Goal: Task Accomplishment & Management: Manage account settings

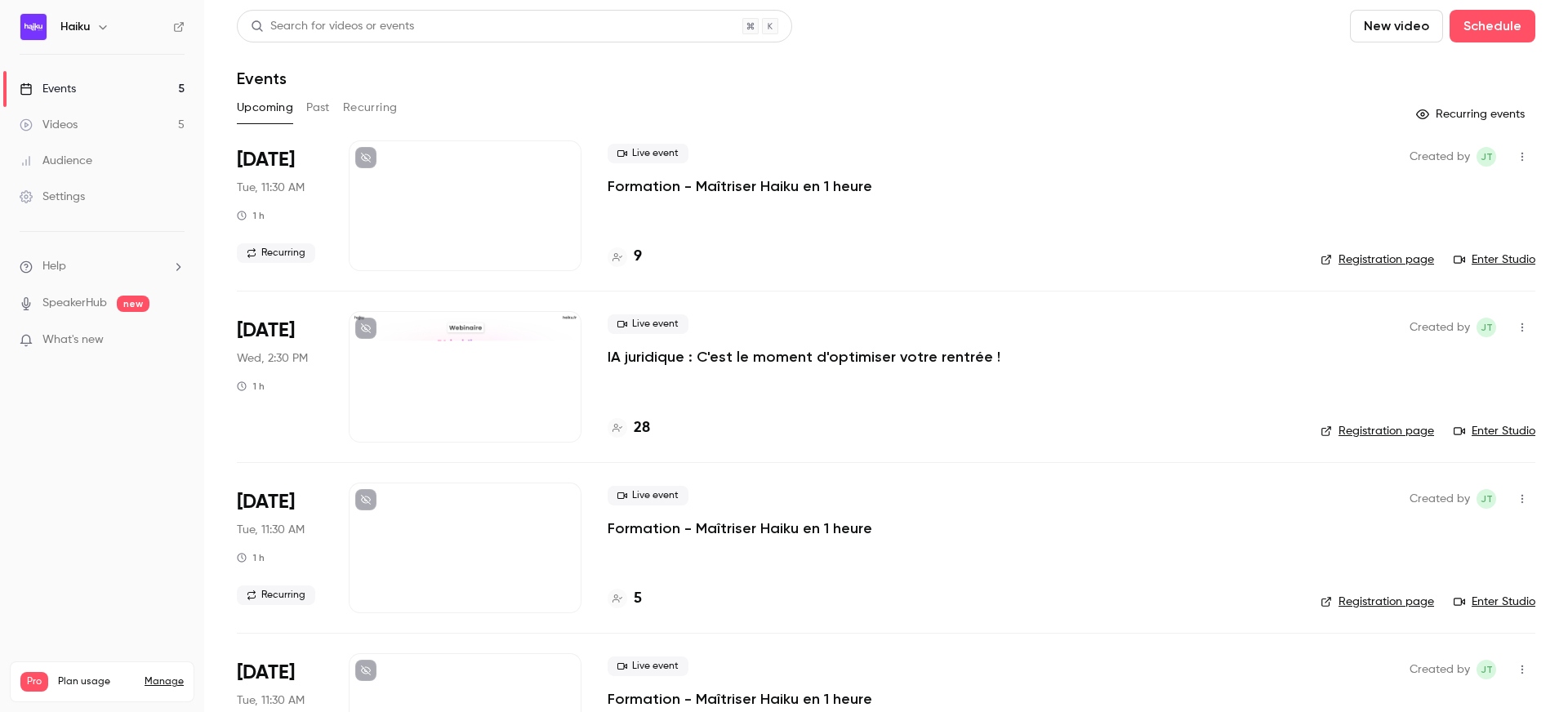
scroll to position [79, 0]
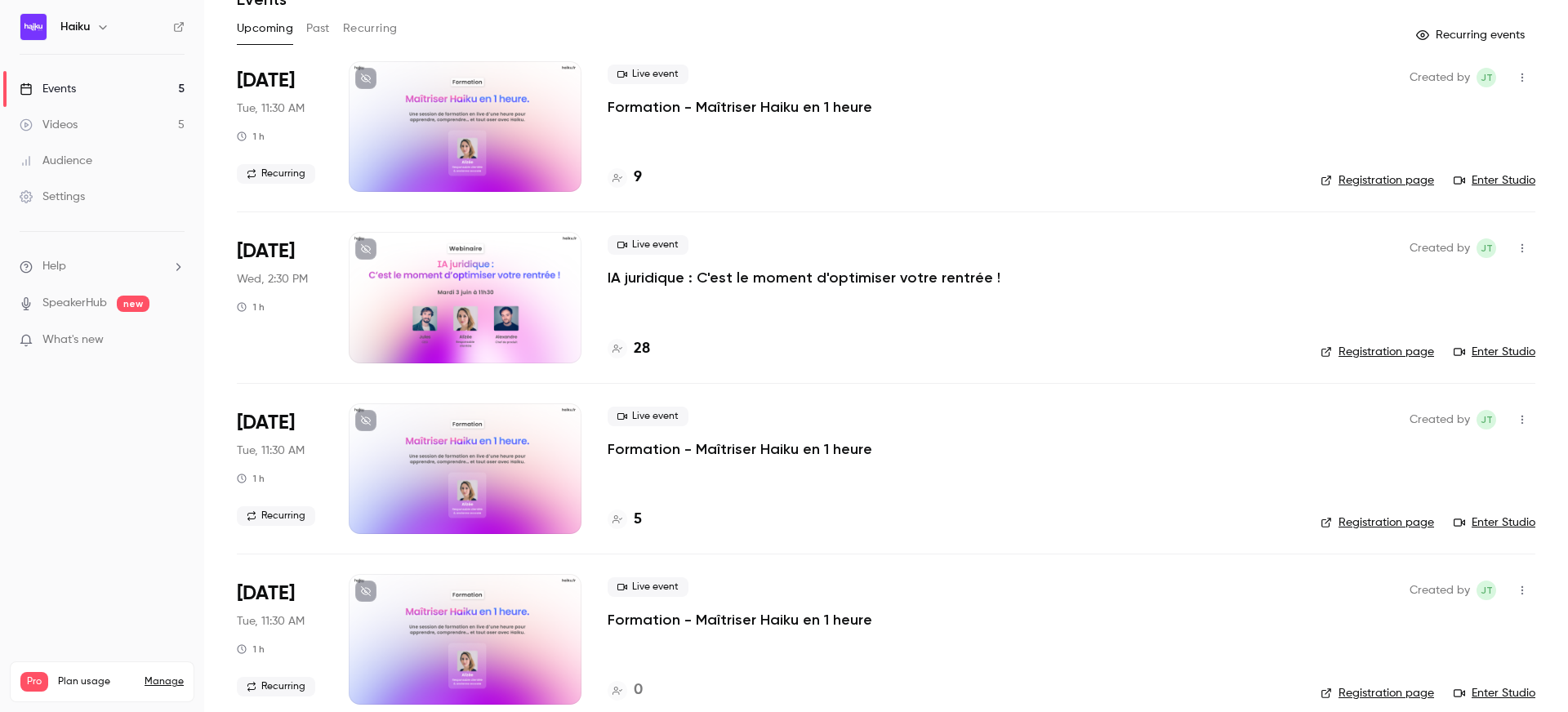
click at [474, 286] on div at bounding box center [465, 297] width 233 height 131
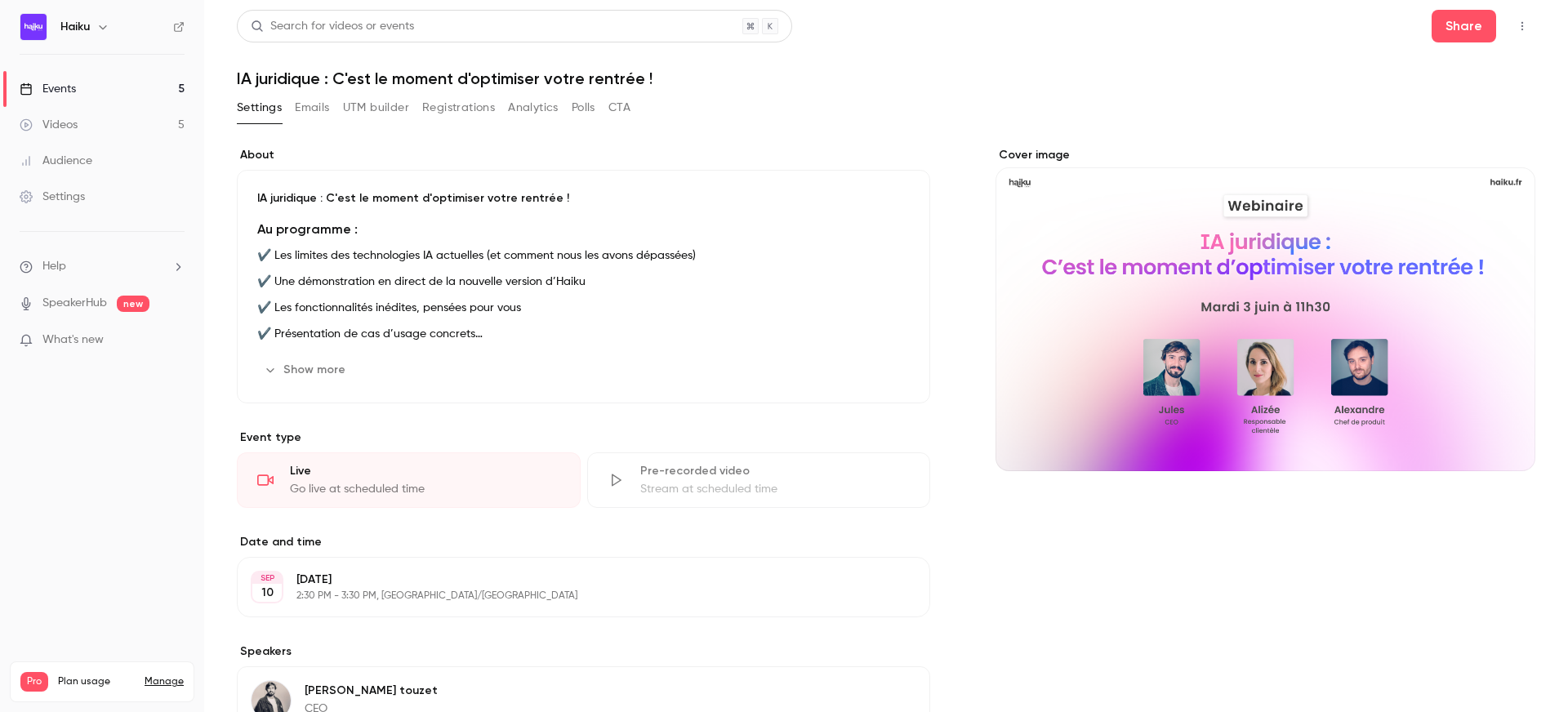
click at [431, 100] on button "Registrations" at bounding box center [459, 108] width 73 height 26
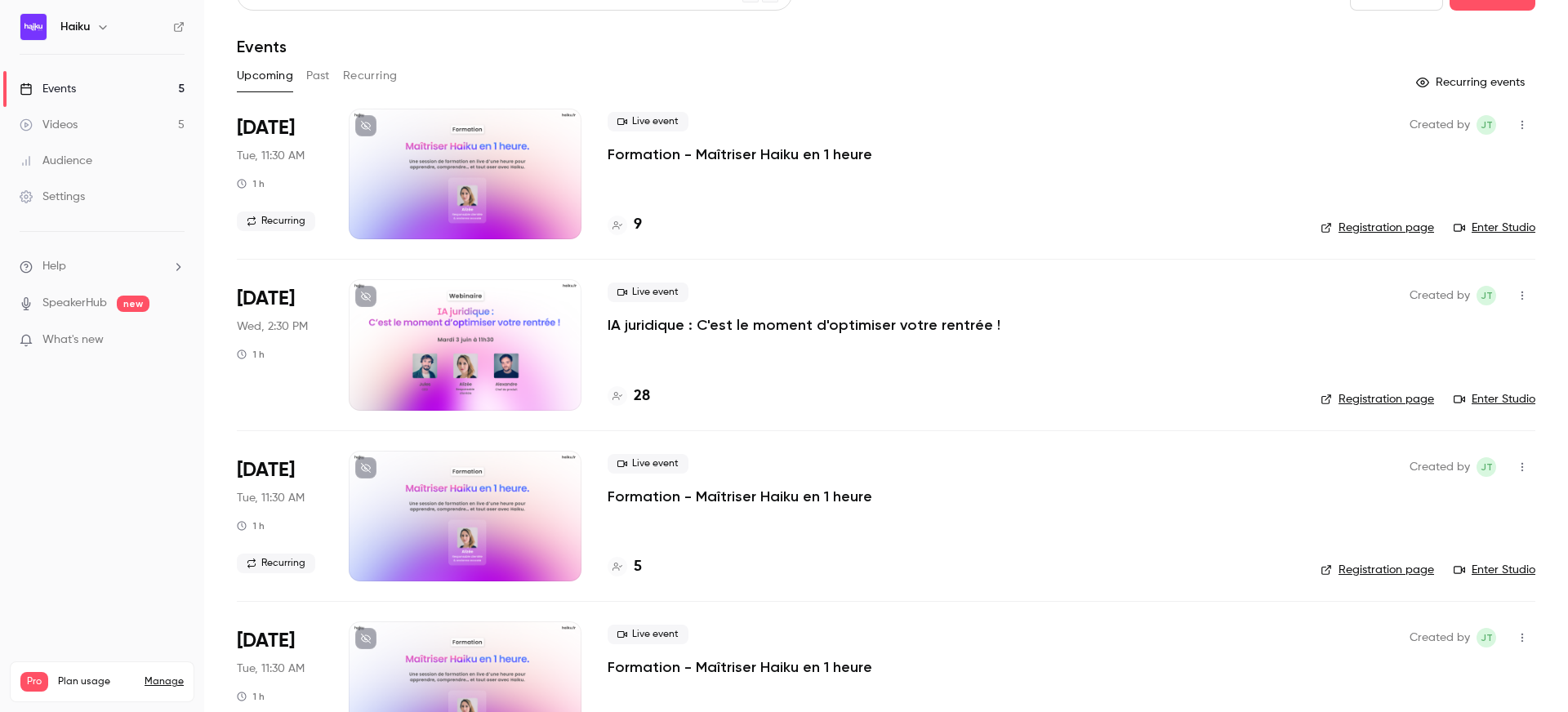
scroll to position [37, 0]
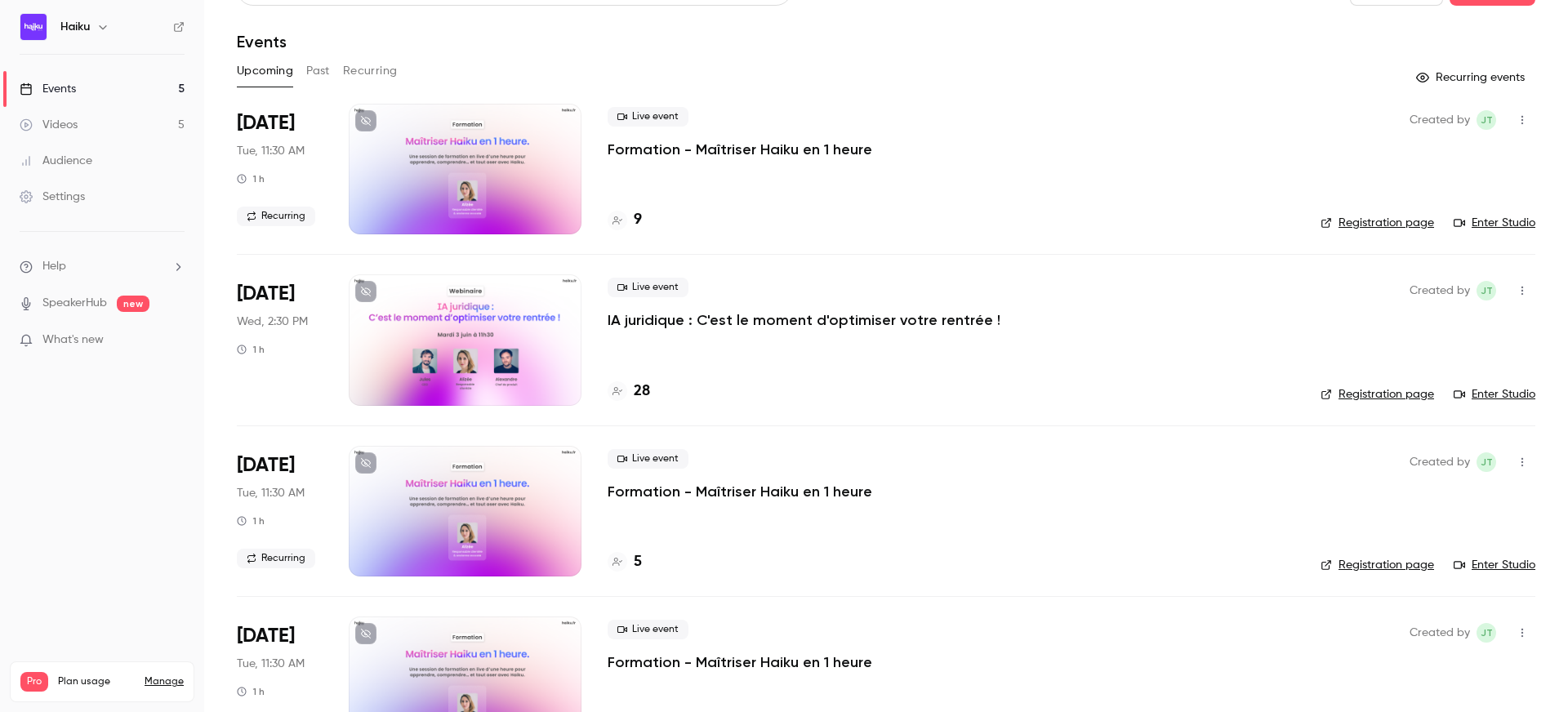
click at [475, 320] on div at bounding box center [465, 340] width 233 height 131
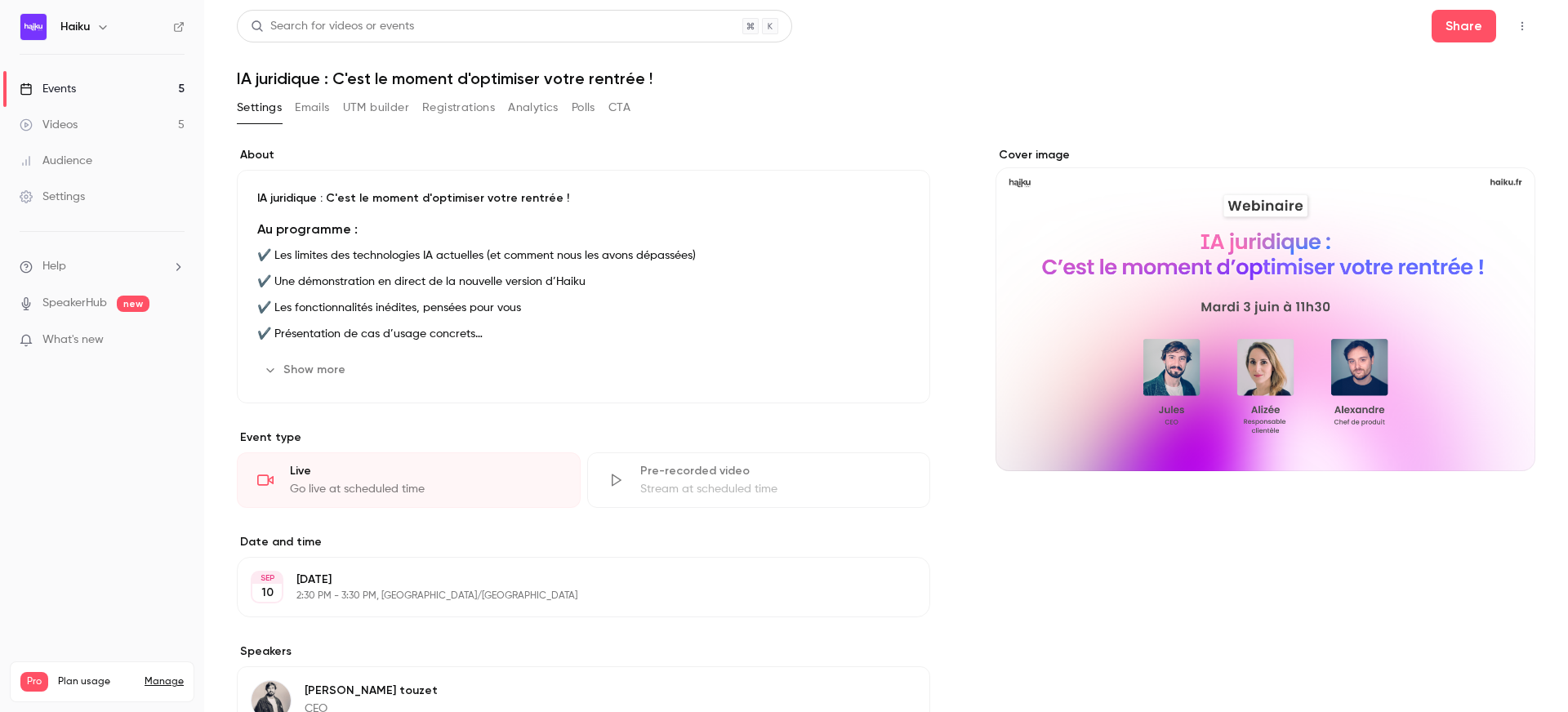
click at [450, 105] on button "Registrations" at bounding box center [459, 108] width 73 height 26
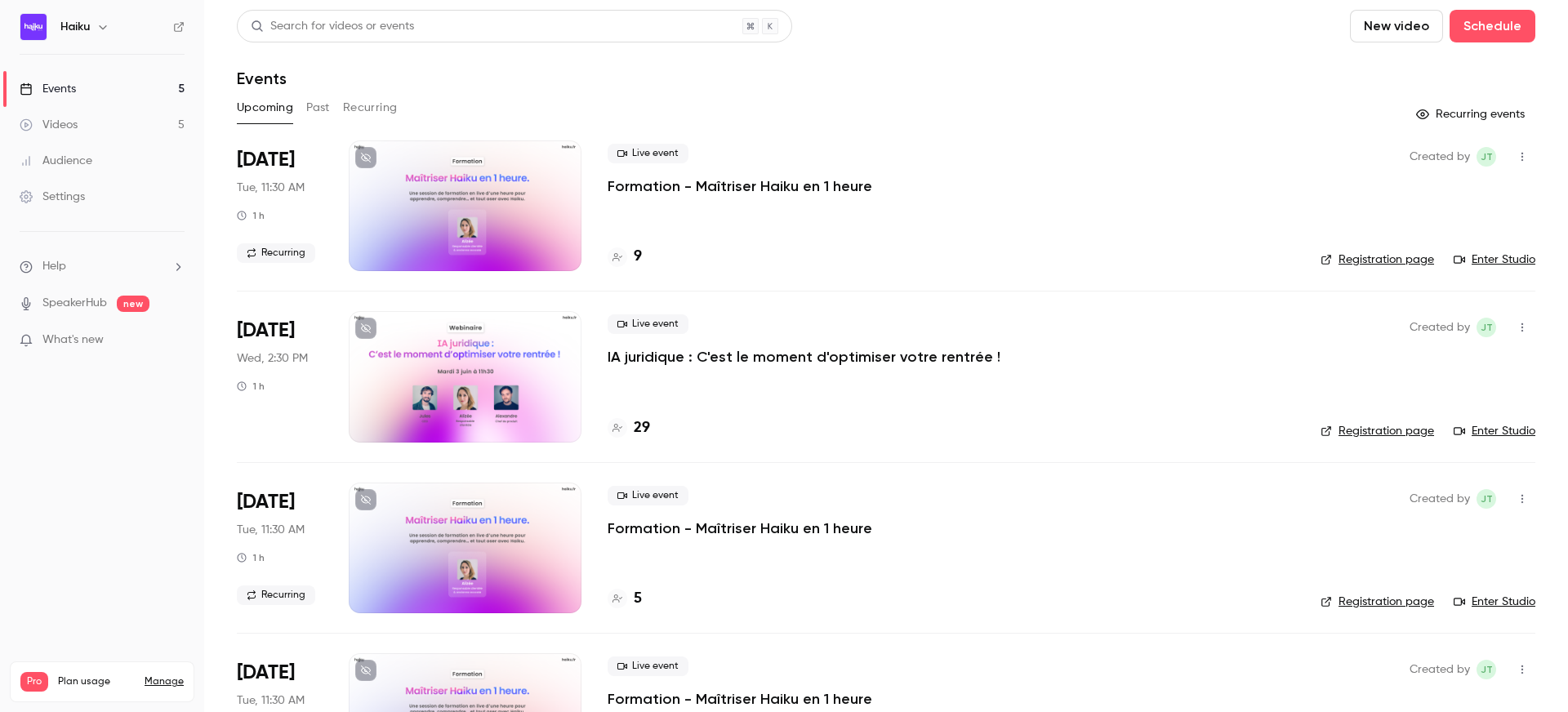
click at [465, 373] on div at bounding box center [465, 377] width 233 height 131
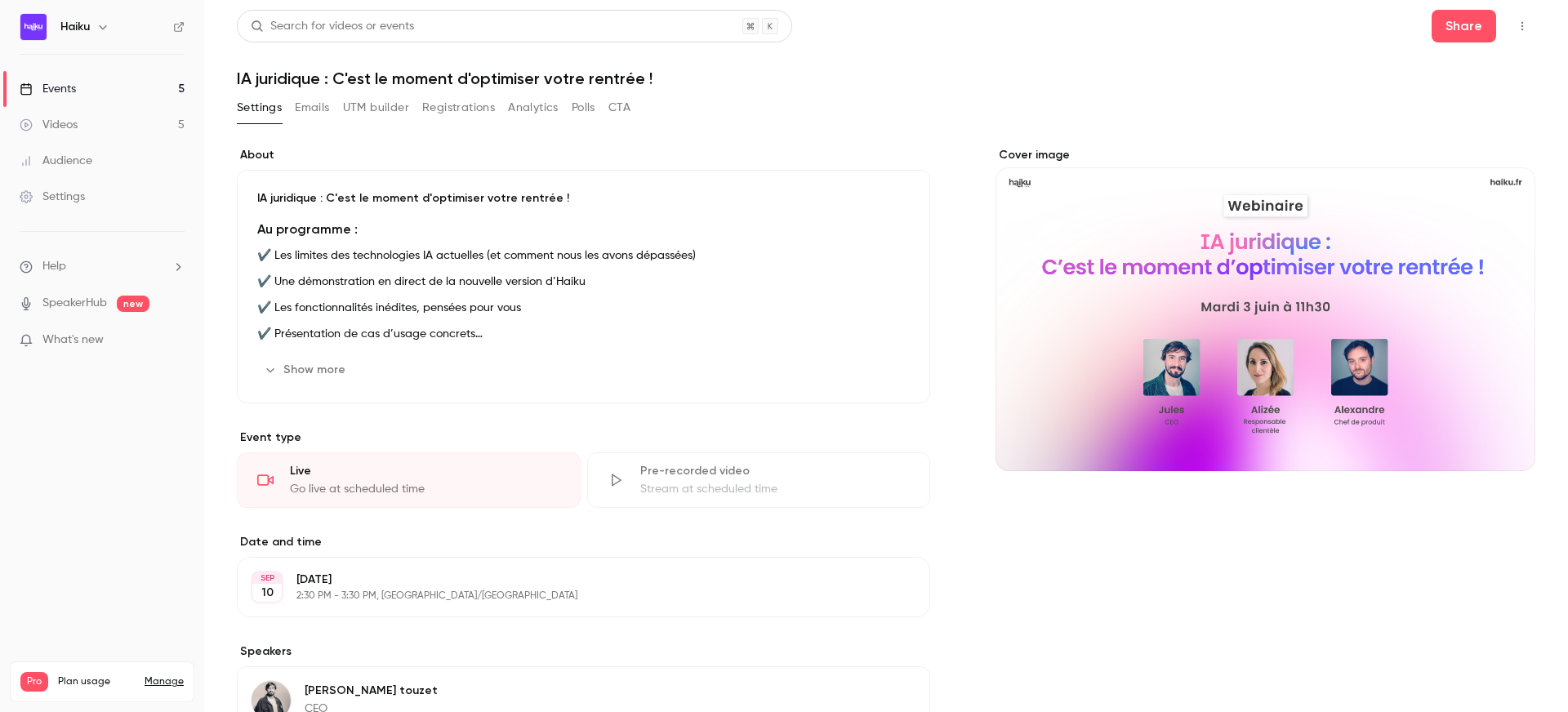
click at [433, 110] on button "Registrations" at bounding box center [459, 108] width 73 height 26
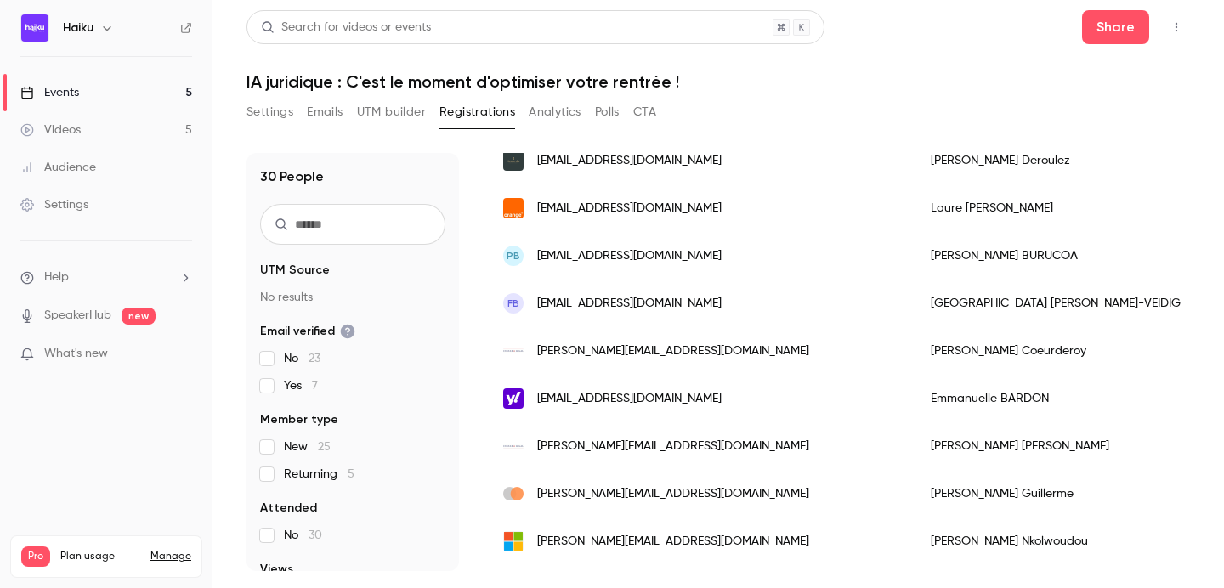
scroll to position [1172, 0]
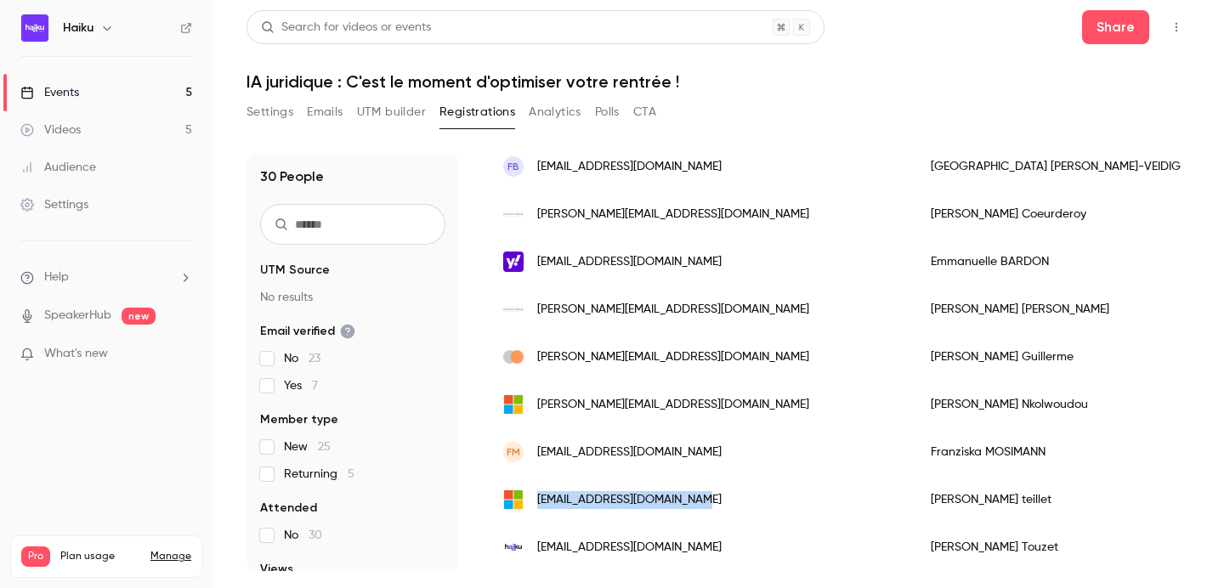
drag, startPoint x: 536, startPoint y: 497, endPoint x: 678, endPoint y: 499, distance: 142.9
click at [678, 499] on div "[EMAIL_ADDRESS][DOMAIN_NAME]" at bounding box center [700, 500] width 428 height 48
copy span "[EMAIL_ADDRESS][DOMAIN_NAME]"
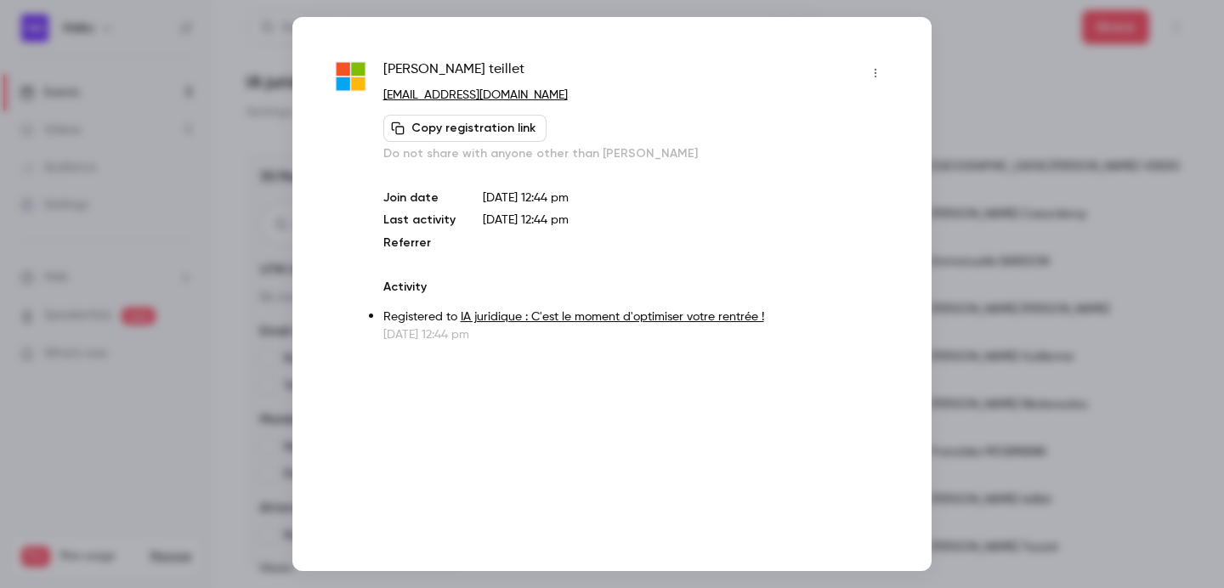
click at [990, 32] on div at bounding box center [612, 294] width 1224 height 588
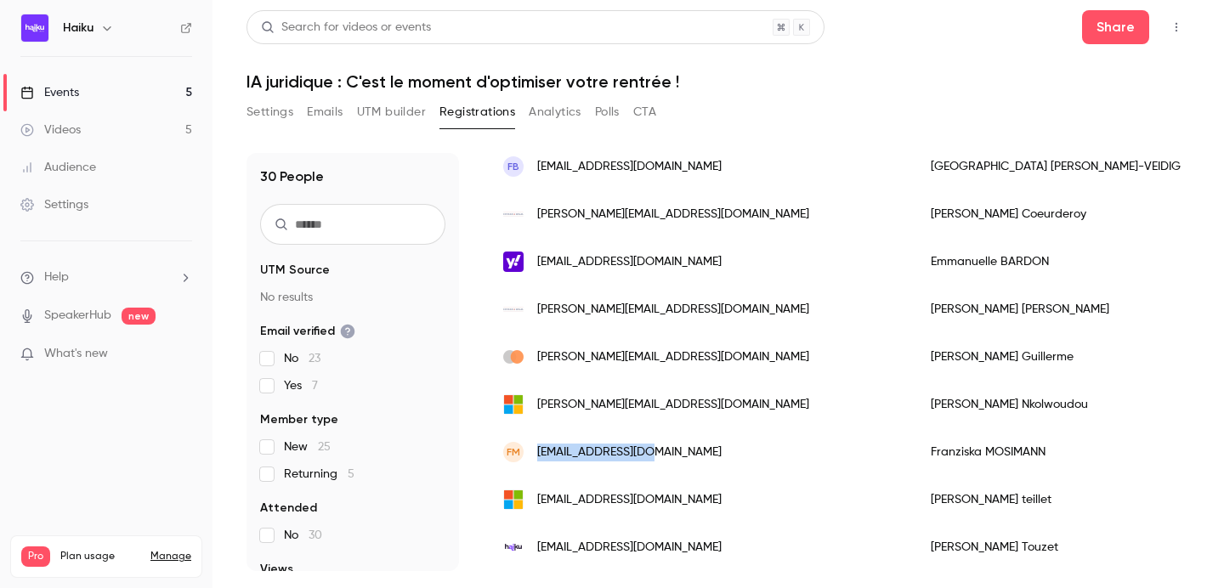
drag, startPoint x: 672, startPoint y: 455, endPoint x: 539, endPoint y: 454, distance: 132.6
click at [539, 454] on div "FM avocat@mosimann.fr" at bounding box center [700, 453] width 428 height 48
copy span "[EMAIL_ADDRESS][DOMAIN_NAME]"
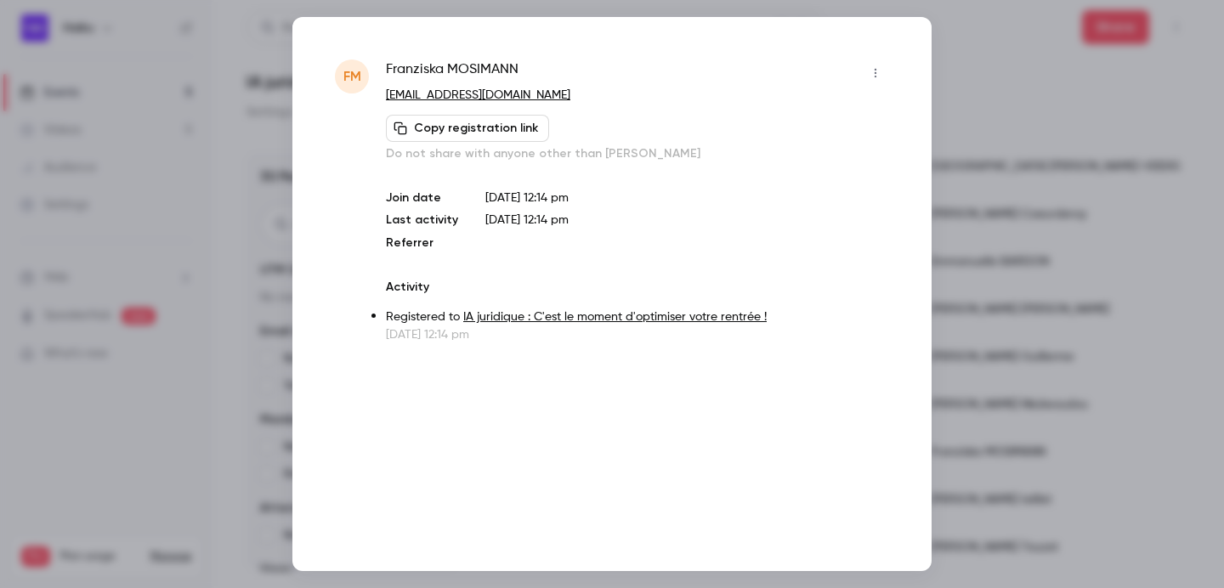
click at [979, 92] on div at bounding box center [612, 294] width 1224 height 588
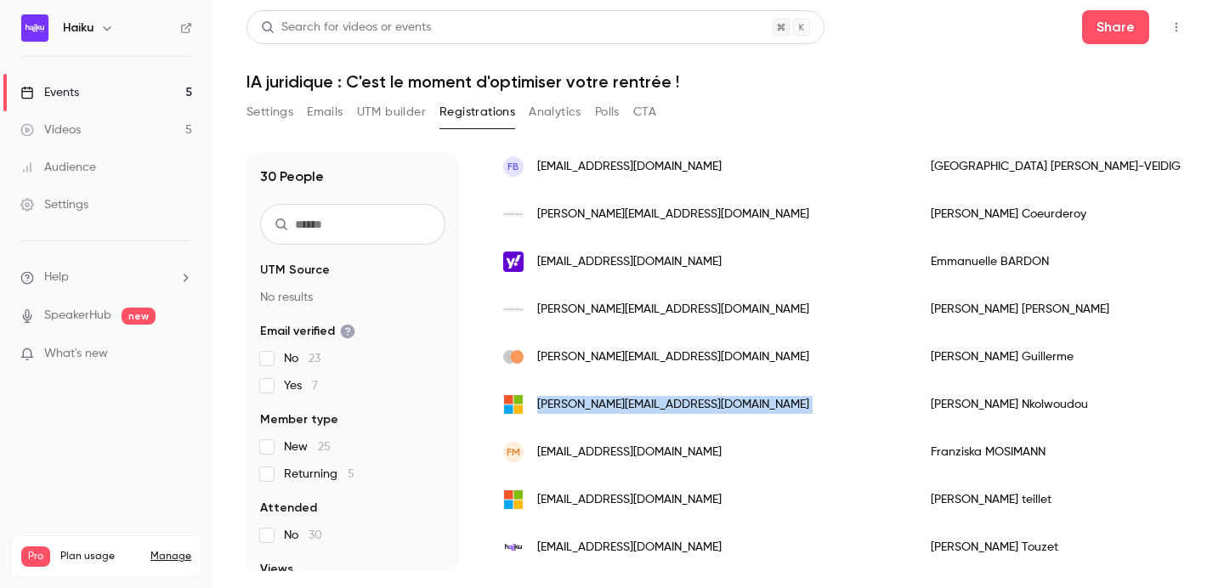
drag, startPoint x: 761, startPoint y: 406, endPoint x: 537, endPoint y: 406, distance: 223.6
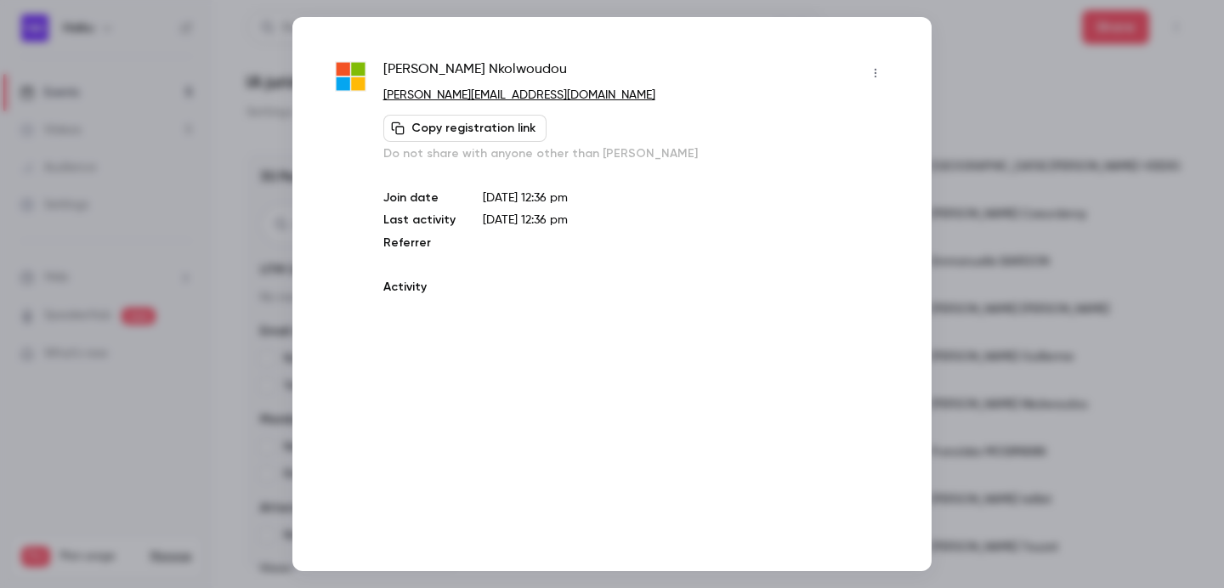
copy span "raphael.nkolwoudou@outlook.com"
click at [960, 12] on div at bounding box center [612, 294] width 1224 height 588
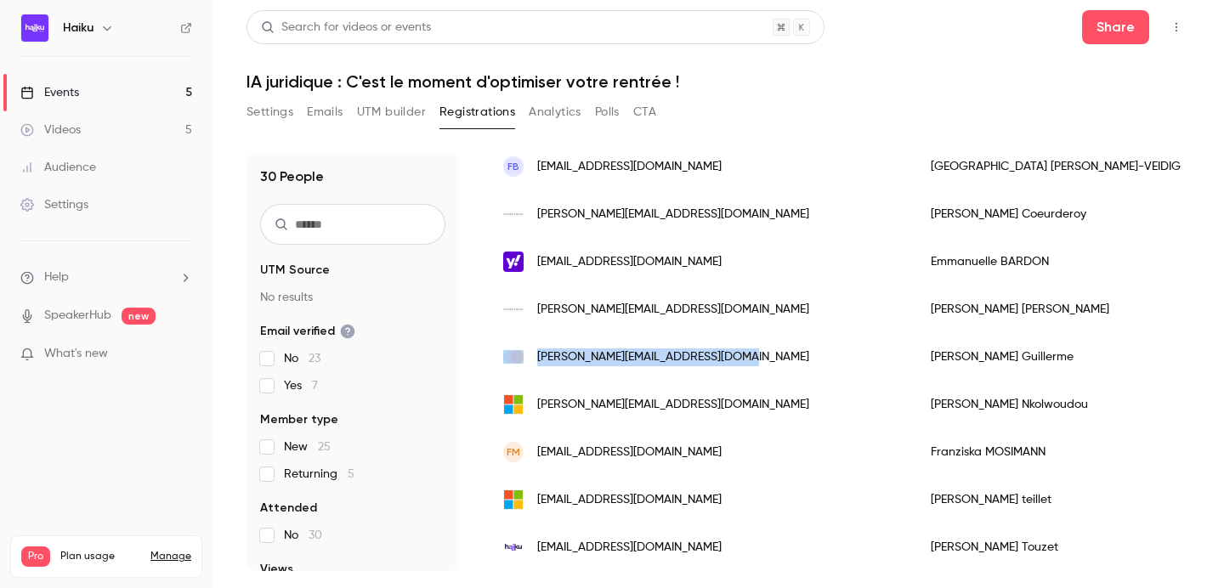
drag, startPoint x: 752, startPoint y: 353, endPoint x: 519, endPoint y: 354, distance: 233.8
click at [519, 354] on div "[PERSON_NAME][EMAIL_ADDRESS][DOMAIN_NAME]" at bounding box center [700, 357] width 428 height 48
copy div "[PERSON_NAME][EMAIL_ADDRESS][DOMAIN_NAME]"
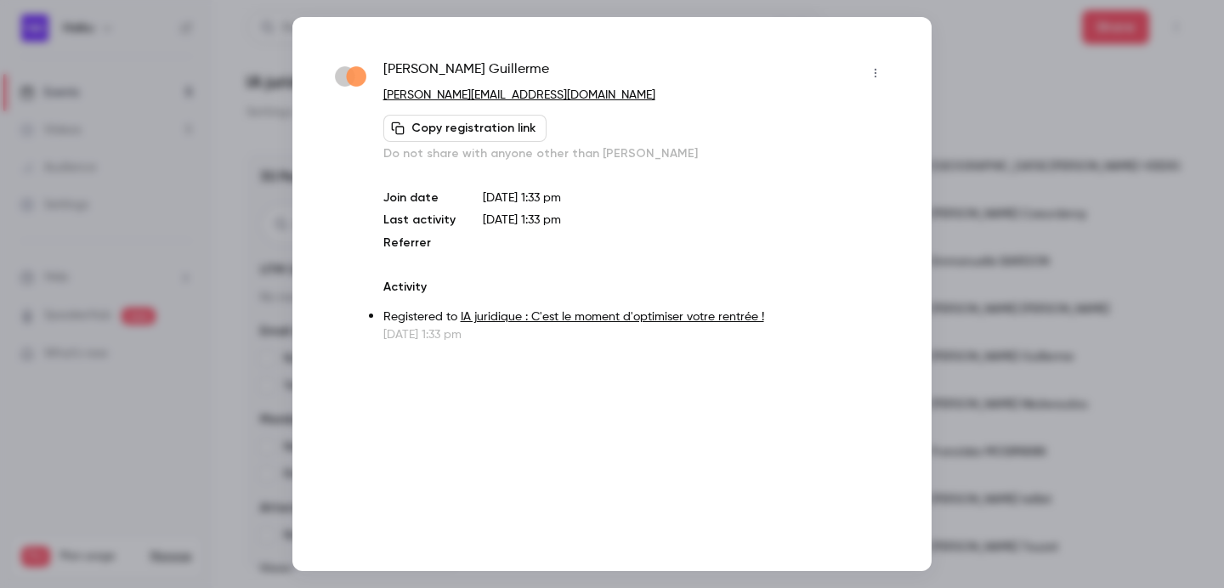
click at [939, 83] on div at bounding box center [612, 294] width 1224 height 588
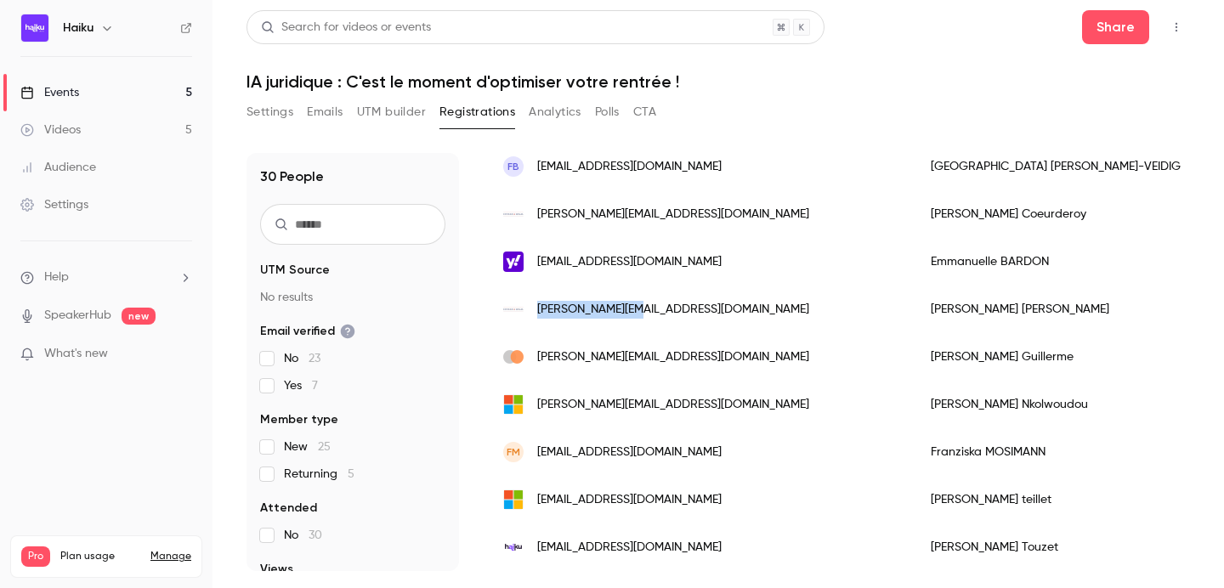
drag, startPoint x: 667, startPoint y: 310, endPoint x: 538, endPoint y: 309, distance: 128.4
click at [538, 309] on div "[PERSON_NAME][EMAIL_ADDRESS][DOMAIN_NAME]" at bounding box center [700, 310] width 428 height 48
copy span "[PERSON_NAME][EMAIL_ADDRESS][DOMAIN_NAME]"
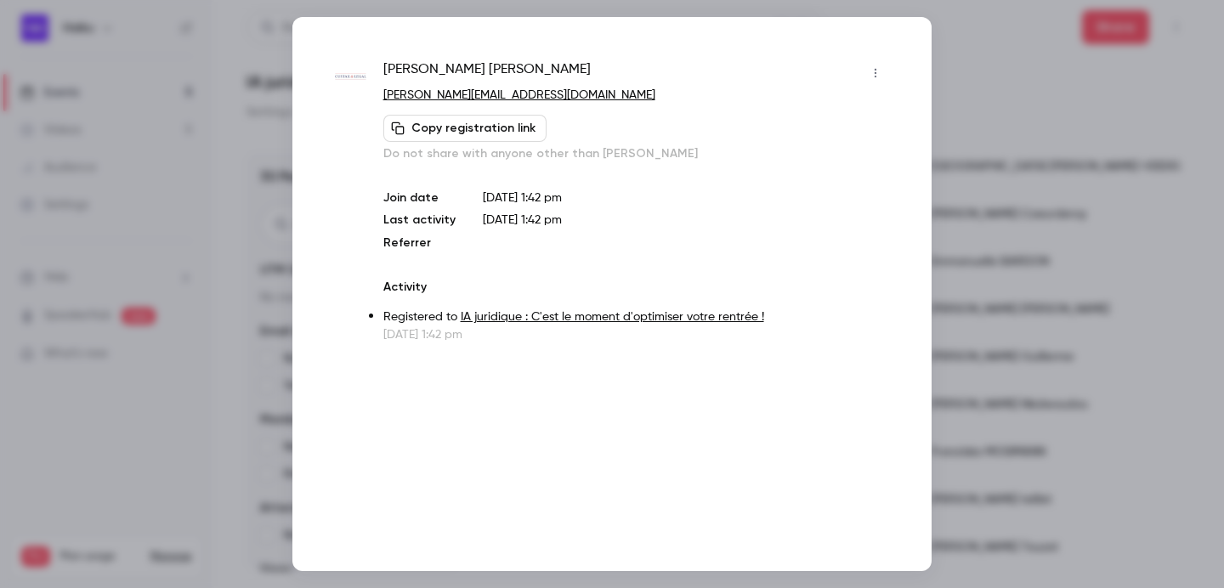
click at [972, 74] on div at bounding box center [612, 294] width 1224 height 588
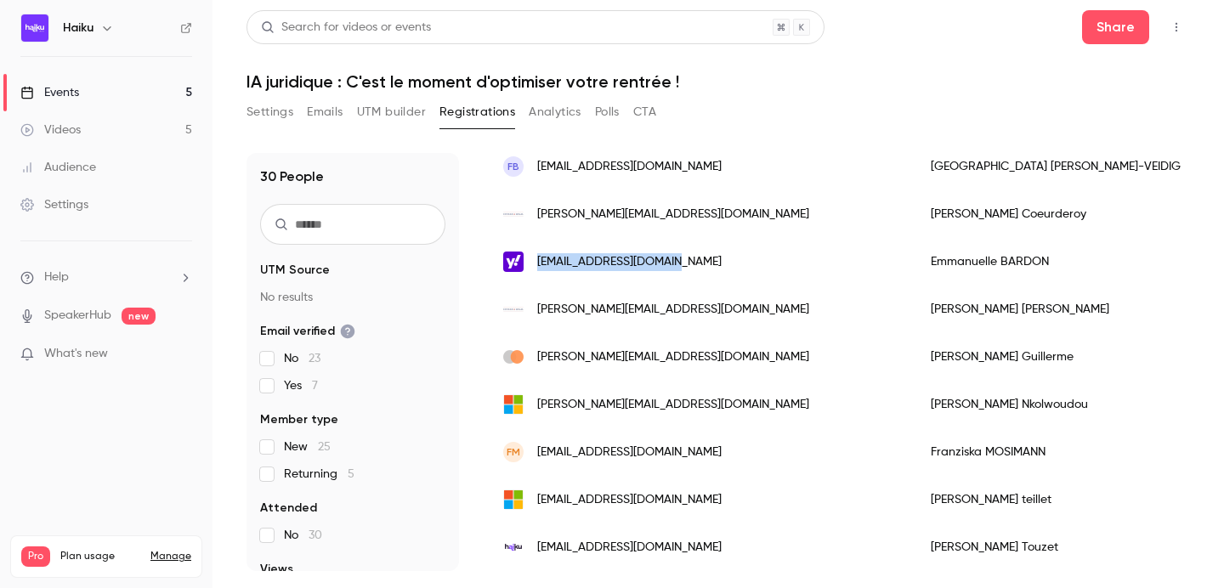
drag, startPoint x: 691, startPoint y: 254, endPoint x: 538, endPoint y: 253, distance: 153.0
click at [538, 253] on div "[EMAIL_ADDRESS][DOMAIN_NAME]" at bounding box center [700, 262] width 428 height 48
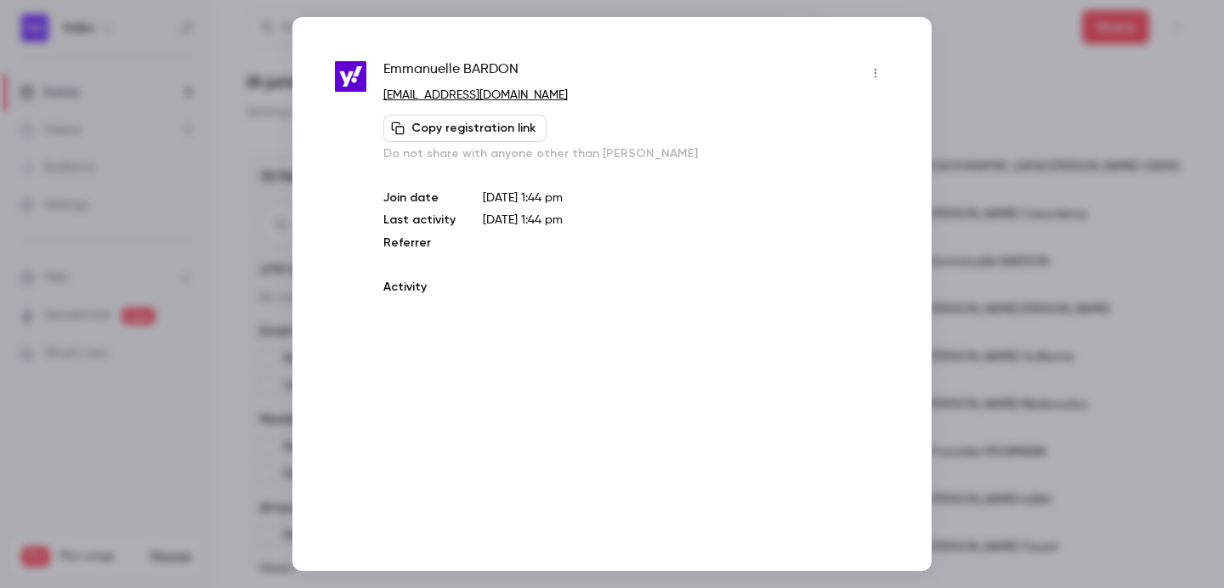
copy span "[EMAIL_ADDRESS][DOMAIN_NAME]"
click at [981, 84] on div at bounding box center [612, 294] width 1224 height 588
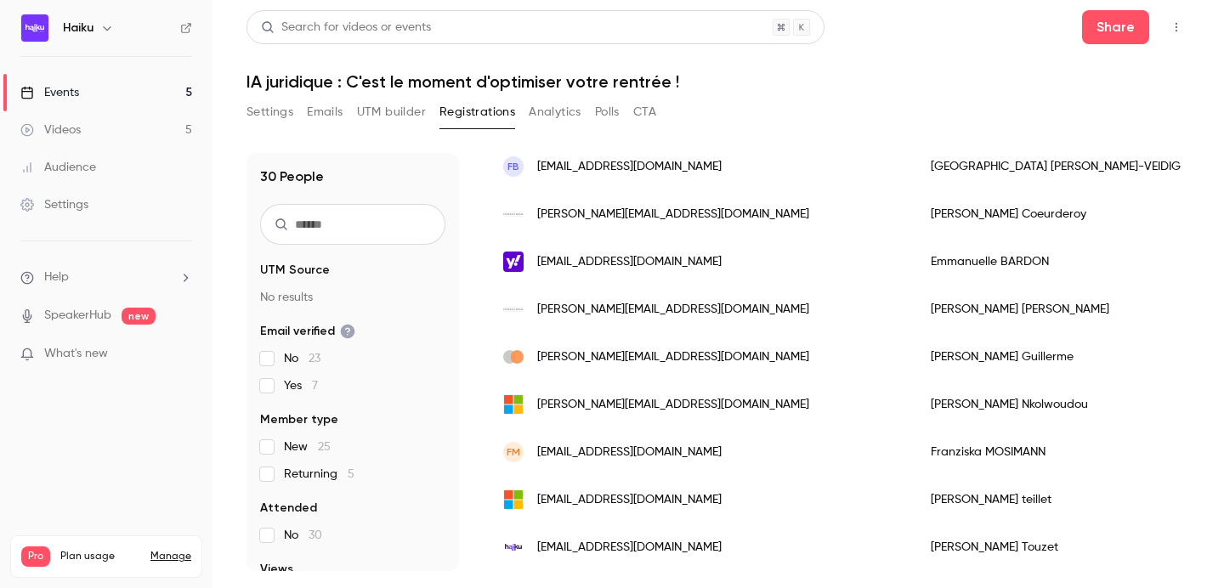
scroll to position [1142, 0]
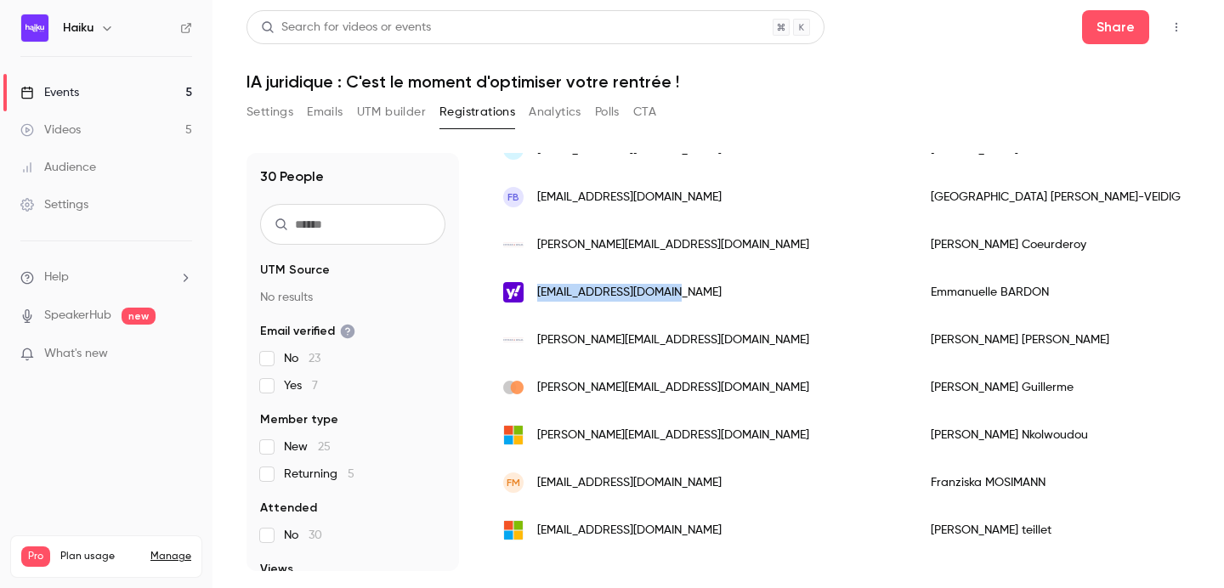
drag, startPoint x: 692, startPoint y: 291, endPoint x: 534, endPoint y: 289, distance: 158.2
click at [534, 289] on div "[EMAIL_ADDRESS][DOMAIN_NAME]" at bounding box center [700, 293] width 428 height 48
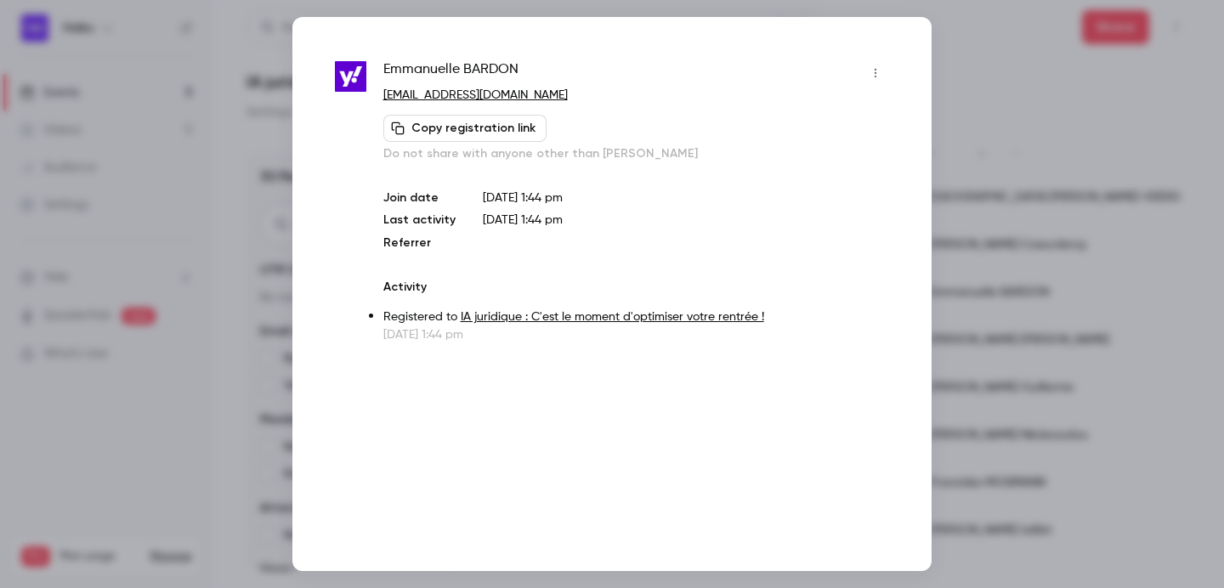
click at [983, 35] on div at bounding box center [612, 294] width 1224 height 588
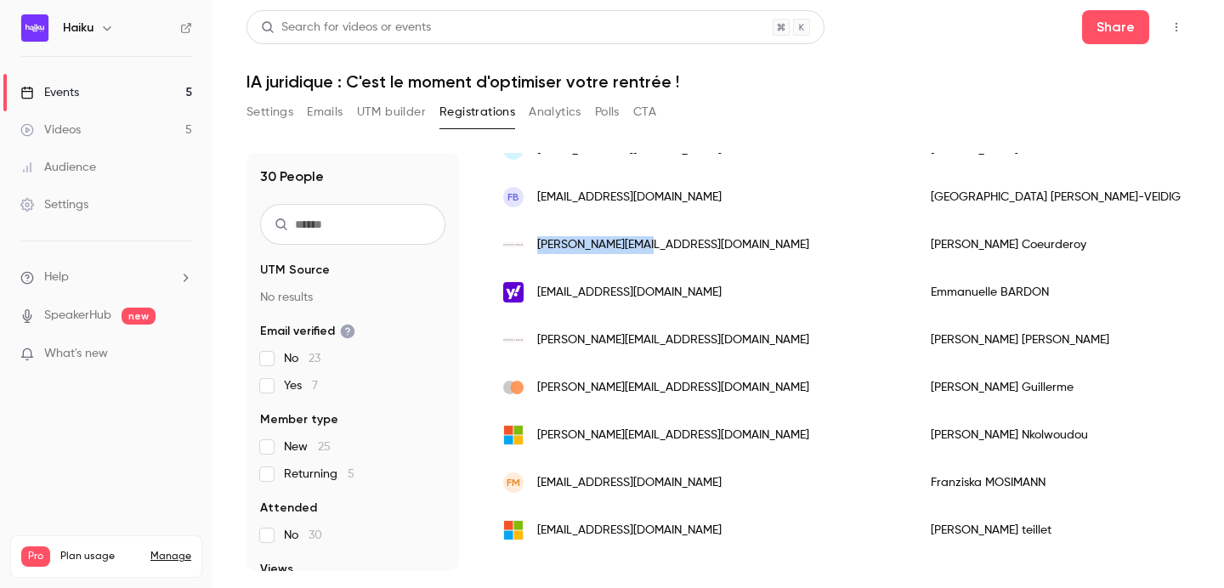
drag, startPoint x: 665, startPoint y: 257, endPoint x: 537, endPoint y: 249, distance: 128.6
click at [537, 249] on div "[PERSON_NAME][EMAIL_ADDRESS][DOMAIN_NAME]" at bounding box center [700, 245] width 428 height 48
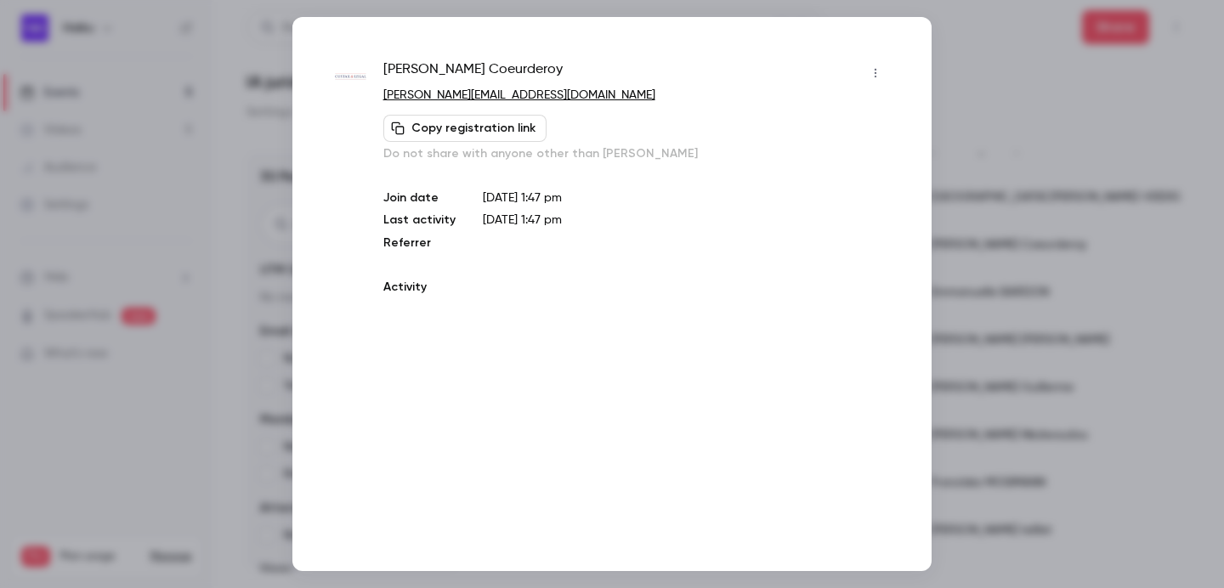
copy span "[PERSON_NAME][EMAIL_ADDRESS][DOMAIN_NAME]"
click at [963, 43] on div at bounding box center [612, 294] width 1224 height 588
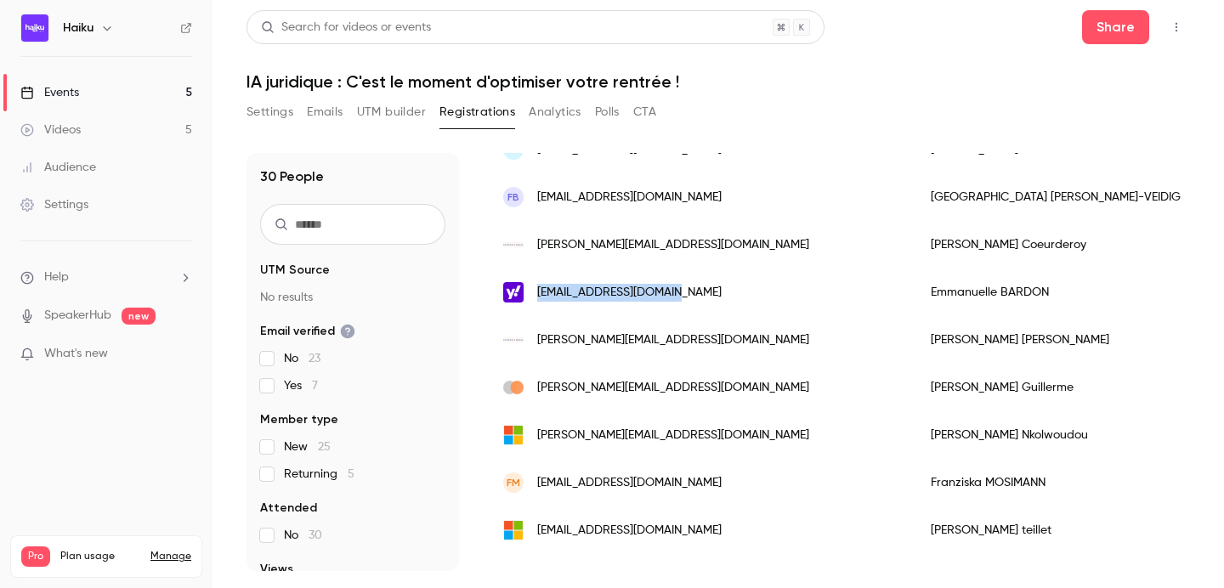
drag, startPoint x: 720, startPoint y: 292, endPoint x: 538, endPoint y: 292, distance: 182.0
click at [538, 292] on div "[EMAIL_ADDRESS][DOMAIN_NAME]" at bounding box center [700, 293] width 428 height 48
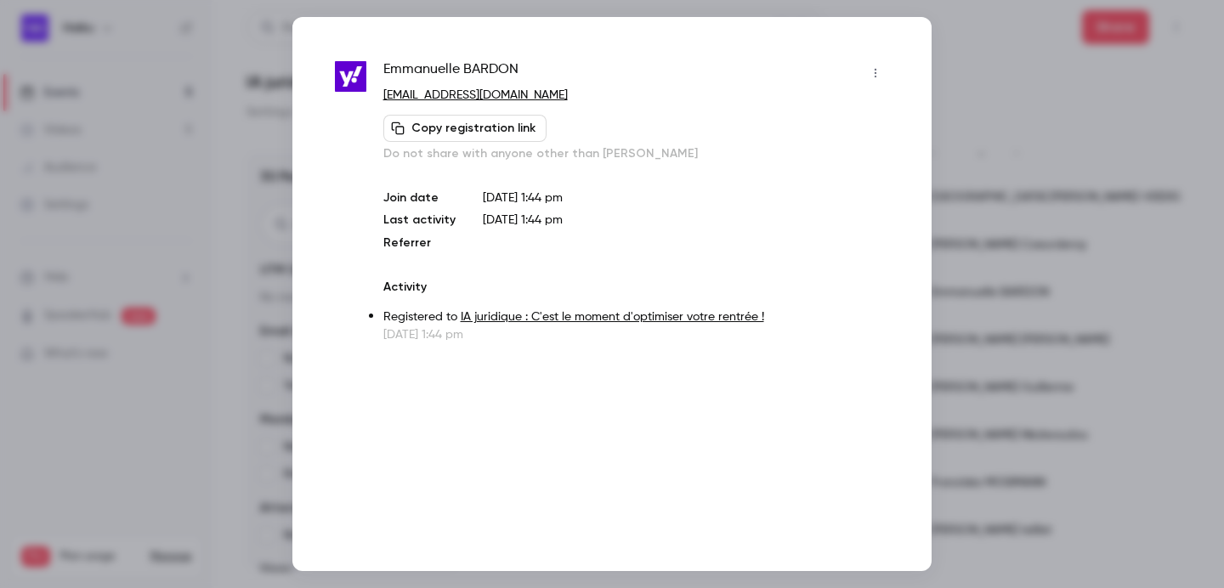
copy span "[EMAIL_ADDRESS][DOMAIN_NAME]"
click at [921, 22] on div "Emmanuelle BARDON ebardonavocat@yahoo.fr Copy registration link Do not share wi…" at bounding box center [611, 294] width 639 height 554
click at [957, 43] on div at bounding box center [612, 294] width 1224 height 588
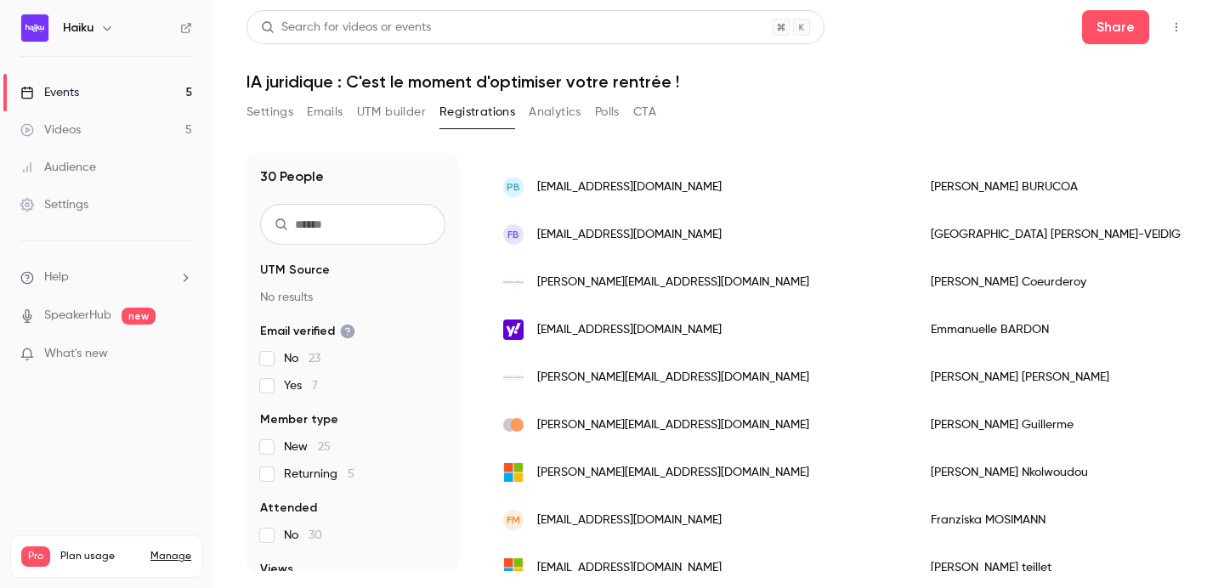
scroll to position [1070, 0]
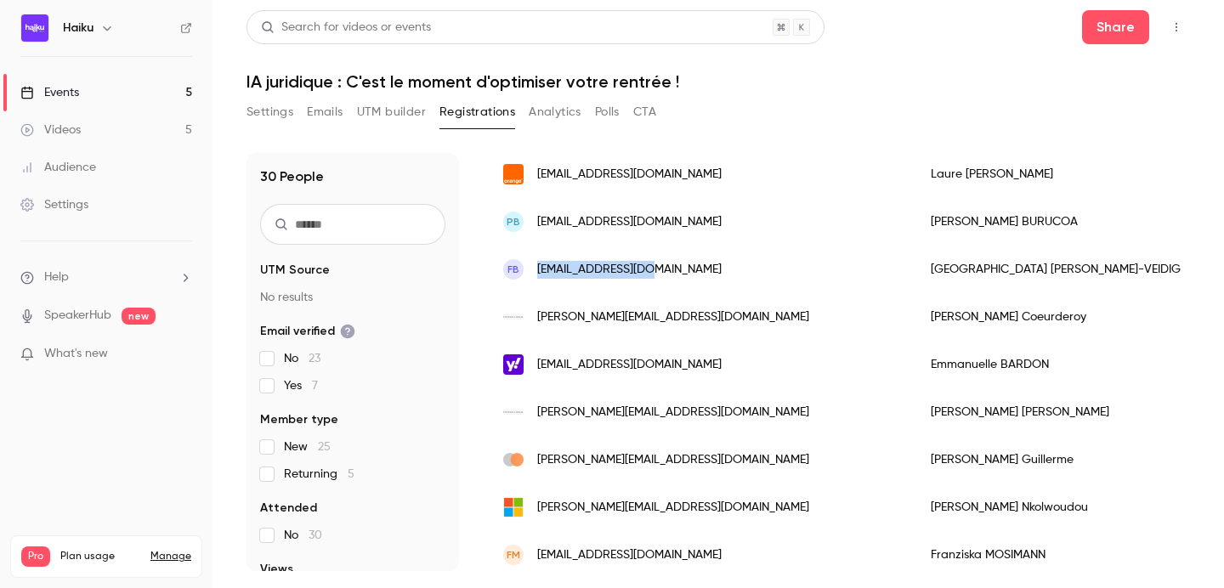
drag, startPoint x: 651, startPoint y: 272, endPoint x: 535, endPoint y: 264, distance: 116.7
click at [535, 264] on div "FB f.veidig@gmail.com" at bounding box center [700, 270] width 428 height 48
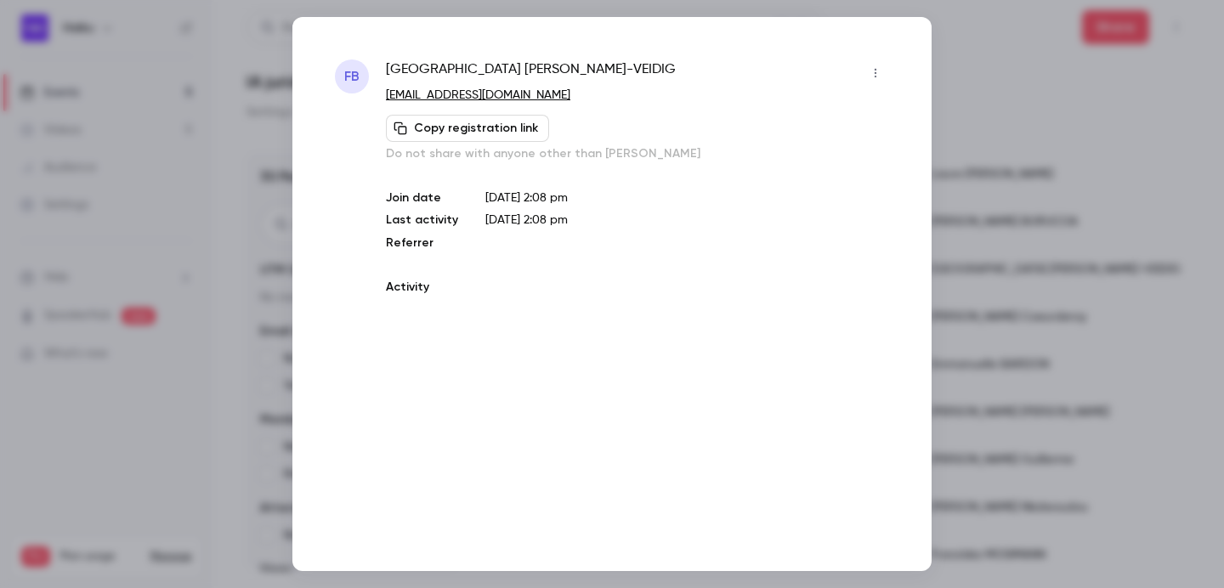
copy span "[EMAIL_ADDRESS][DOMAIN_NAME]"
click at [967, 122] on div at bounding box center [612, 294] width 1224 height 588
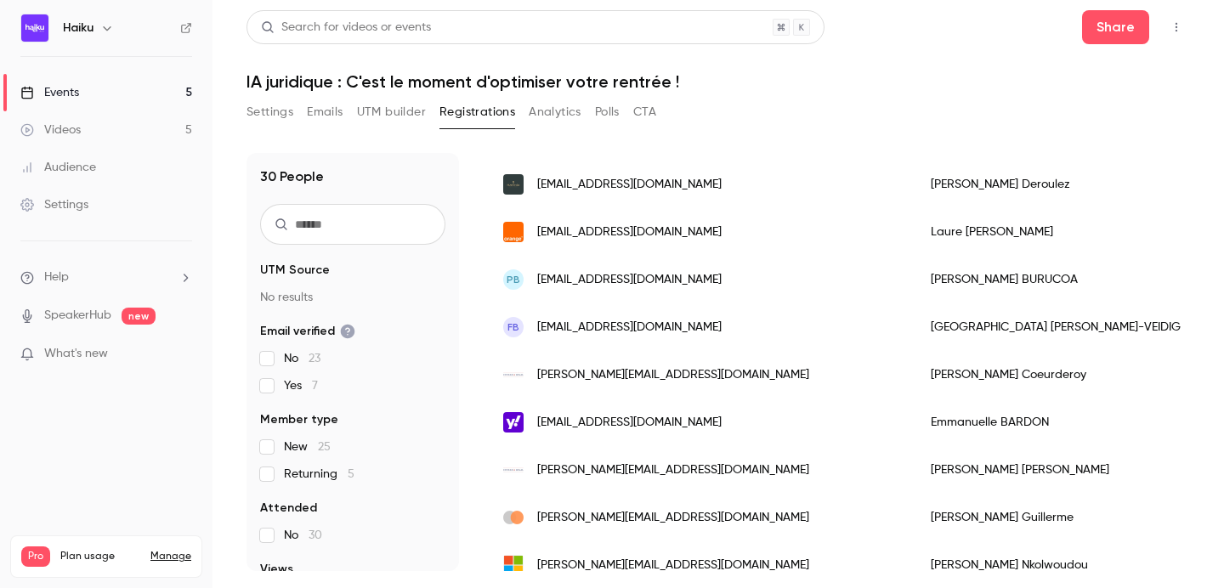
scroll to position [1007, 0]
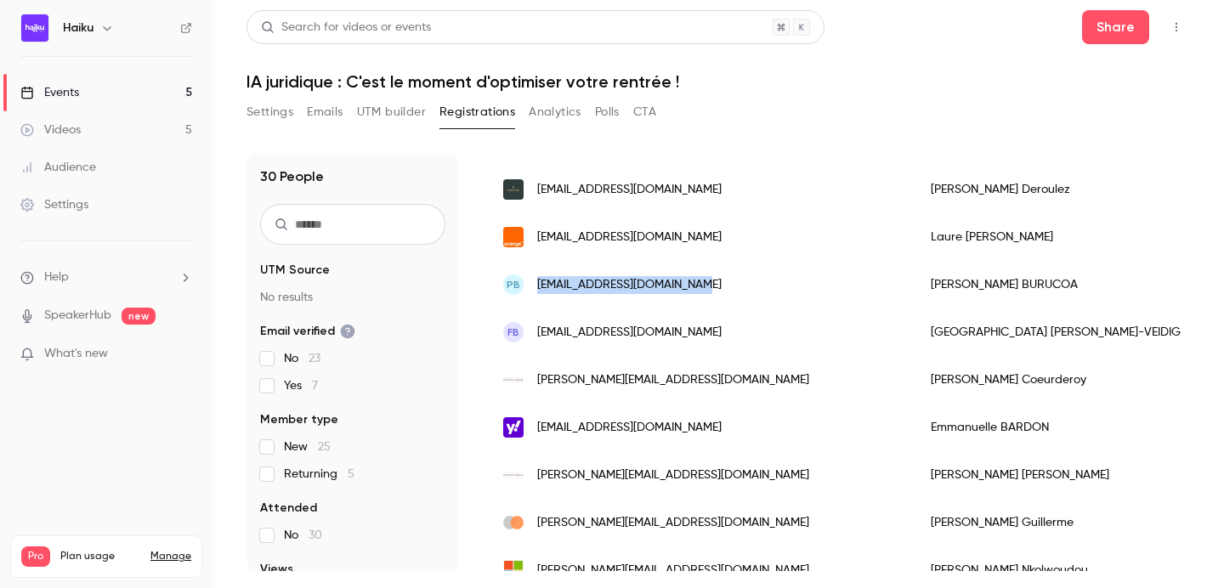
drag, startPoint x: 719, startPoint y: 284, endPoint x: 541, endPoint y: 287, distance: 178.6
click at [541, 287] on div "PB pierre.burucoa@hotmail.com" at bounding box center [700, 285] width 428 height 48
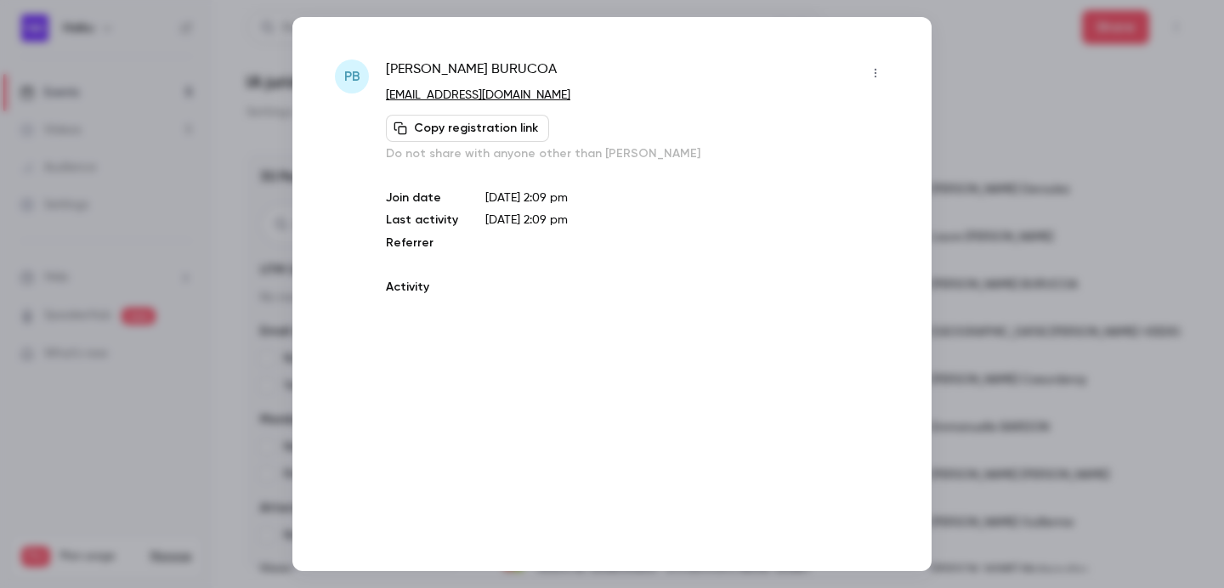
copy span "[EMAIL_ADDRESS][DOMAIN_NAME]"
click at [974, 131] on div at bounding box center [612, 294] width 1224 height 588
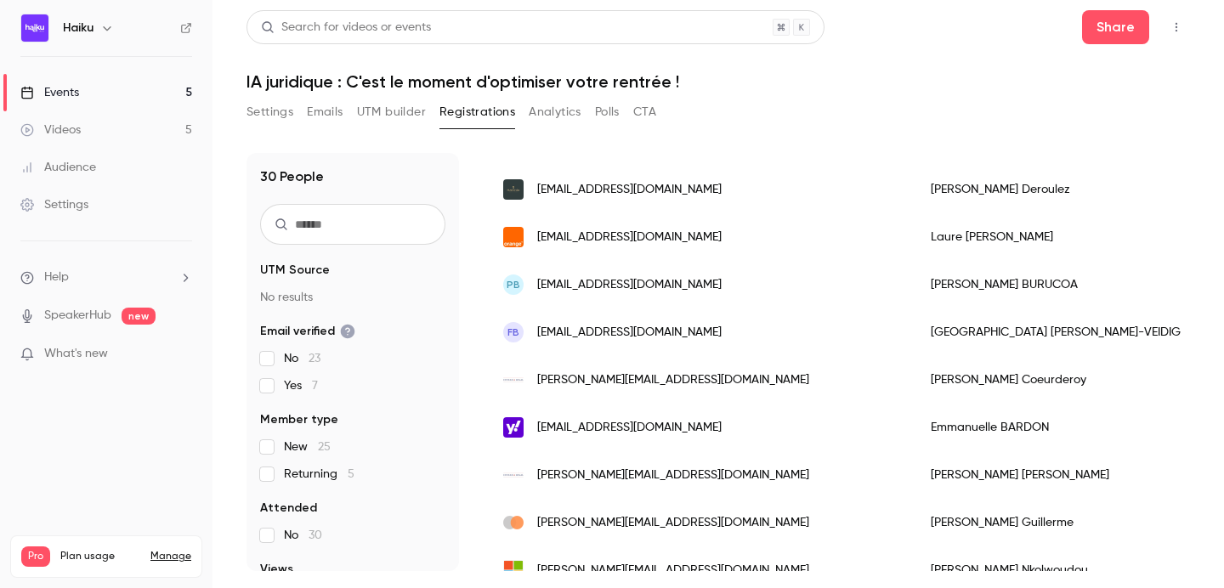
scroll to position [962, 0]
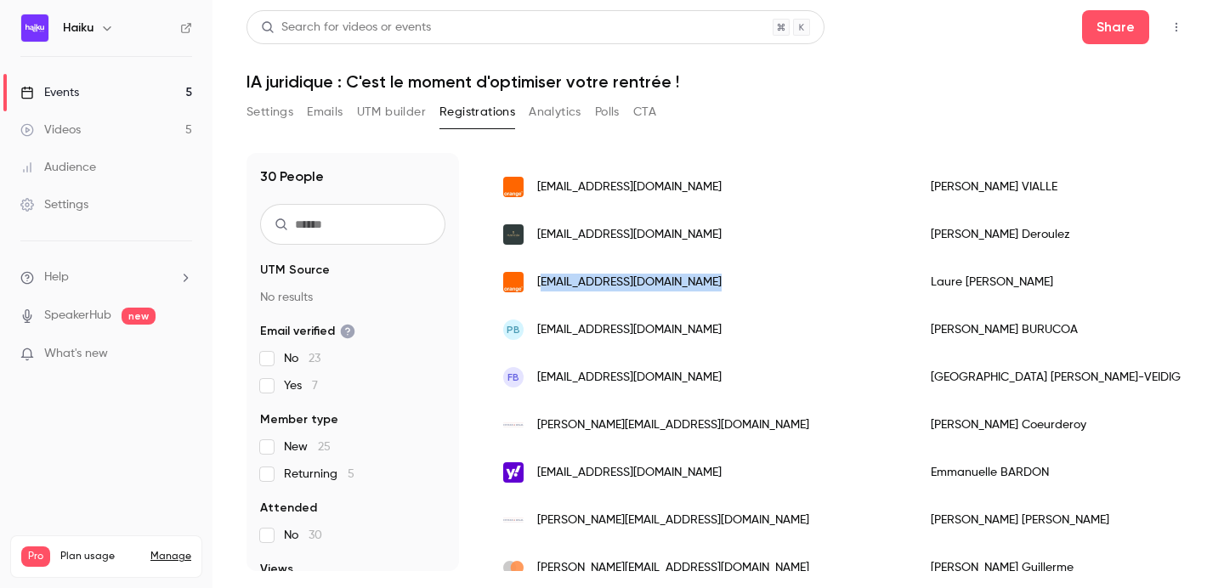
drag, startPoint x: 707, startPoint y: 276, endPoint x: 540, endPoint y: 279, distance: 167.5
click at [540, 279] on div "[EMAIL_ADDRESS][DOMAIN_NAME]" at bounding box center [700, 282] width 428 height 48
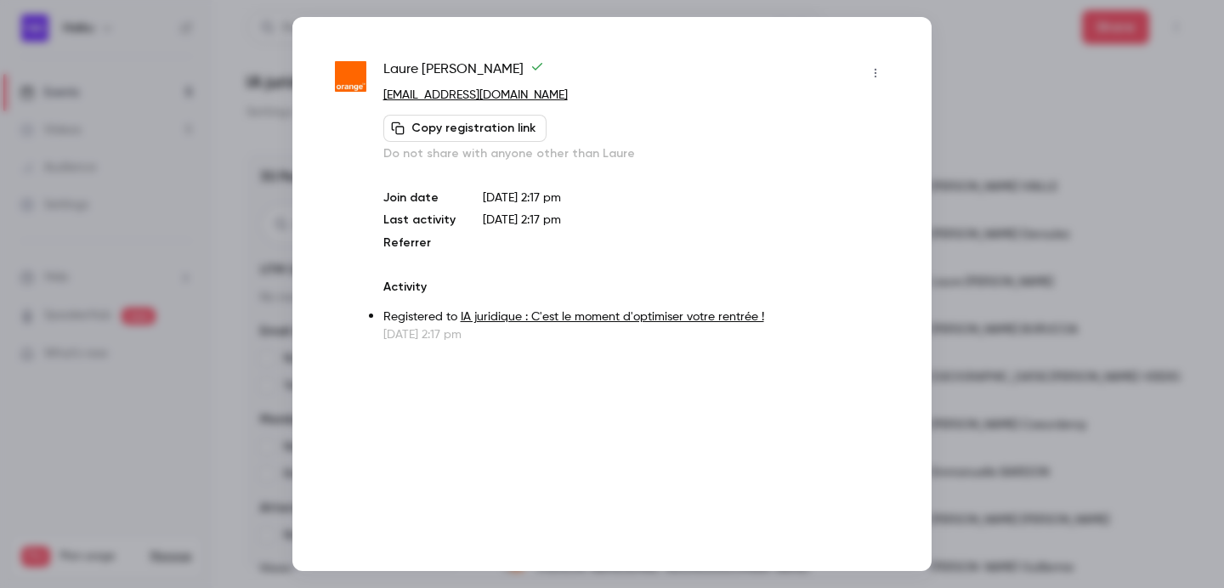
click at [497, 94] on link "[EMAIL_ADDRESS][DOMAIN_NAME]" at bounding box center [475, 95] width 185 height 12
drag, startPoint x: 579, startPoint y: 88, endPoint x: 382, endPoint y: 91, distance: 197.3
click at [382, 91] on div "Laure CHRISTIAEN lchristiaen-avocat@orange.fr Copy registration link Do not sha…" at bounding box center [612, 202] width 554 height 284
click at [947, 121] on div at bounding box center [612, 294] width 1224 height 588
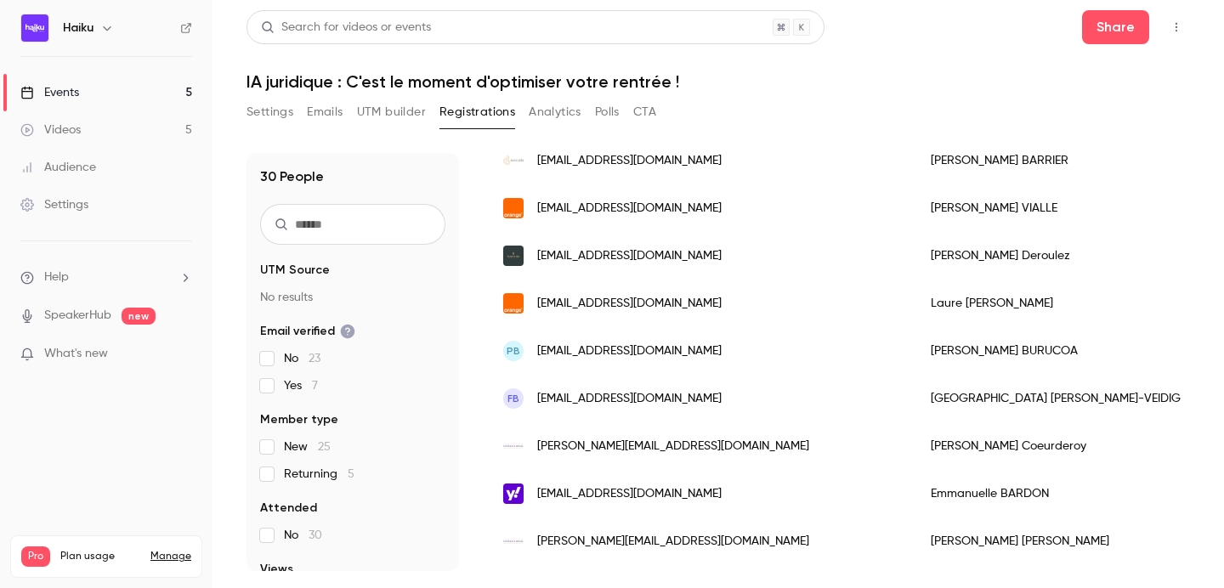
scroll to position [933, 0]
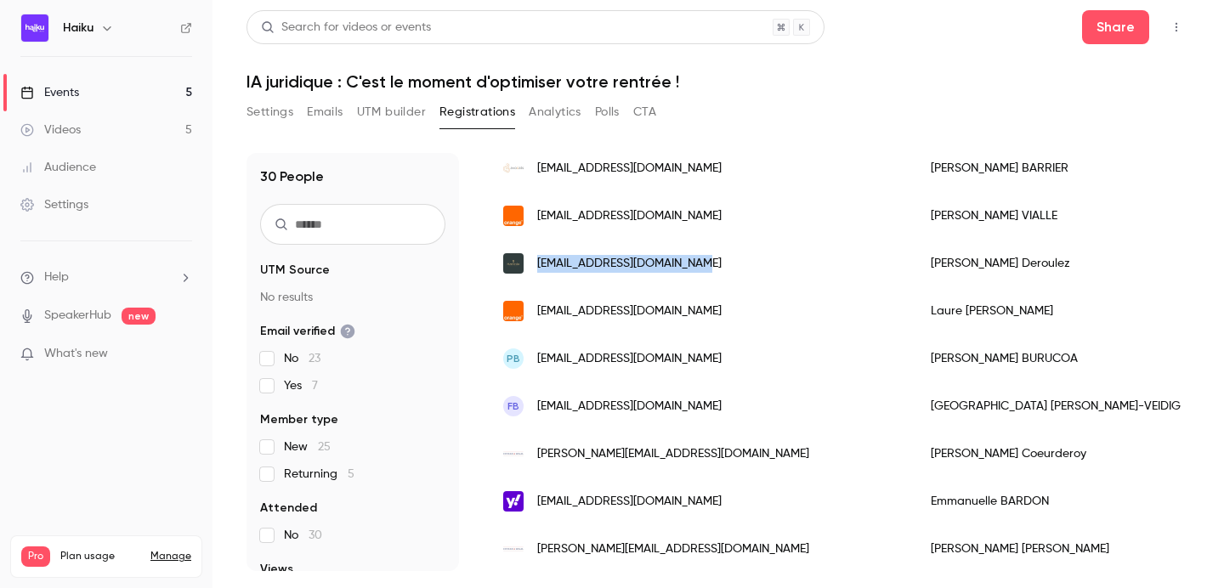
drag, startPoint x: 701, startPoint y: 266, endPoint x: 536, endPoint y: 270, distance: 165.8
click at [536, 270] on div "[EMAIL_ADDRESS][DOMAIN_NAME]" at bounding box center [700, 264] width 428 height 48
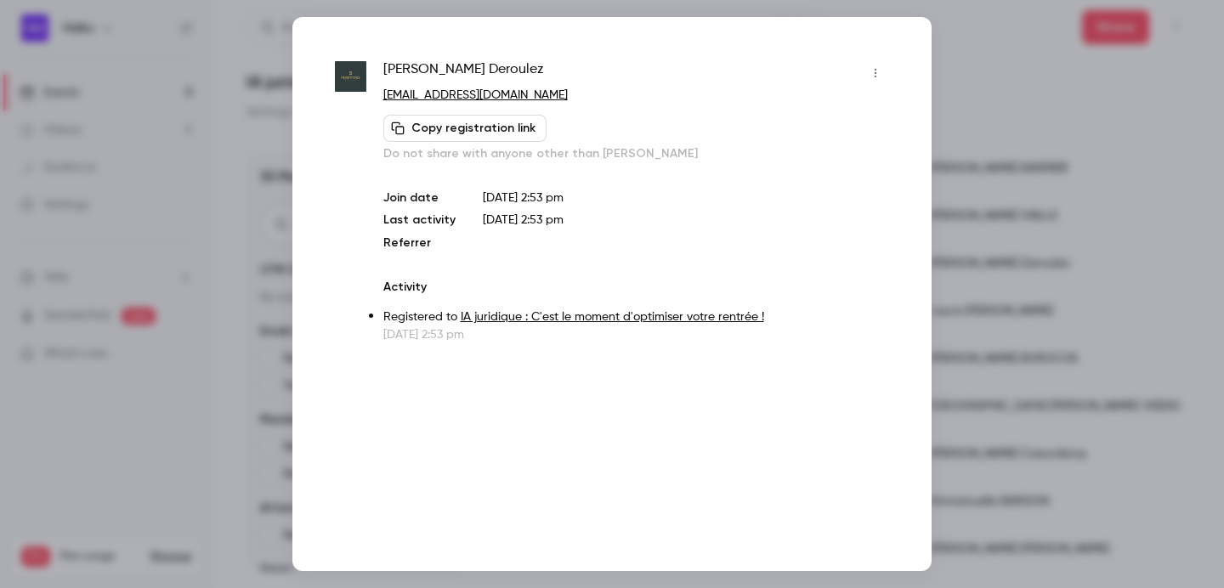
click at [951, 113] on div at bounding box center [612, 294] width 1224 height 588
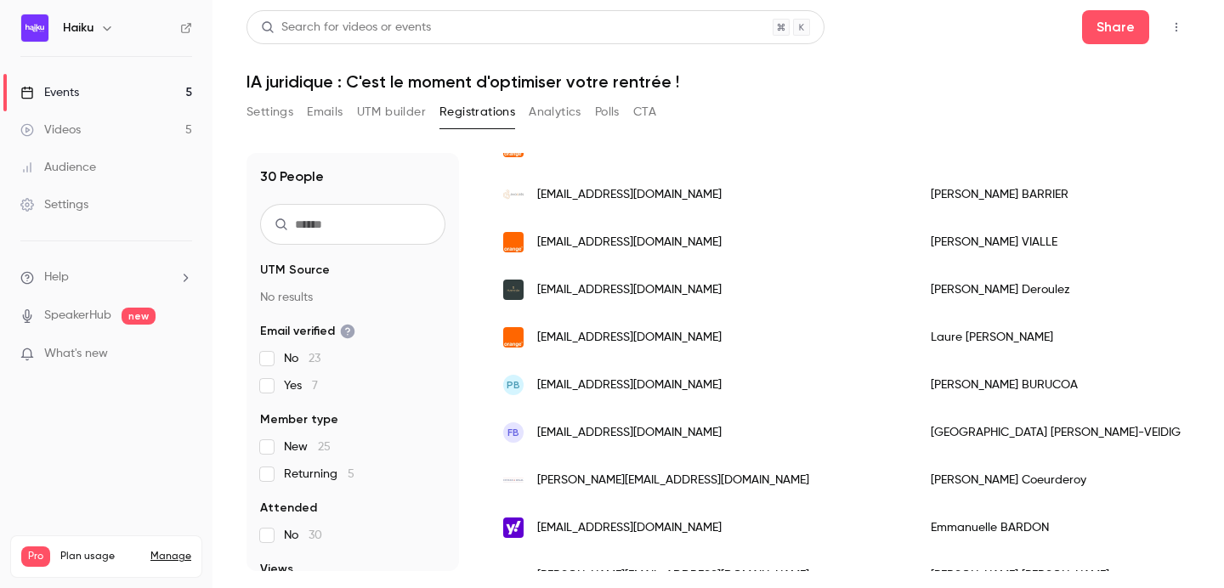
scroll to position [903, 0]
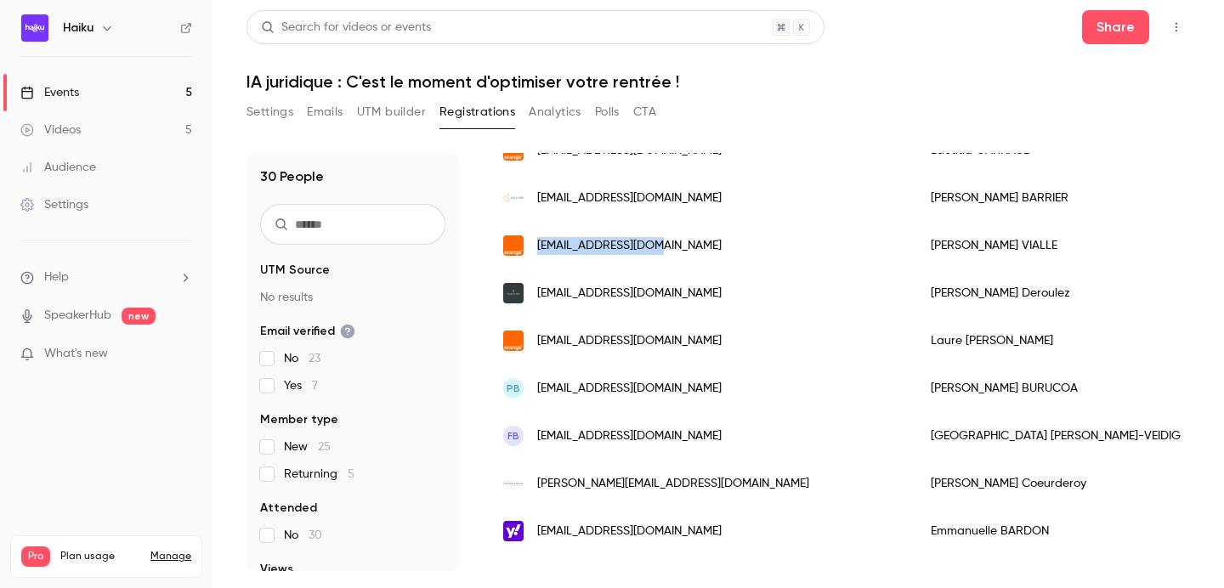
drag, startPoint x: 679, startPoint y: 245, endPoint x: 536, endPoint y: 249, distance: 143.8
click at [536, 249] on div "[EMAIL_ADDRESS][DOMAIN_NAME]" at bounding box center [700, 246] width 428 height 48
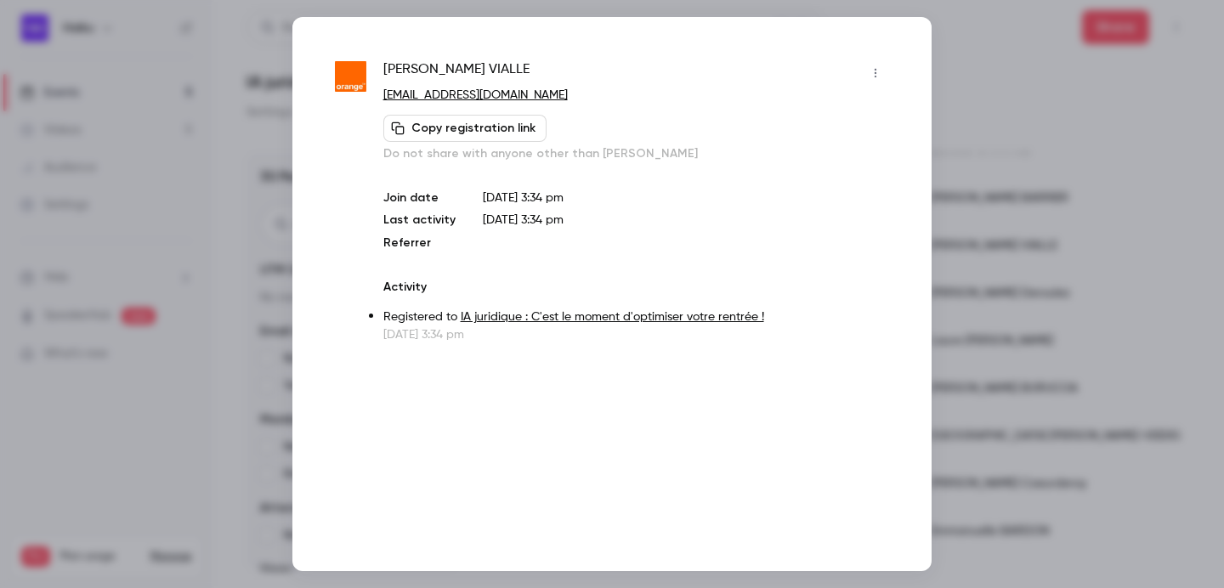
click at [941, 79] on div at bounding box center [612, 294] width 1224 height 588
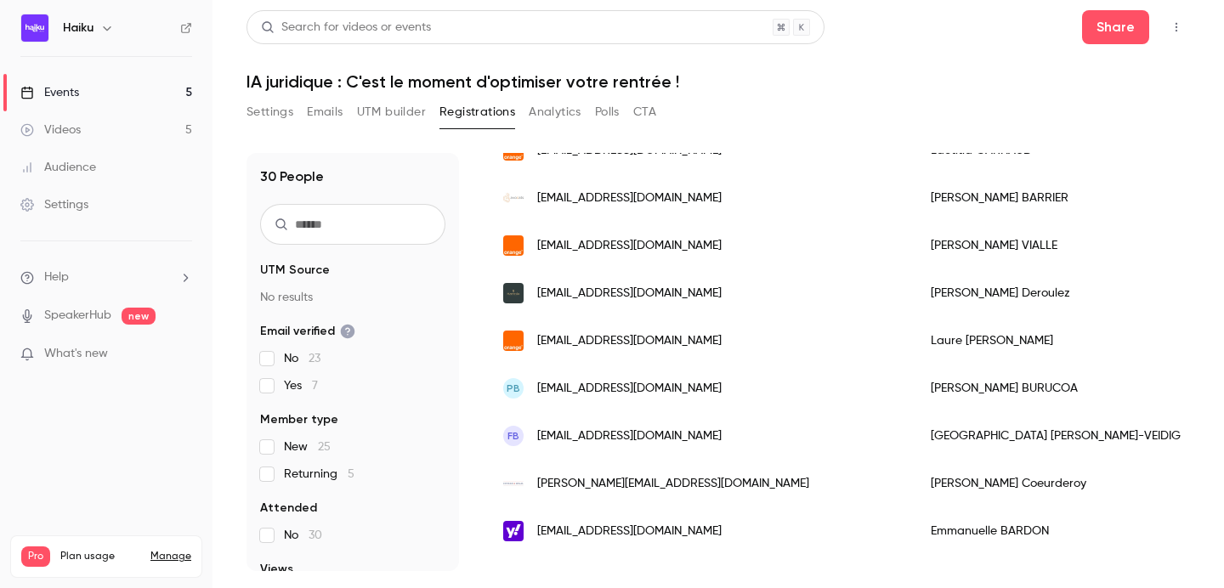
scroll to position [859, 0]
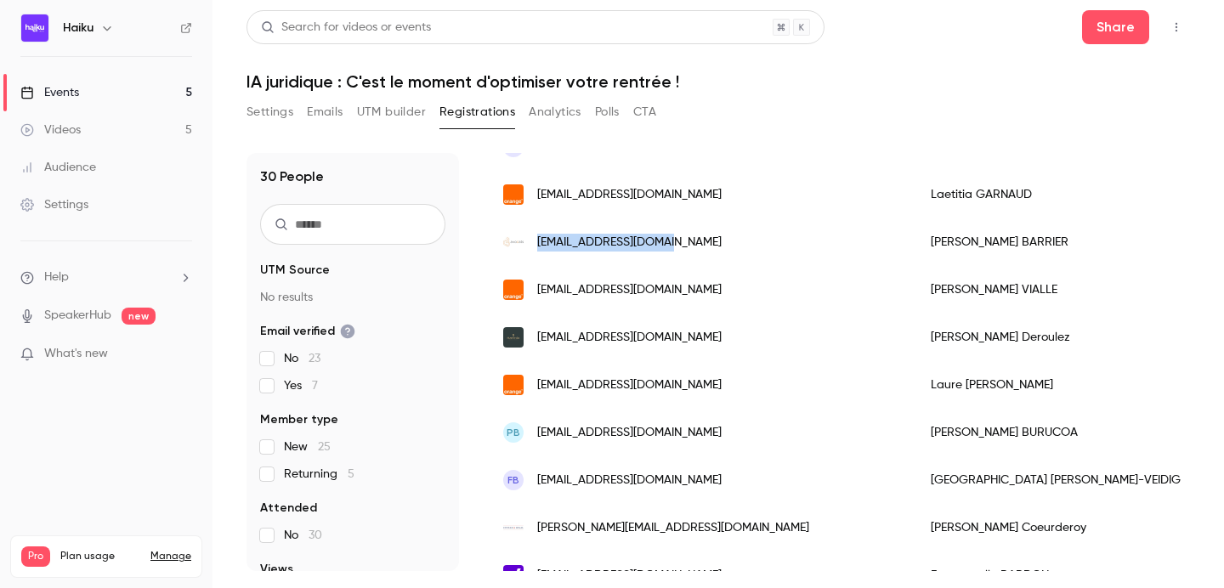
drag, startPoint x: 667, startPoint y: 241, endPoint x: 538, endPoint y: 246, distance: 128.5
click at [538, 246] on div "[EMAIL_ADDRESS][DOMAIN_NAME]" at bounding box center [700, 243] width 428 height 48
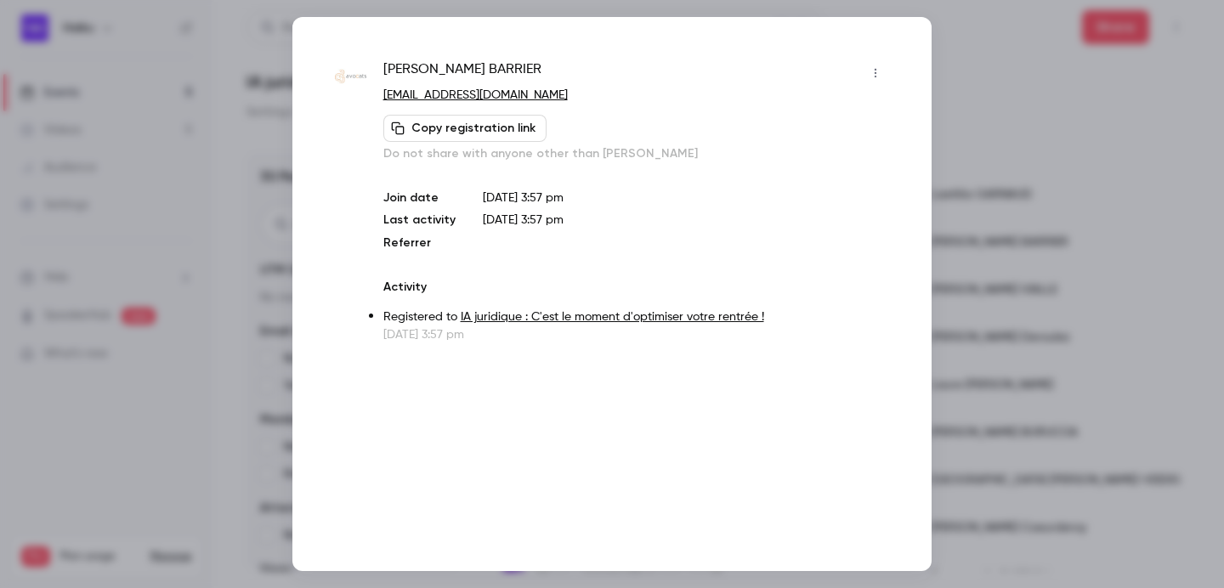
click at [957, 86] on div at bounding box center [612, 294] width 1224 height 588
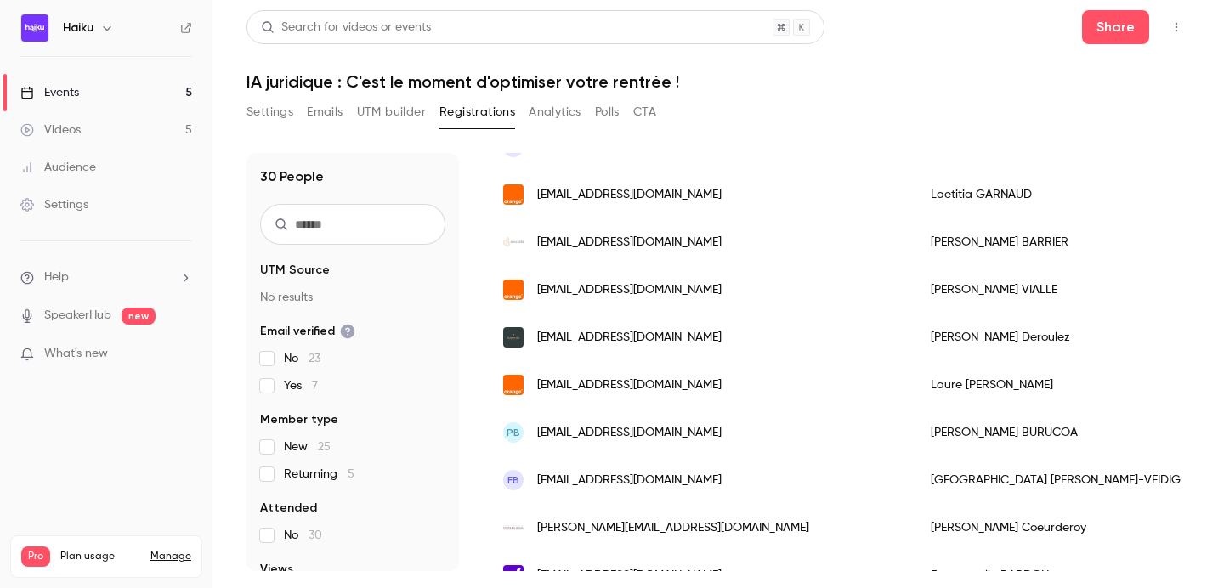
scroll to position [781, 0]
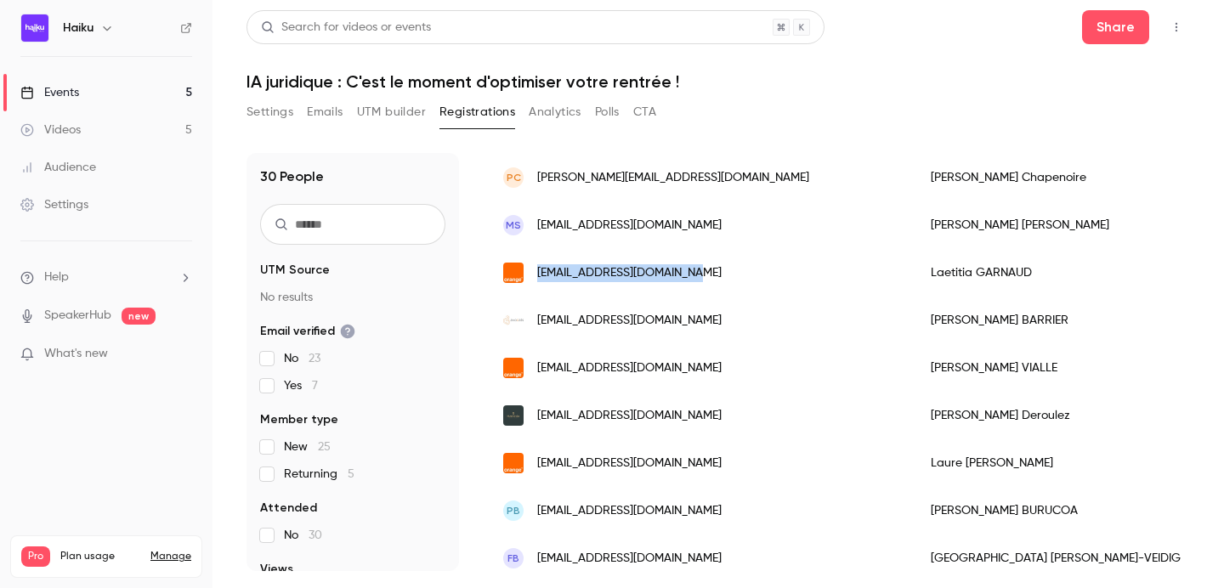
drag, startPoint x: 701, startPoint y: 271, endPoint x: 534, endPoint y: 271, distance: 167.5
click at [534, 271] on div "[EMAIL_ADDRESS][DOMAIN_NAME]" at bounding box center [700, 273] width 428 height 48
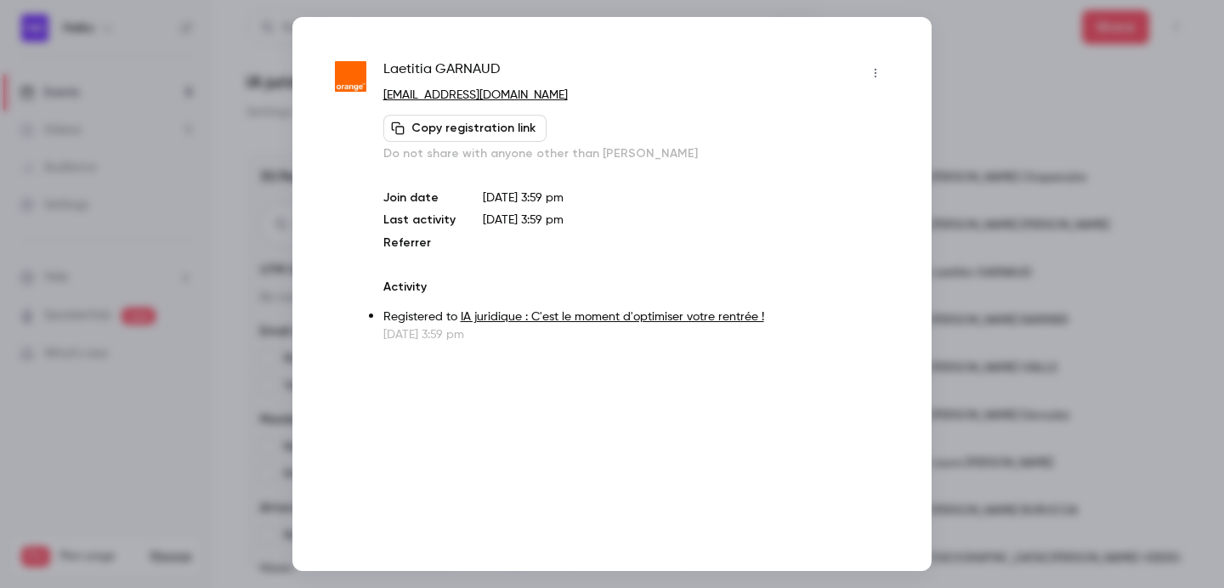
click at [979, 87] on div at bounding box center [612, 294] width 1224 height 588
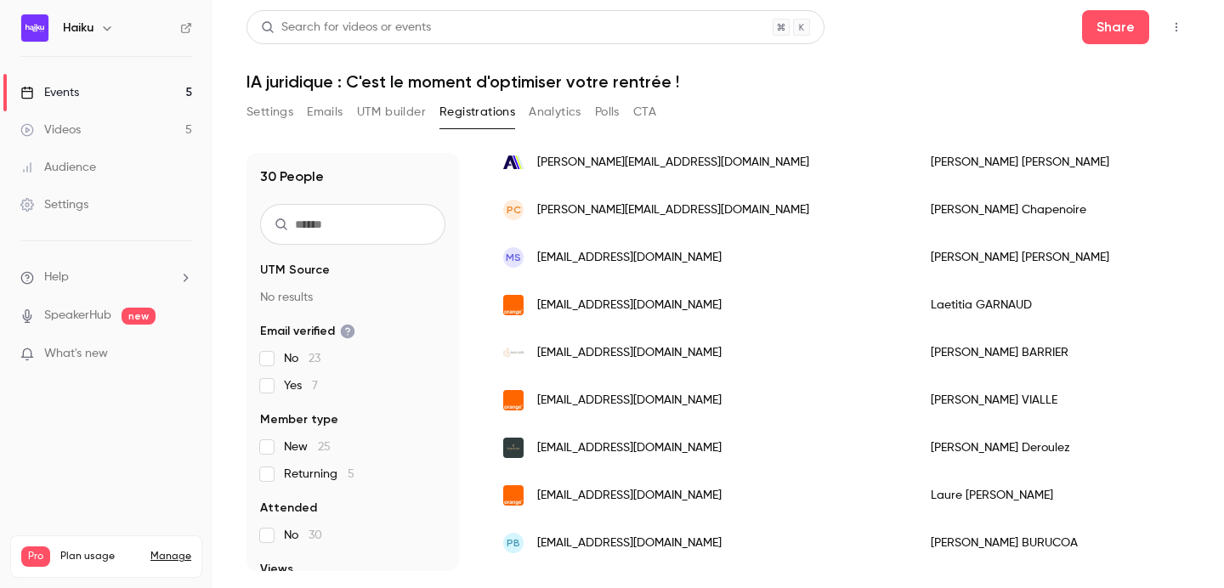
scroll to position [741, 0]
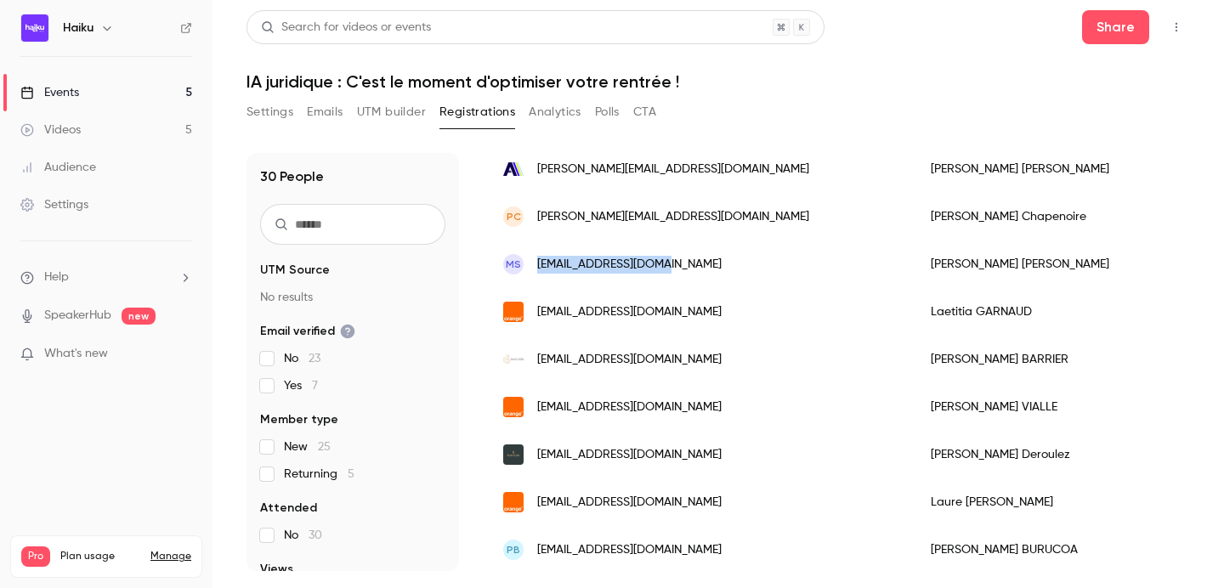
drag, startPoint x: 690, startPoint y: 262, endPoint x: 537, endPoint y: 272, distance: 152.5
click at [537, 272] on div "MS msa@linka-avocats.fr" at bounding box center [700, 265] width 428 height 48
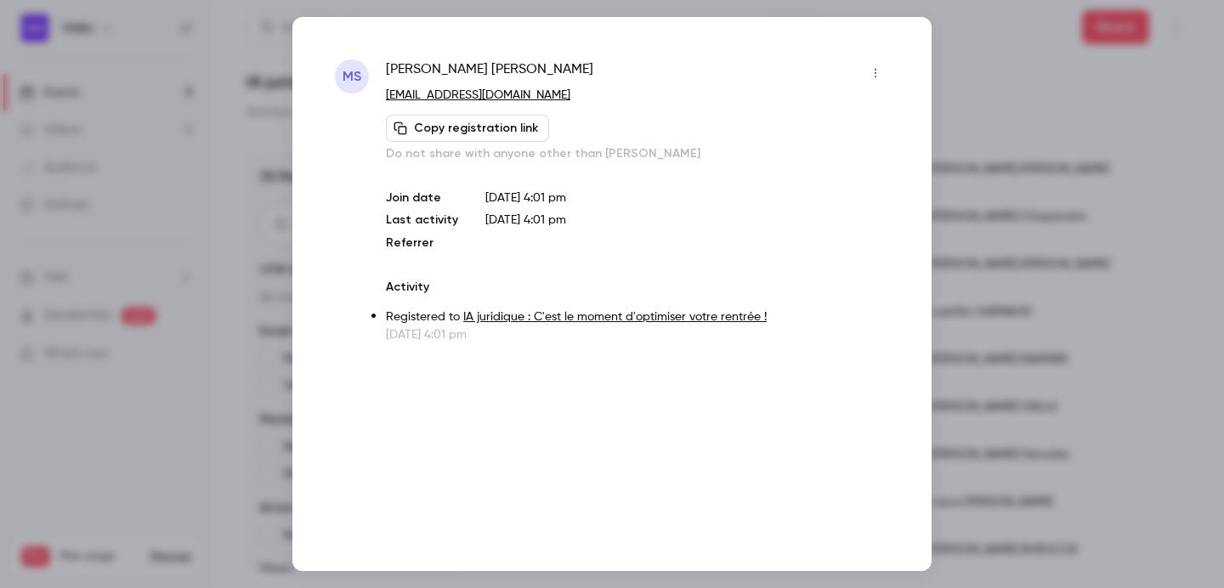
click at [955, 70] on div at bounding box center [612, 294] width 1224 height 588
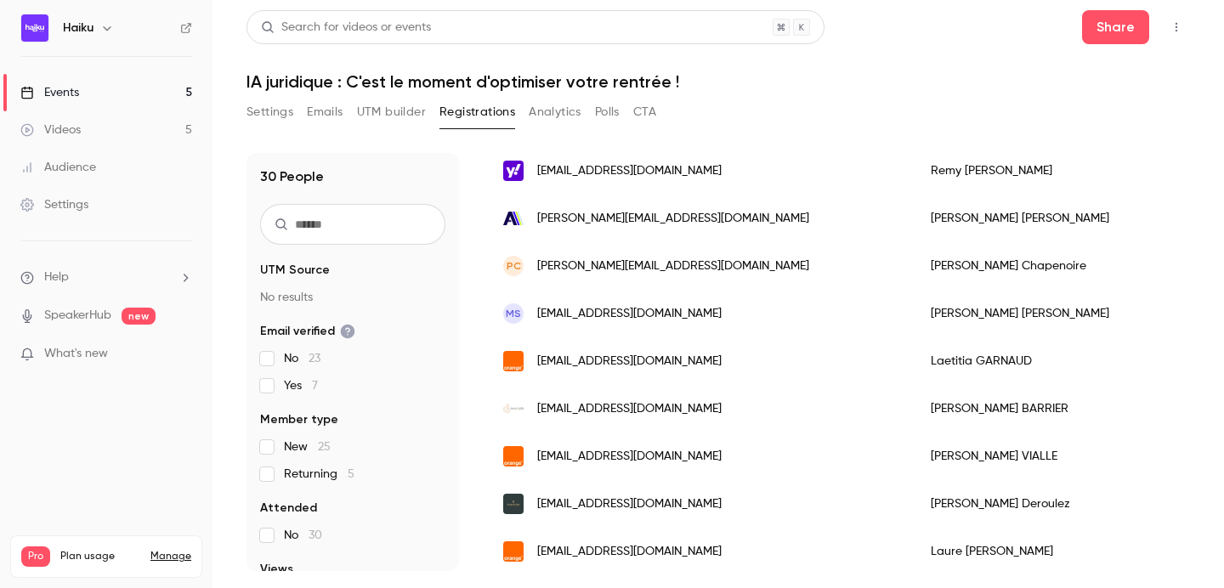
scroll to position [686, 0]
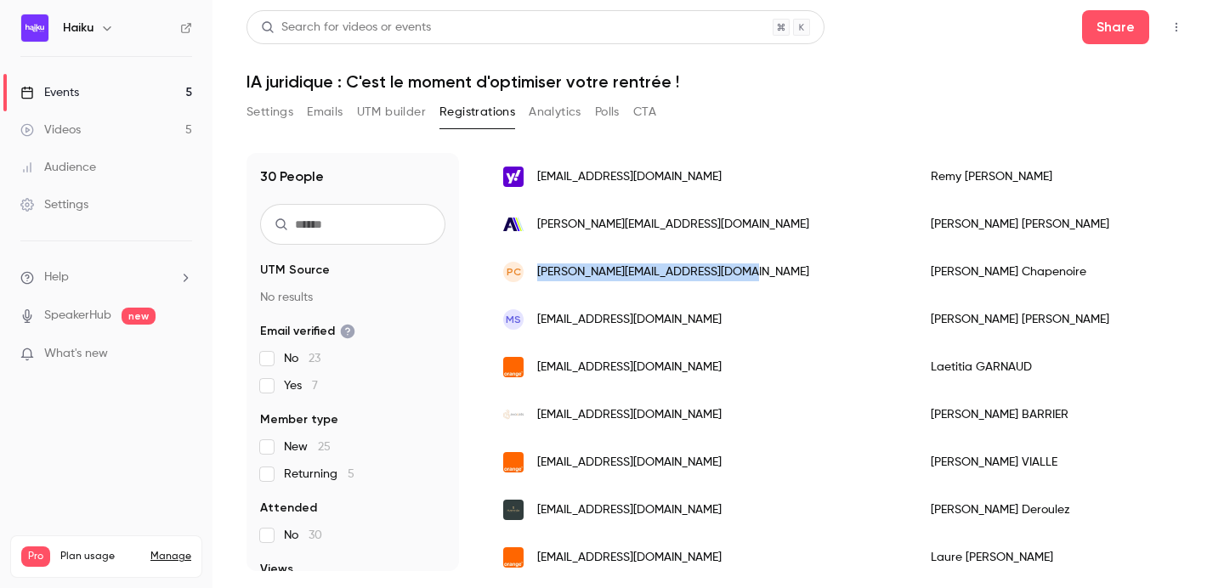
drag, startPoint x: 745, startPoint y: 270, endPoint x: 538, endPoint y: 273, distance: 206.6
click at [538, 273] on div "PC pierre-marie.chapenoire@avocat.fr" at bounding box center [700, 272] width 428 height 48
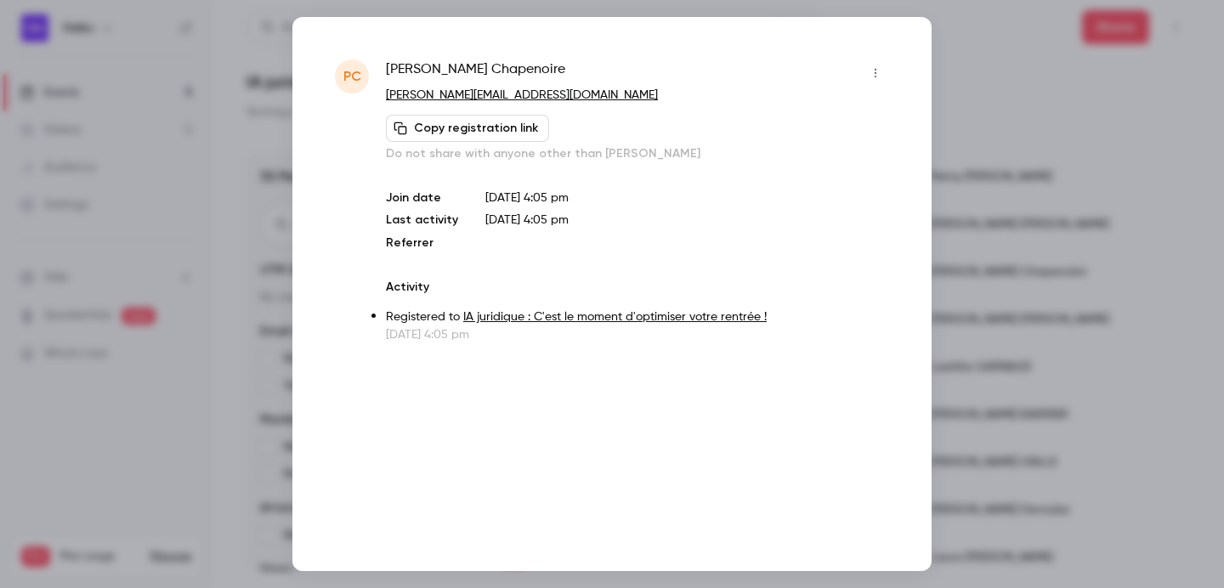
click at [977, 113] on div at bounding box center [612, 294] width 1224 height 588
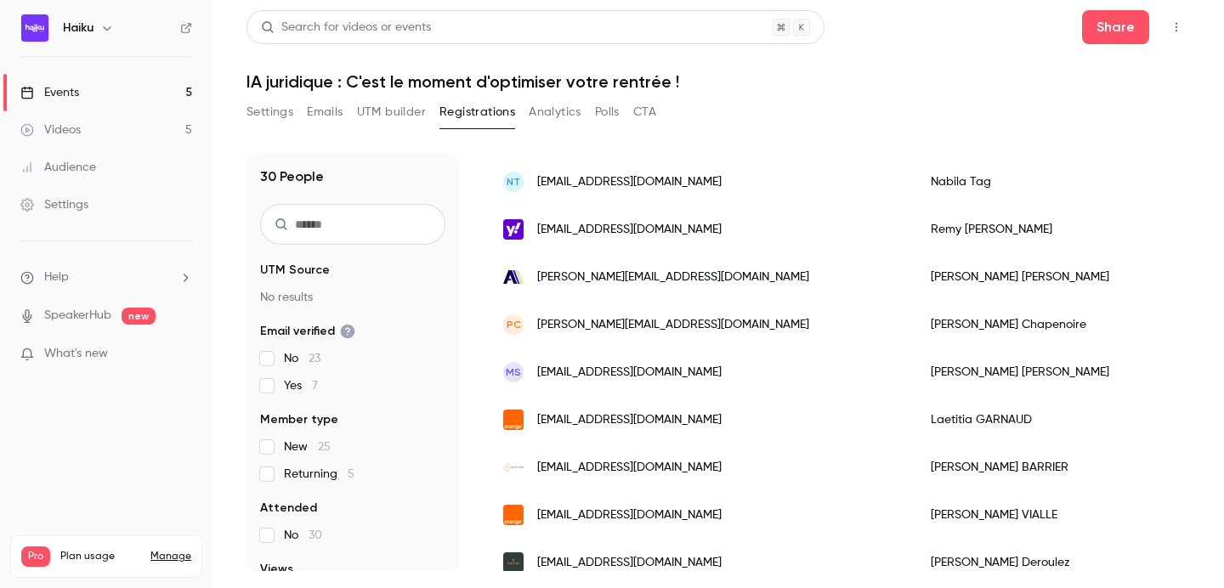
scroll to position [583, 0]
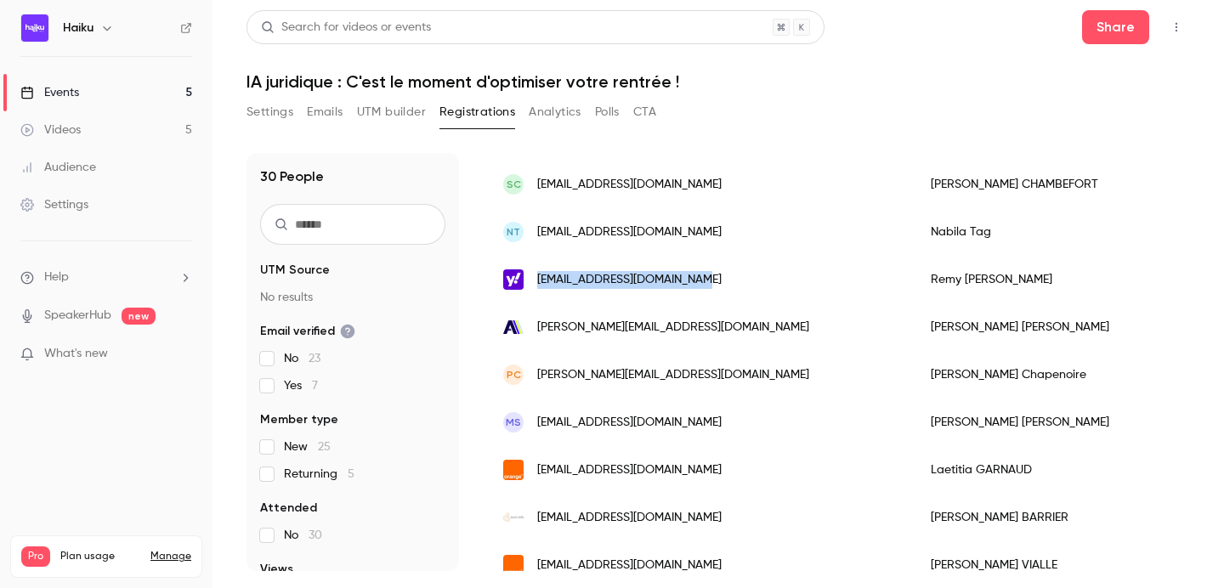
drag, startPoint x: 711, startPoint y: 283, endPoint x: 538, endPoint y: 284, distance: 172.6
click at [538, 284] on div "[EMAIL_ADDRESS][DOMAIN_NAME]" at bounding box center [700, 280] width 428 height 48
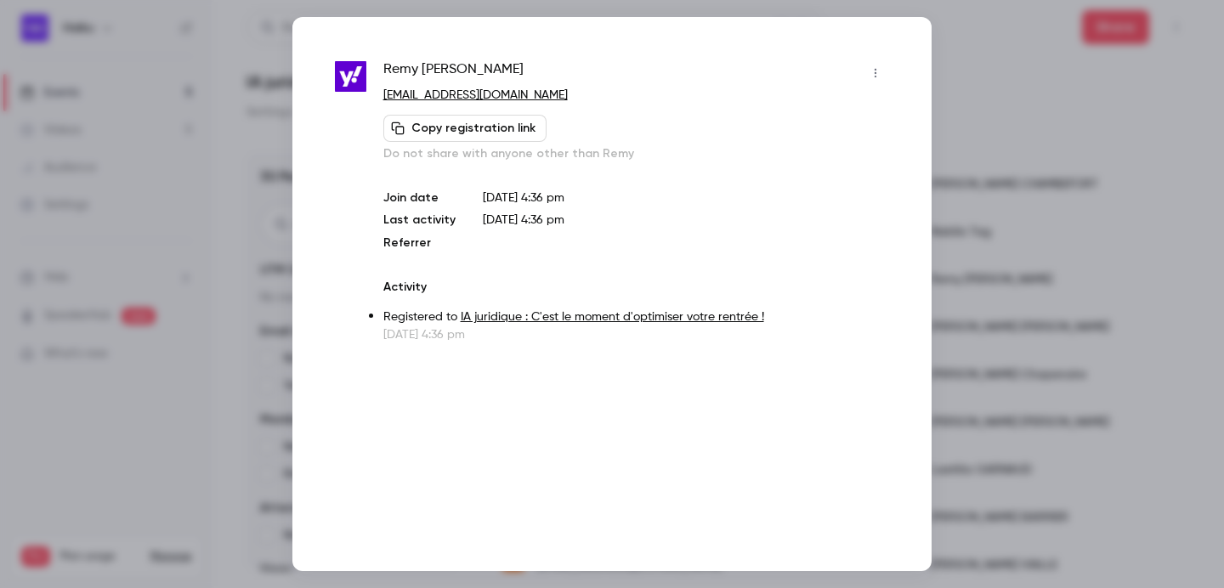
click at [957, 64] on div at bounding box center [612, 294] width 1224 height 588
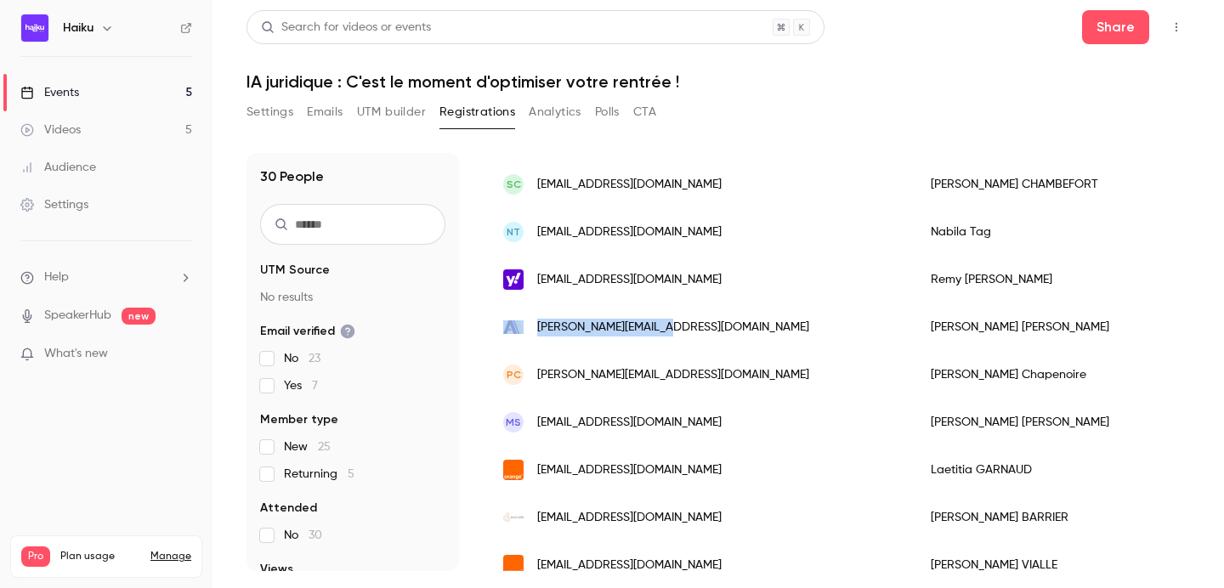
drag, startPoint x: 707, startPoint y: 319, endPoint x: 517, endPoint y: 319, distance: 190.5
click at [517, 319] on div "[PERSON_NAME][EMAIL_ADDRESS][DOMAIN_NAME]" at bounding box center [700, 328] width 428 height 48
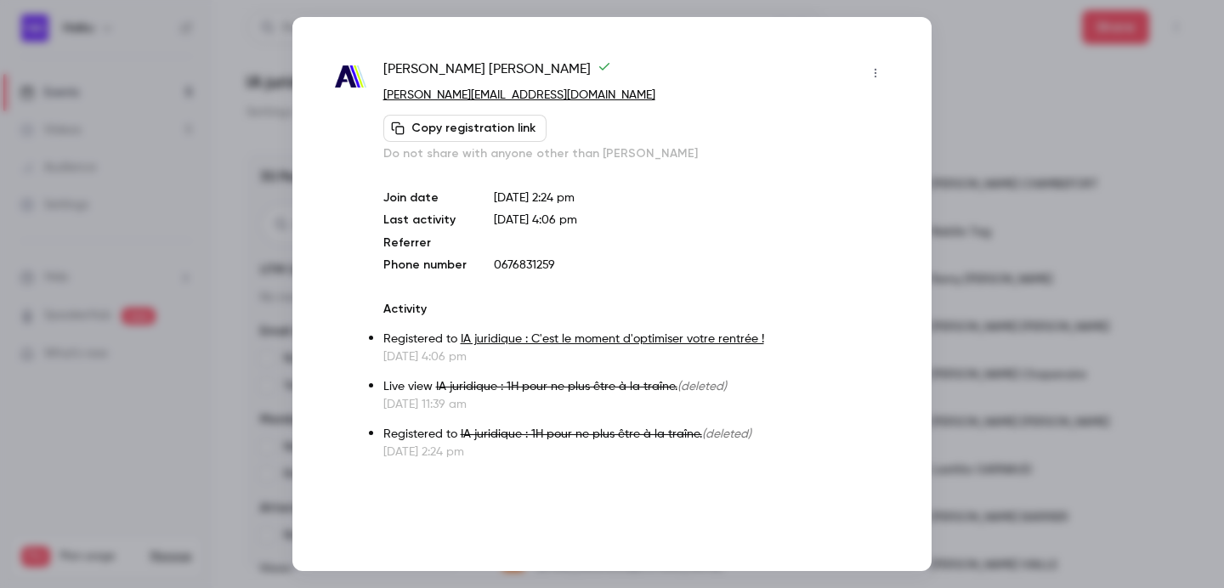
click at [948, 98] on div at bounding box center [612, 294] width 1224 height 588
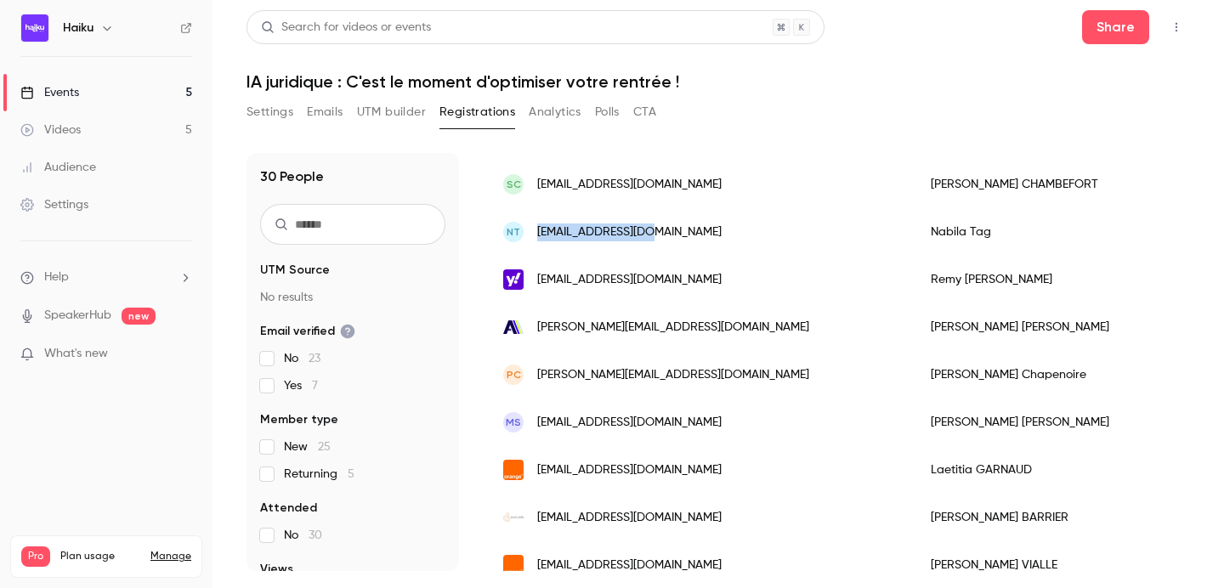
drag, startPoint x: 667, startPoint y: 233, endPoint x: 536, endPoint y: 233, distance: 131.8
click at [536, 233] on div "NT nabredac@gmail.com" at bounding box center [700, 232] width 428 height 48
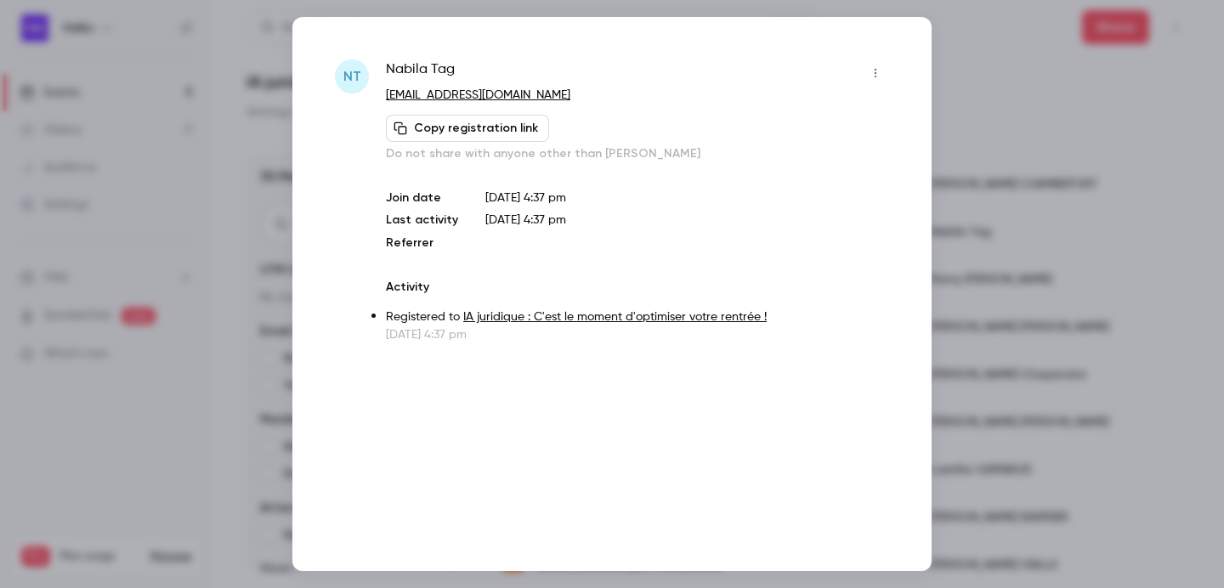
click at [952, 88] on div at bounding box center [612, 294] width 1224 height 588
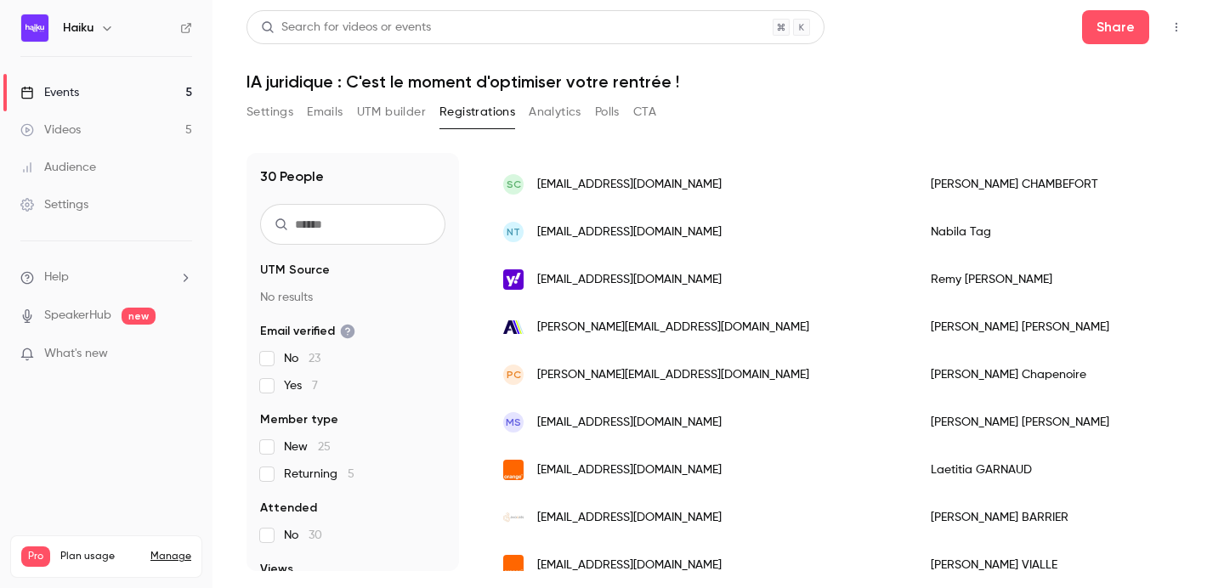
scroll to position [496, 0]
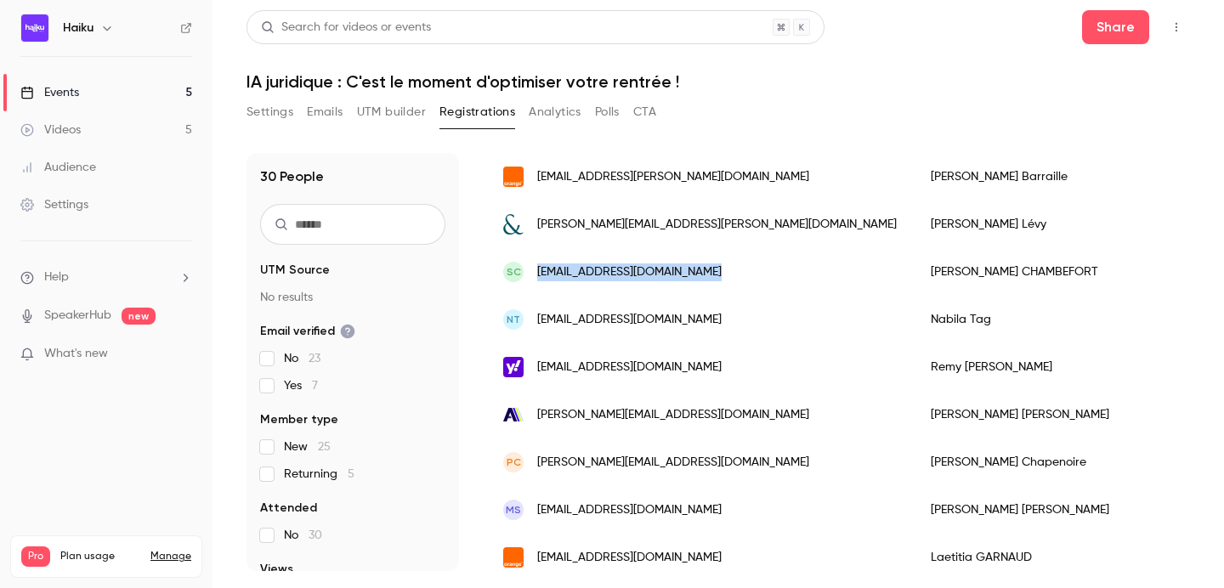
drag, startPoint x: 725, startPoint y: 272, endPoint x: 537, endPoint y: 274, distance: 188.8
click at [537, 274] on div "SC schambefort.avocat@gmail.com" at bounding box center [700, 272] width 428 height 48
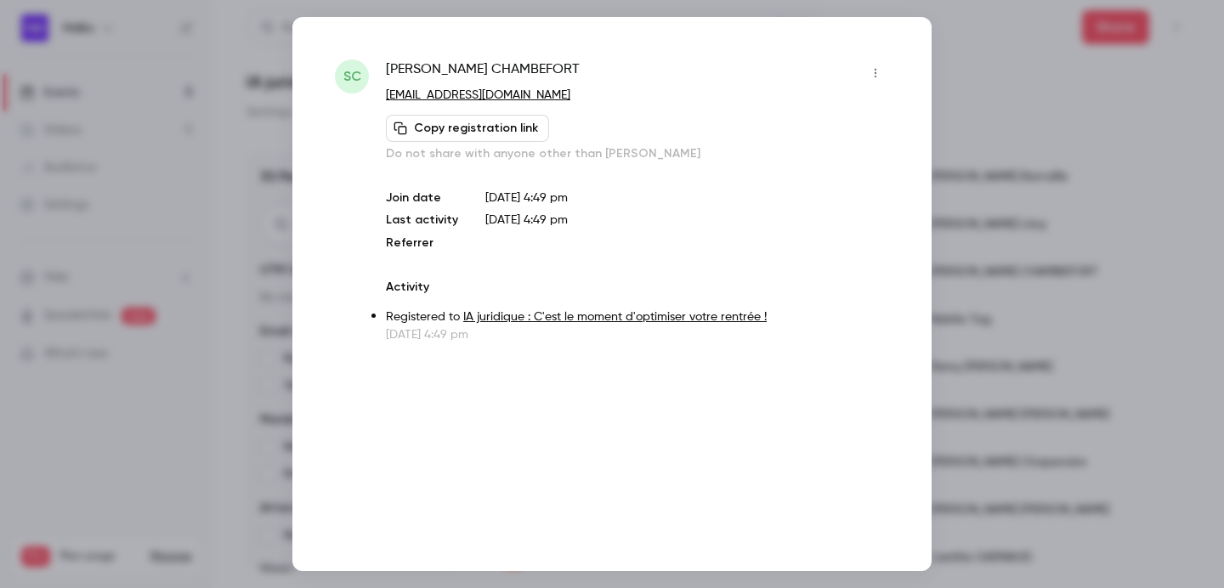
click at [942, 88] on div at bounding box center [612, 294] width 1224 height 588
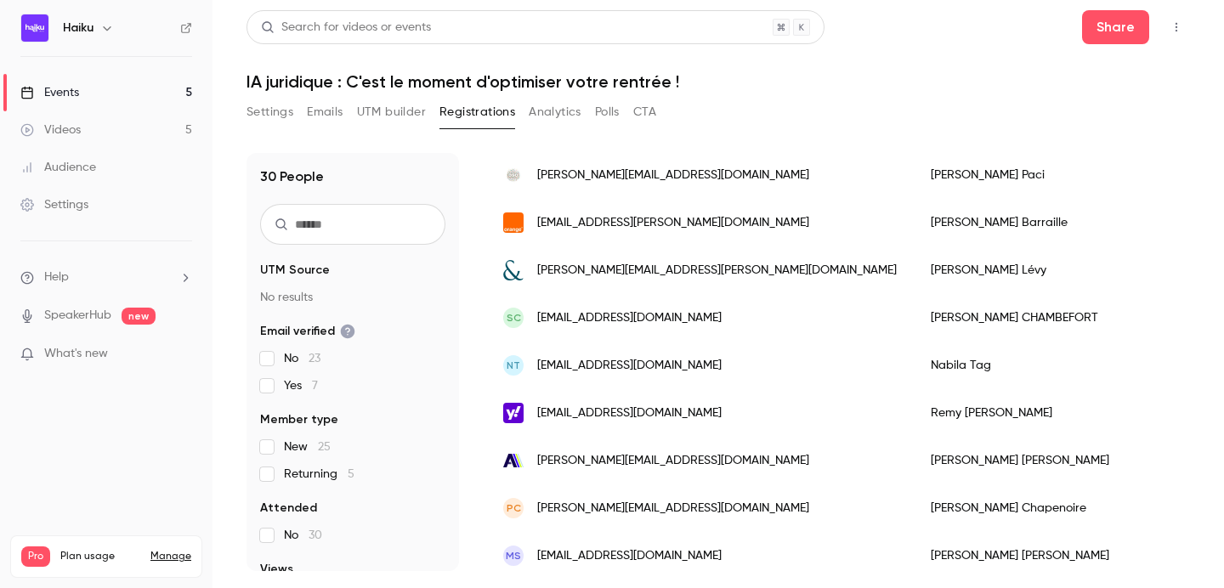
scroll to position [437, 0]
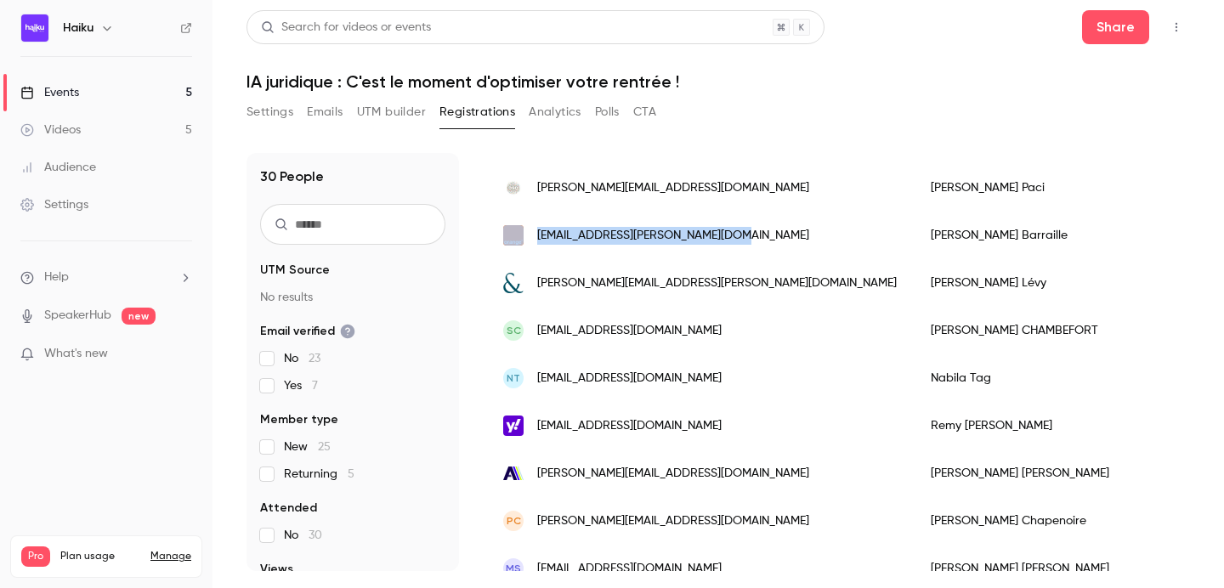
drag, startPoint x: 730, startPoint y: 235, endPoint x: 530, endPoint y: 235, distance: 199.8
click at [530, 235] on div "[EMAIL_ADDRESS][PERSON_NAME][DOMAIN_NAME]" at bounding box center [700, 236] width 428 height 48
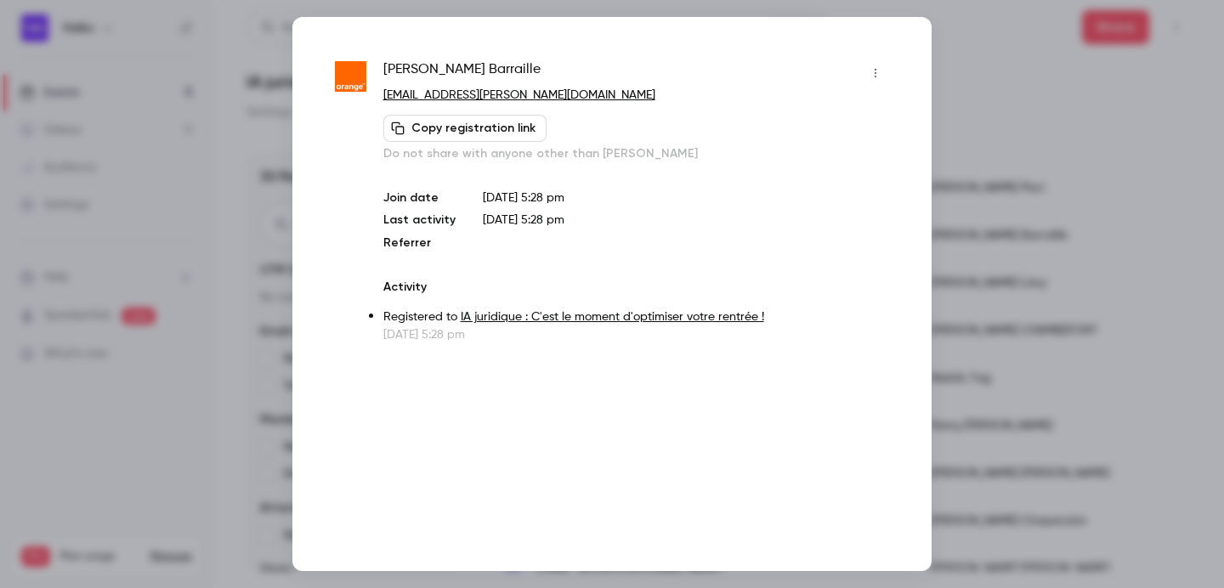
click at [938, 88] on div at bounding box center [612, 294] width 1224 height 588
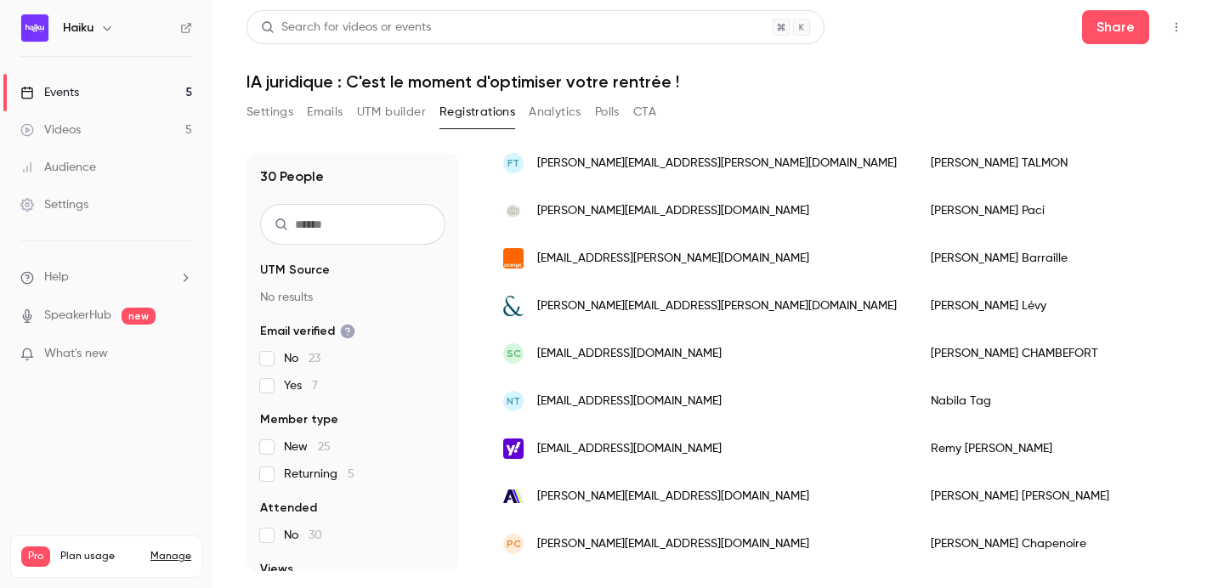
scroll to position [410, 0]
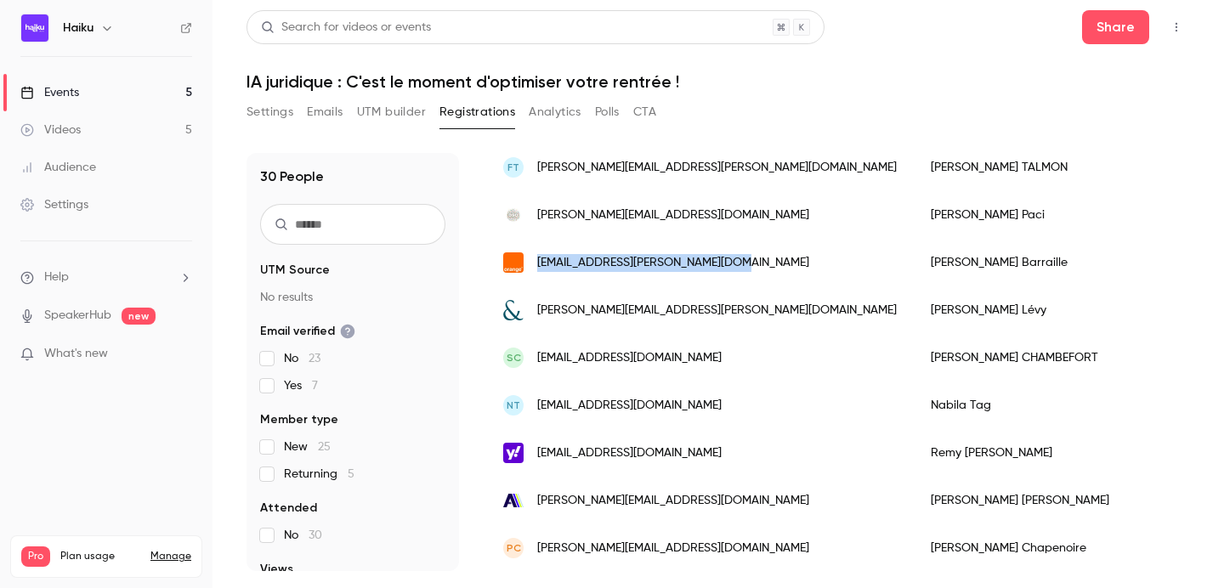
drag, startPoint x: 724, startPoint y: 258, endPoint x: 531, endPoint y: 260, distance: 193.0
click at [531, 260] on div "[EMAIL_ADDRESS][PERSON_NAME][DOMAIN_NAME]" at bounding box center [700, 263] width 428 height 48
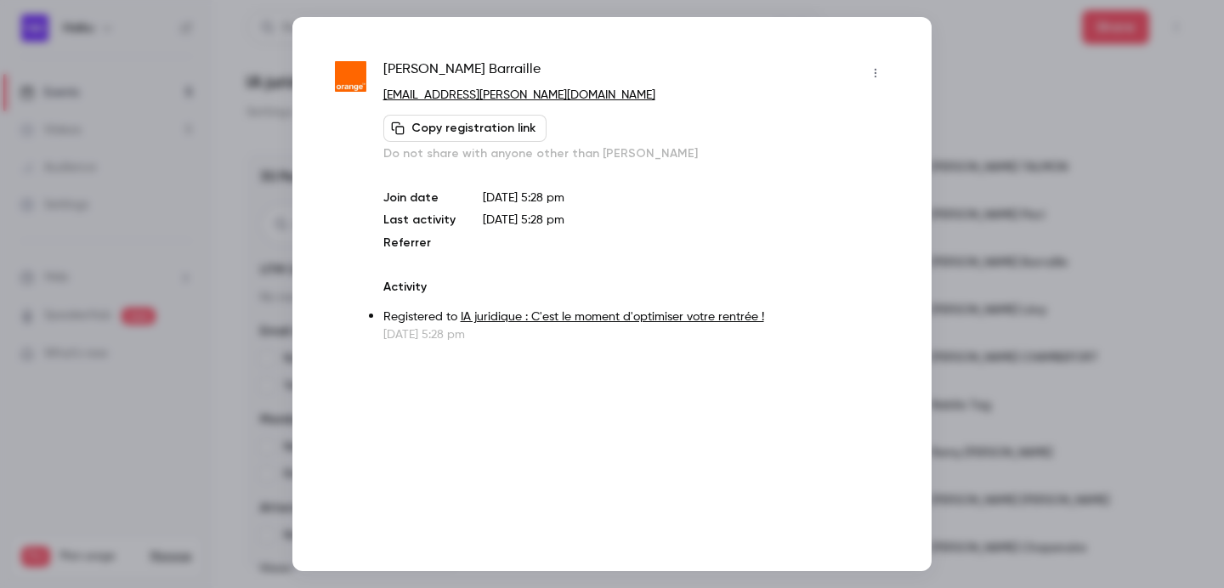
click at [972, 79] on div at bounding box center [612, 294] width 1224 height 588
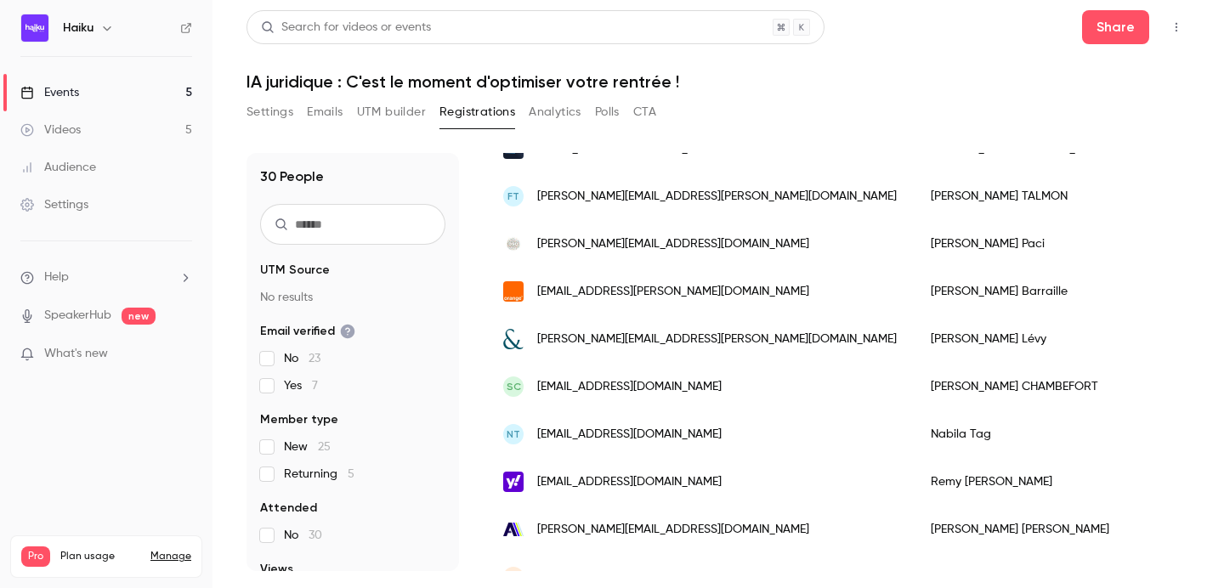
scroll to position [325, 0]
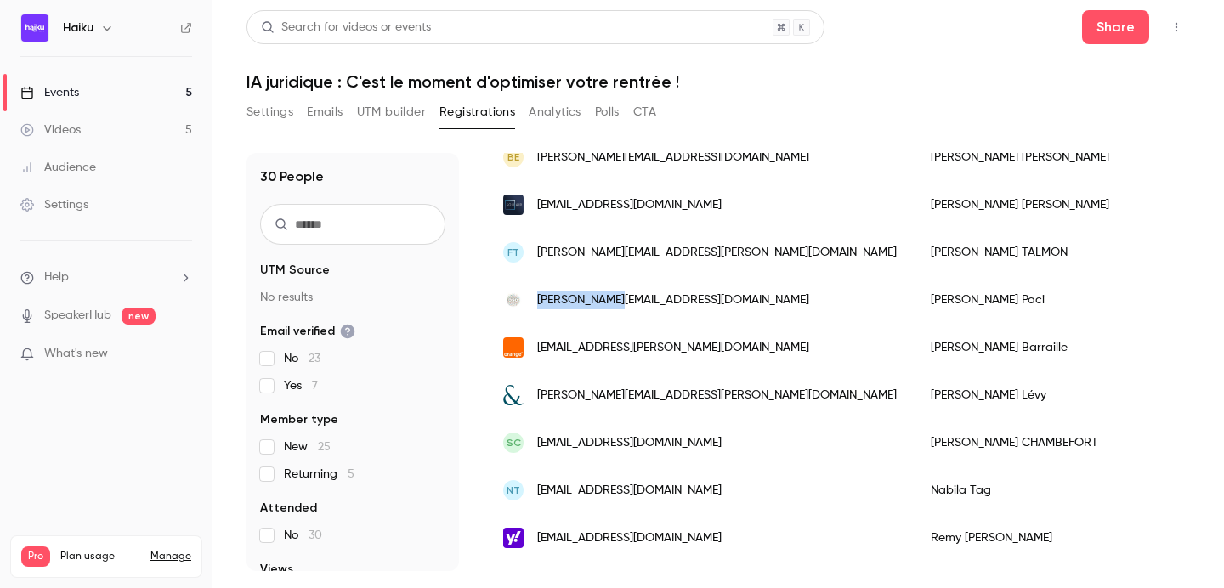
drag, startPoint x: 622, startPoint y: 304, endPoint x: 540, endPoint y: 305, distance: 81.6
click at [540, 305] on div "[PERSON_NAME][EMAIL_ADDRESS][DOMAIN_NAME]" at bounding box center [700, 300] width 428 height 48
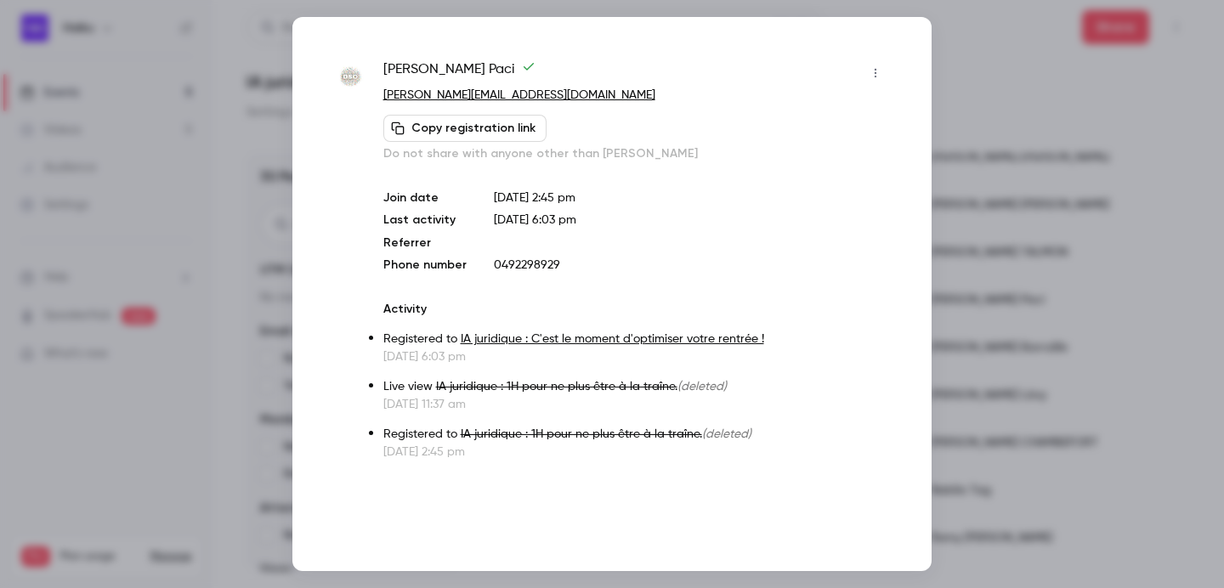
click at [970, 71] on div at bounding box center [612, 294] width 1224 height 588
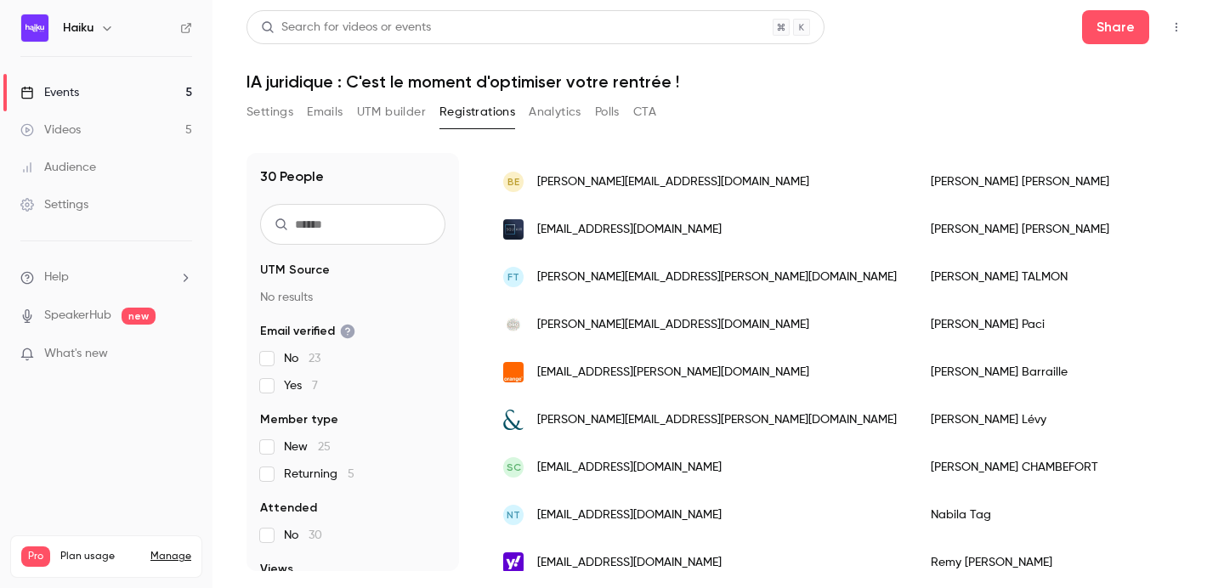
scroll to position [264, 0]
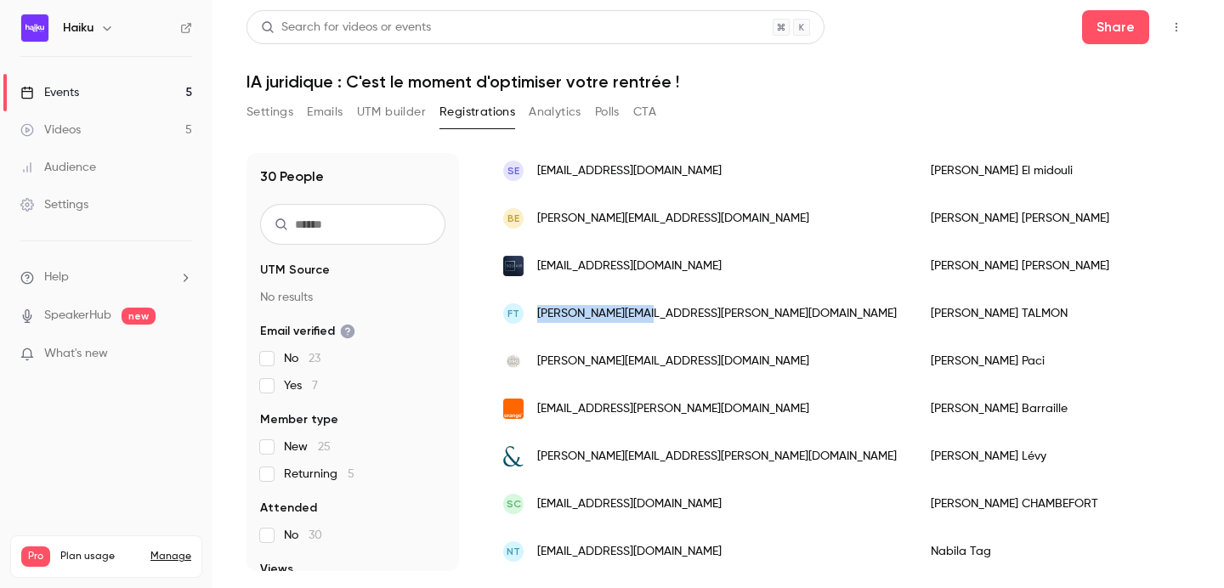
drag, startPoint x: 646, startPoint y: 312, endPoint x: 537, endPoint y: 314, distance: 109.7
click at [537, 314] on div "FT f.talmon@talmon.fr" at bounding box center [700, 314] width 428 height 48
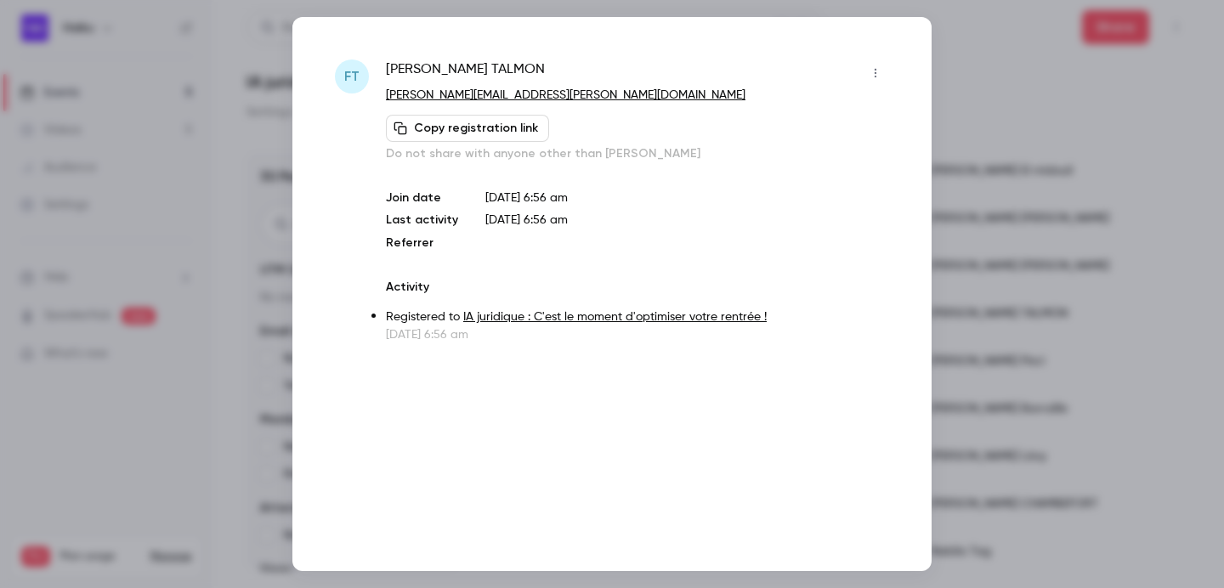
click at [968, 69] on div at bounding box center [612, 294] width 1224 height 588
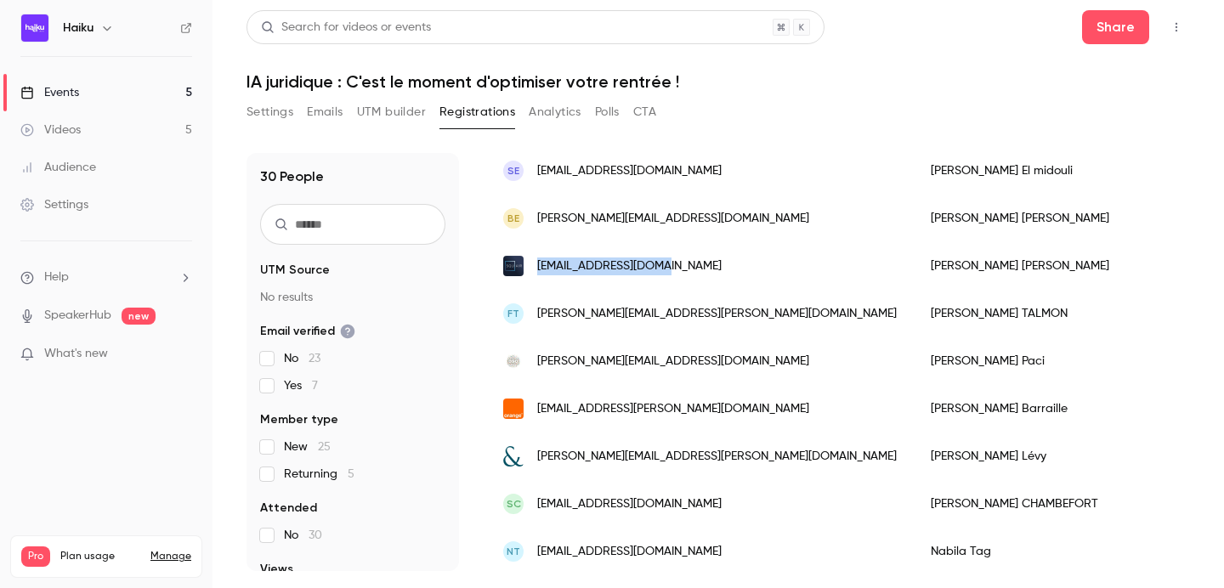
drag, startPoint x: 665, startPoint y: 271, endPoint x: 539, endPoint y: 270, distance: 125.8
click at [539, 270] on div "[EMAIL_ADDRESS][DOMAIN_NAME]" at bounding box center [700, 266] width 428 height 48
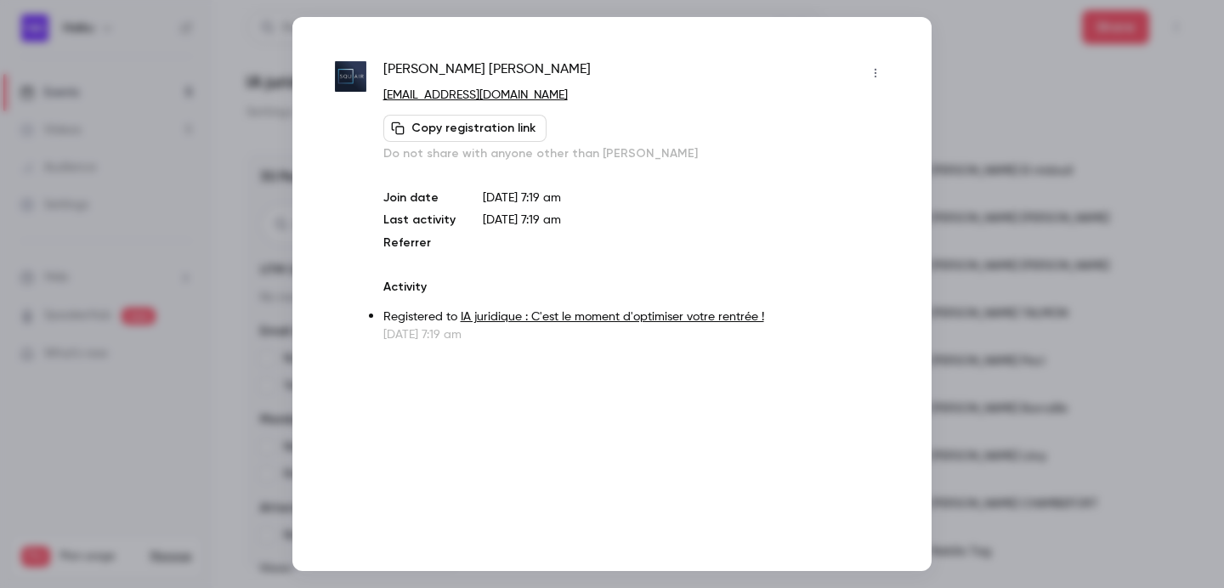
click at [962, 109] on div at bounding box center [612, 294] width 1224 height 588
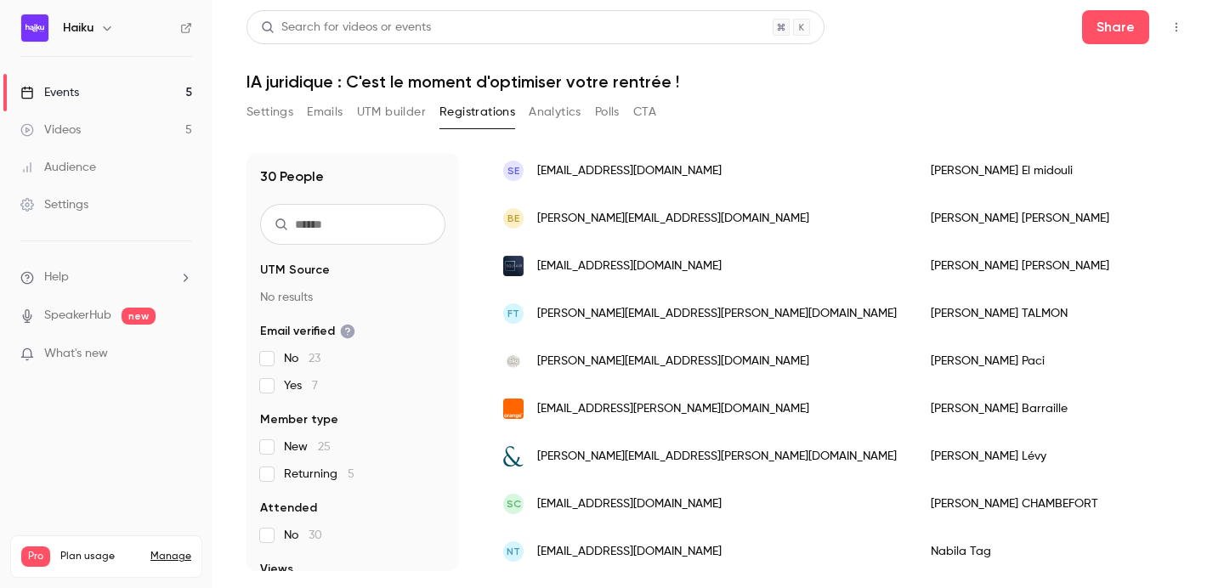
scroll to position [216, 0]
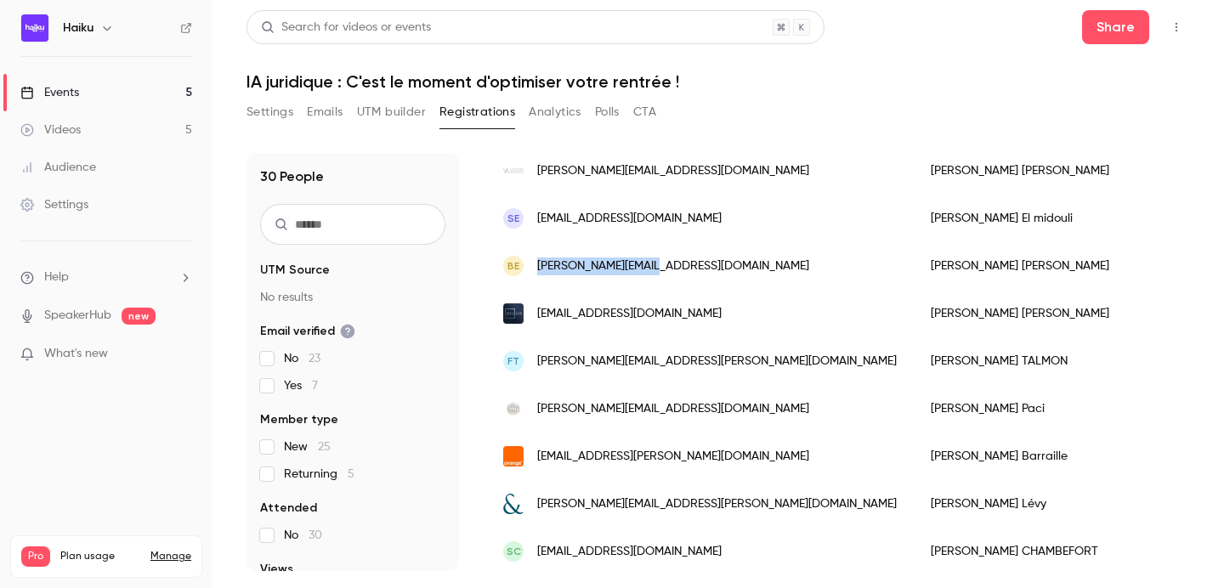
drag, startPoint x: 650, startPoint y: 266, endPoint x: 537, endPoint y: 265, distance: 112.2
click at [537, 265] on div "BE benoit@crossview.be" at bounding box center [700, 266] width 428 height 48
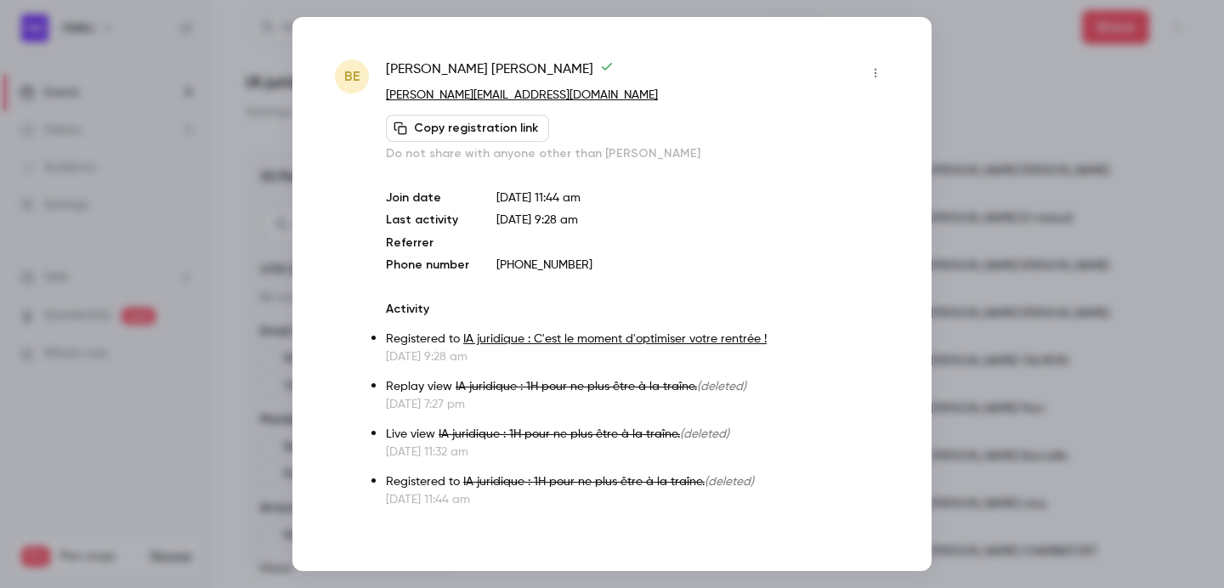
click at [967, 75] on div at bounding box center [612, 294] width 1224 height 588
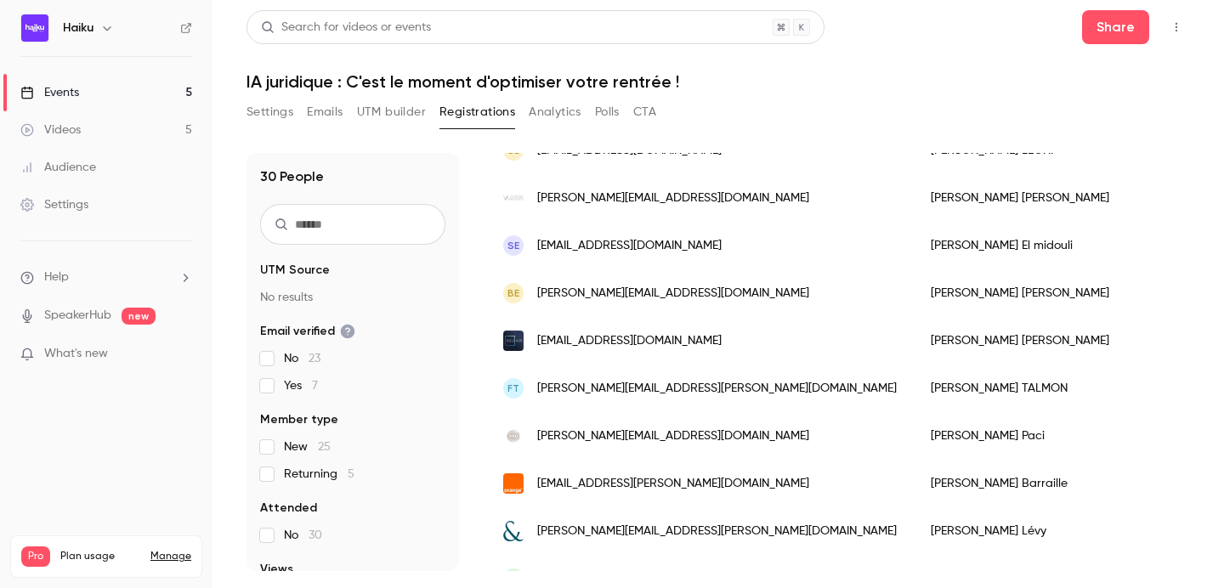
scroll to position [156, 0]
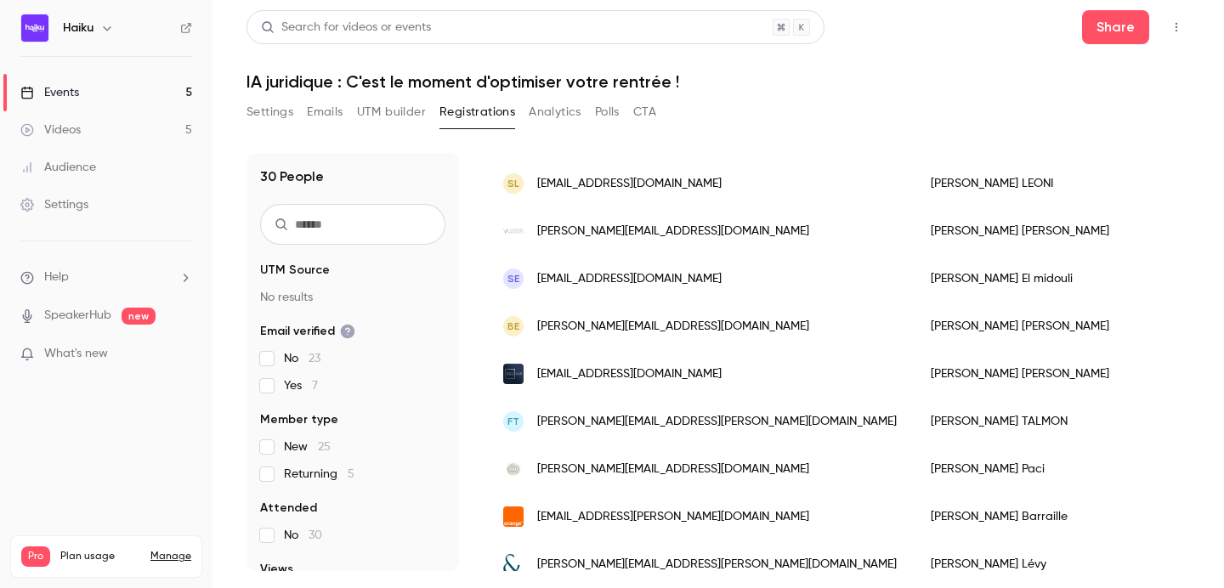
drag, startPoint x: 739, startPoint y: 281, endPoint x: 537, endPoint y: 280, distance: 201.5
click at [537, 280] on div "SE contact@avocat-soniaelmidouli.fr" at bounding box center [700, 279] width 428 height 48
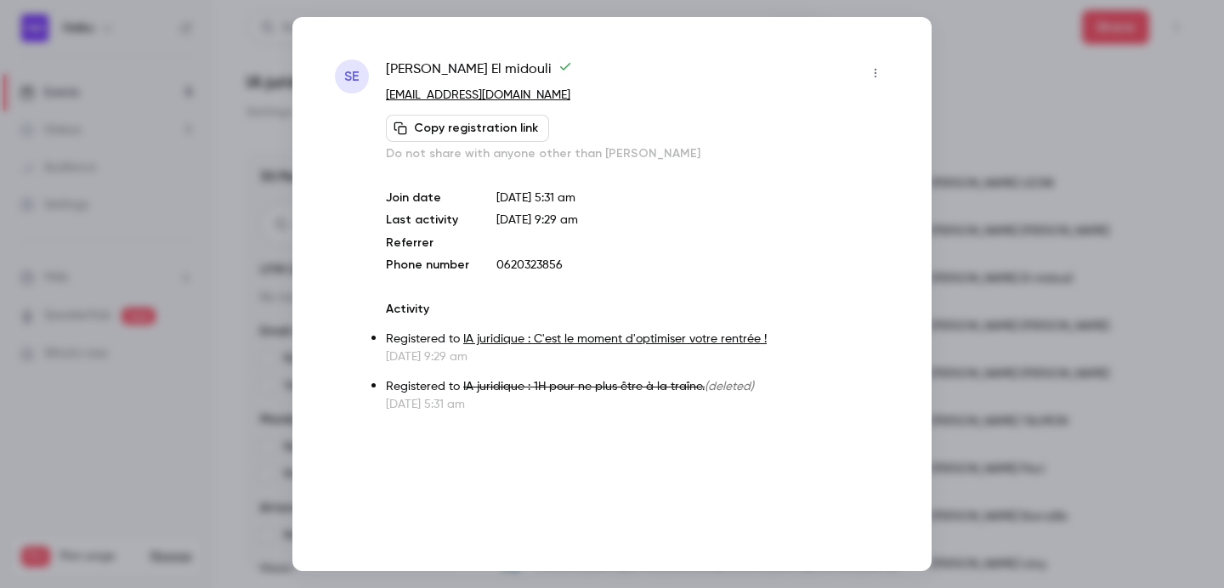
click at [962, 106] on div at bounding box center [612, 294] width 1224 height 588
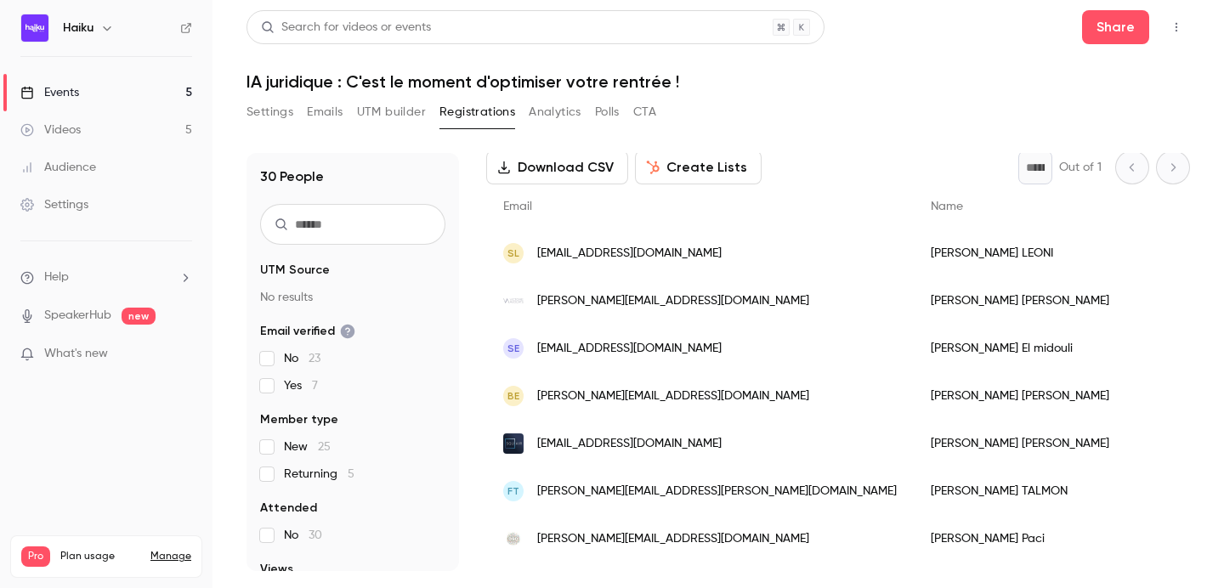
scroll to position [82, 0]
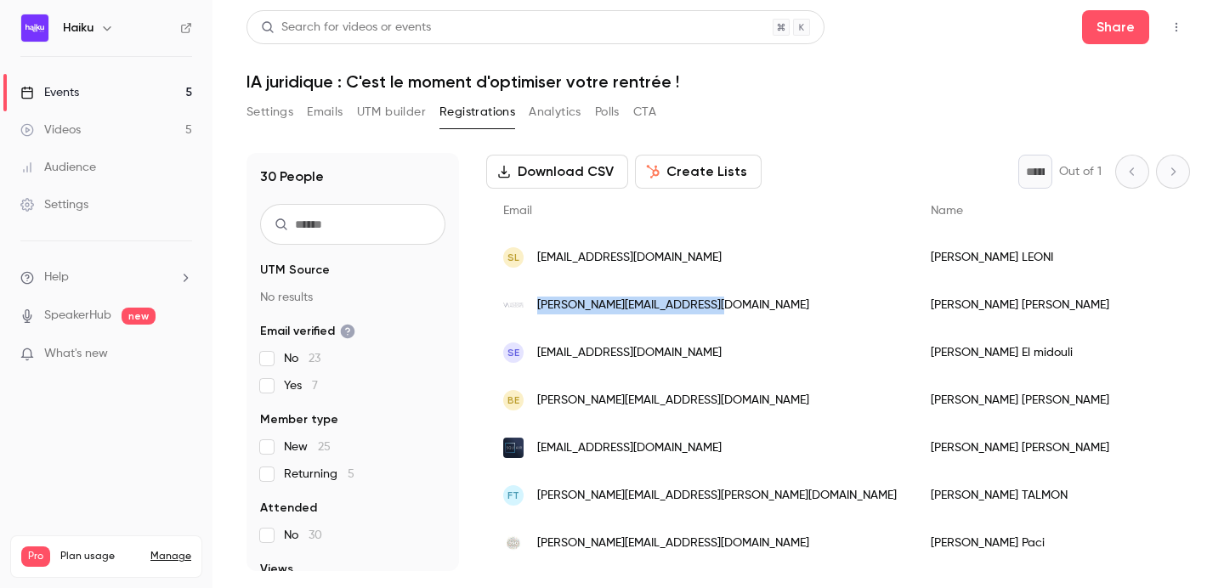
drag, startPoint x: 723, startPoint y: 308, endPoint x: 534, endPoint y: 308, distance: 188.8
click at [534, 308] on div "[PERSON_NAME][EMAIL_ADDRESS][DOMAIN_NAME]" at bounding box center [700, 305] width 428 height 48
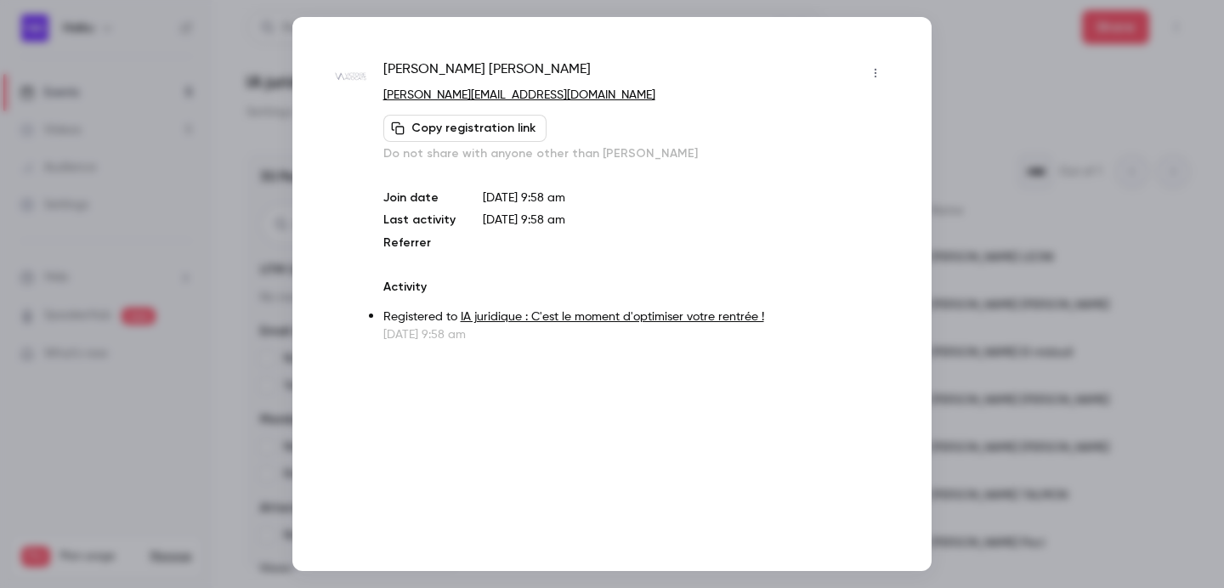
click at [940, 97] on div at bounding box center [612, 294] width 1224 height 588
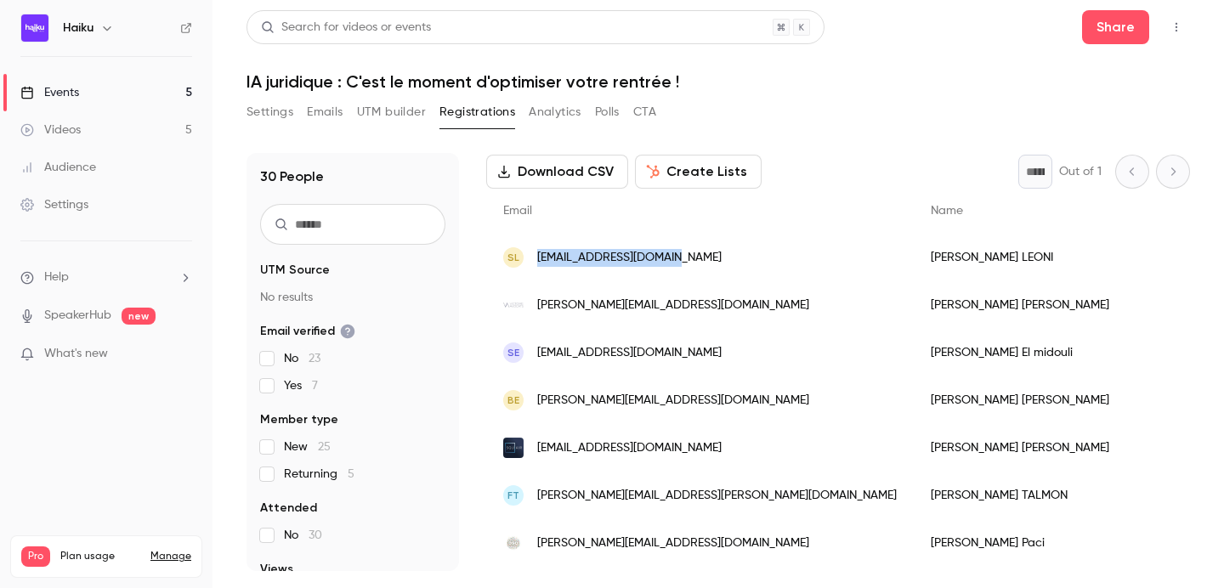
drag, startPoint x: 667, startPoint y: 259, endPoint x: 520, endPoint y: 259, distance: 147.1
click at [520, 259] on div "SL stella.leoni@avocat.fr" at bounding box center [700, 258] width 428 height 48
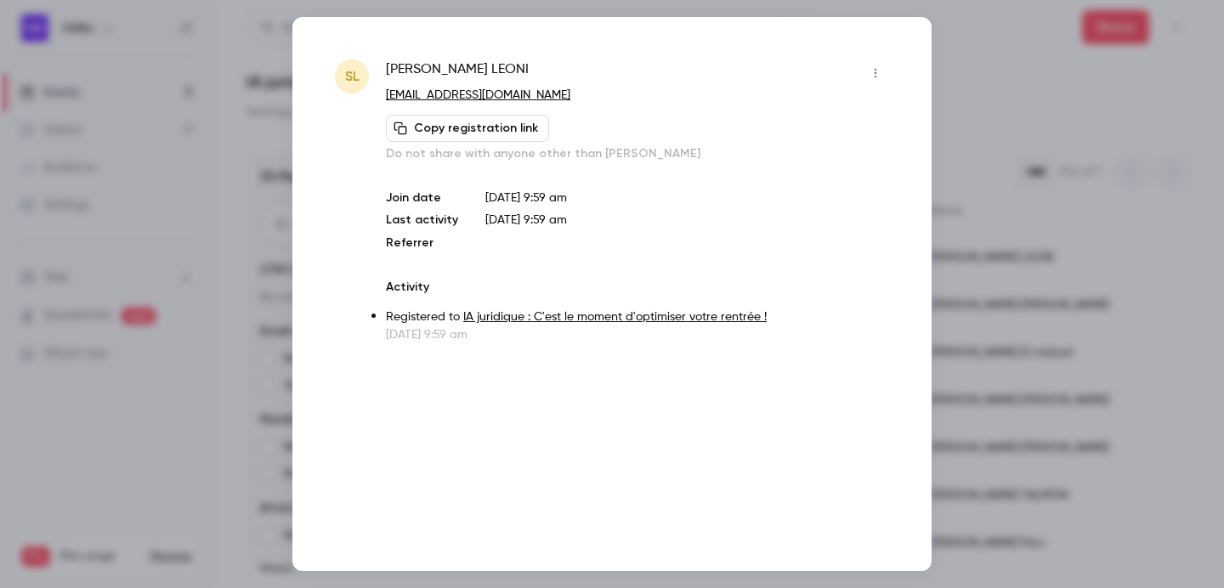
click at [248, 143] on div at bounding box center [612, 294] width 1224 height 588
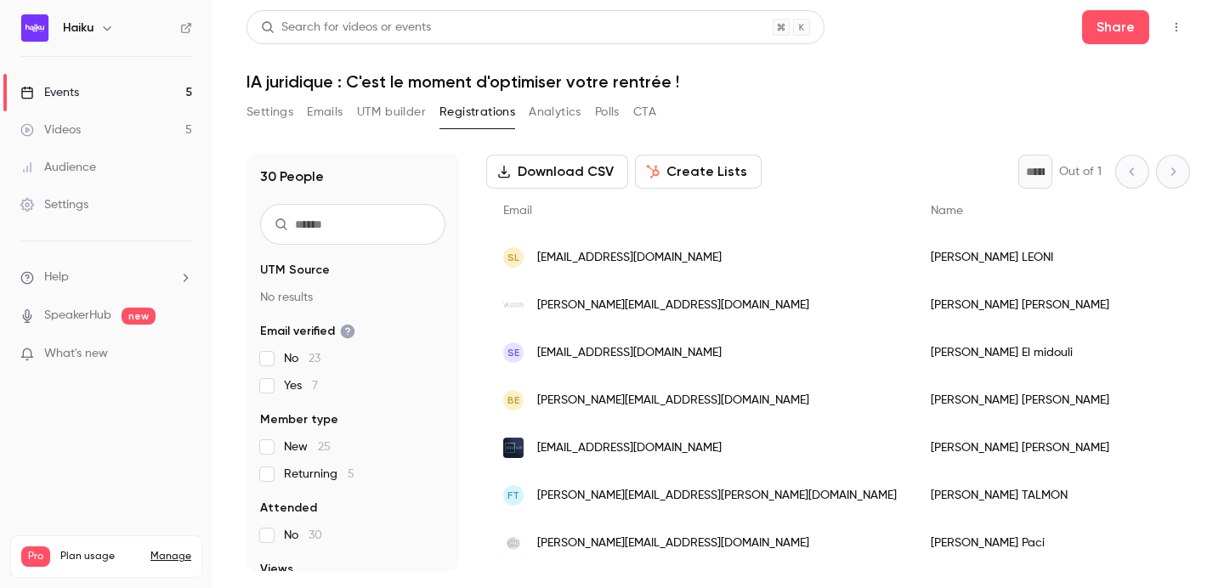
click at [259, 117] on button "Settings" at bounding box center [270, 112] width 47 height 27
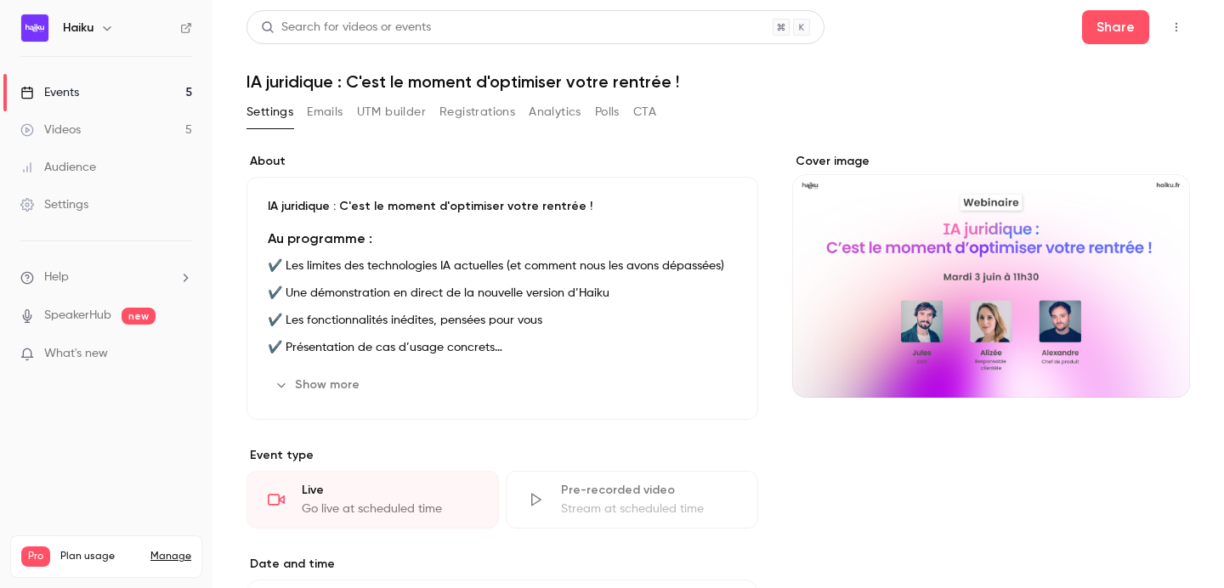
click at [413, 106] on button "UTM builder" at bounding box center [391, 112] width 69 height 27
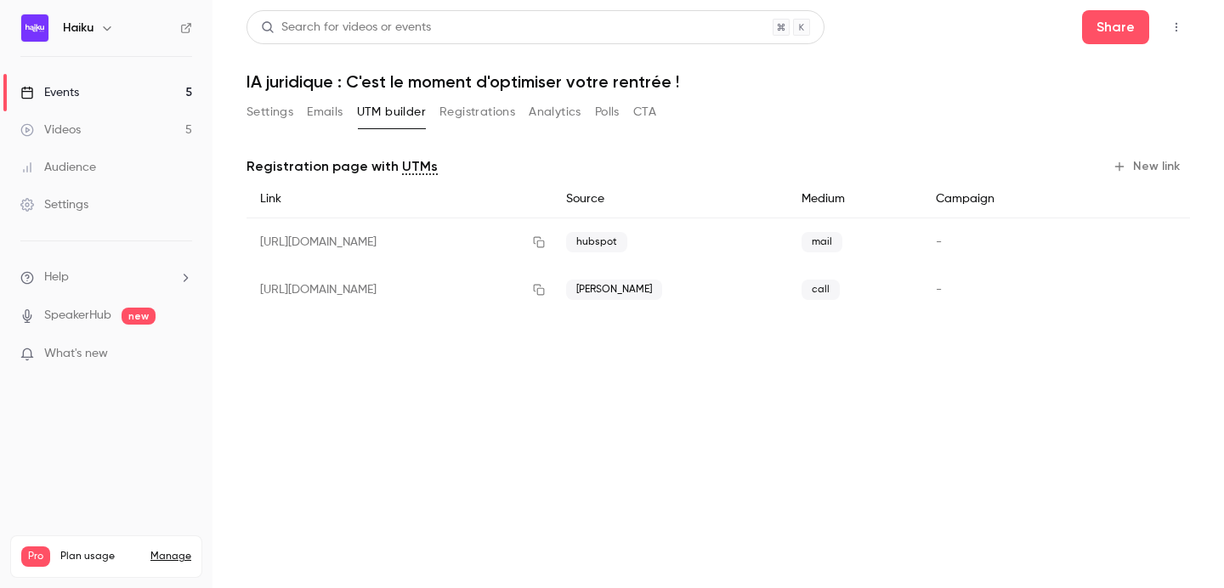
click at [481, 106] on button "Registrations" at bounding box center [478, 112] width 76 height 27
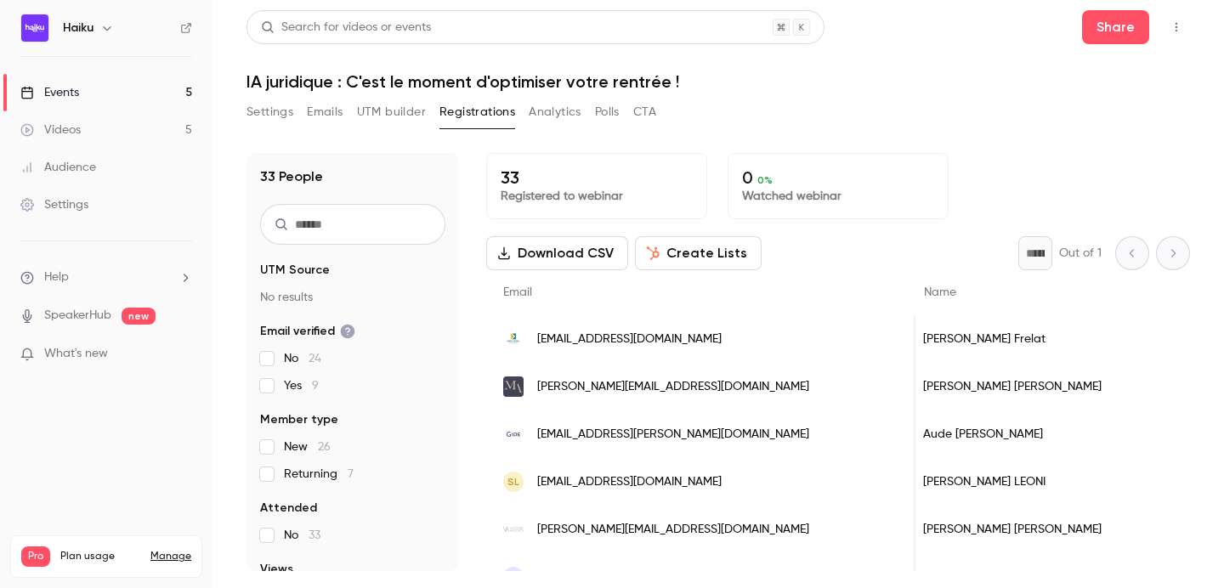
scroll to position [0, 10]
click at [881, 4] on main "Search for videos or events Share IA juridique : C'est le moment d'optimiser vo…" at bounding box center [719, 294] width 1012 height 588
click at [881, 6] on main "Search for videos or events Share IA juridique : C'est le moment d'optimiser vo…" at bounding box center [719, 294] width 1012 height 588
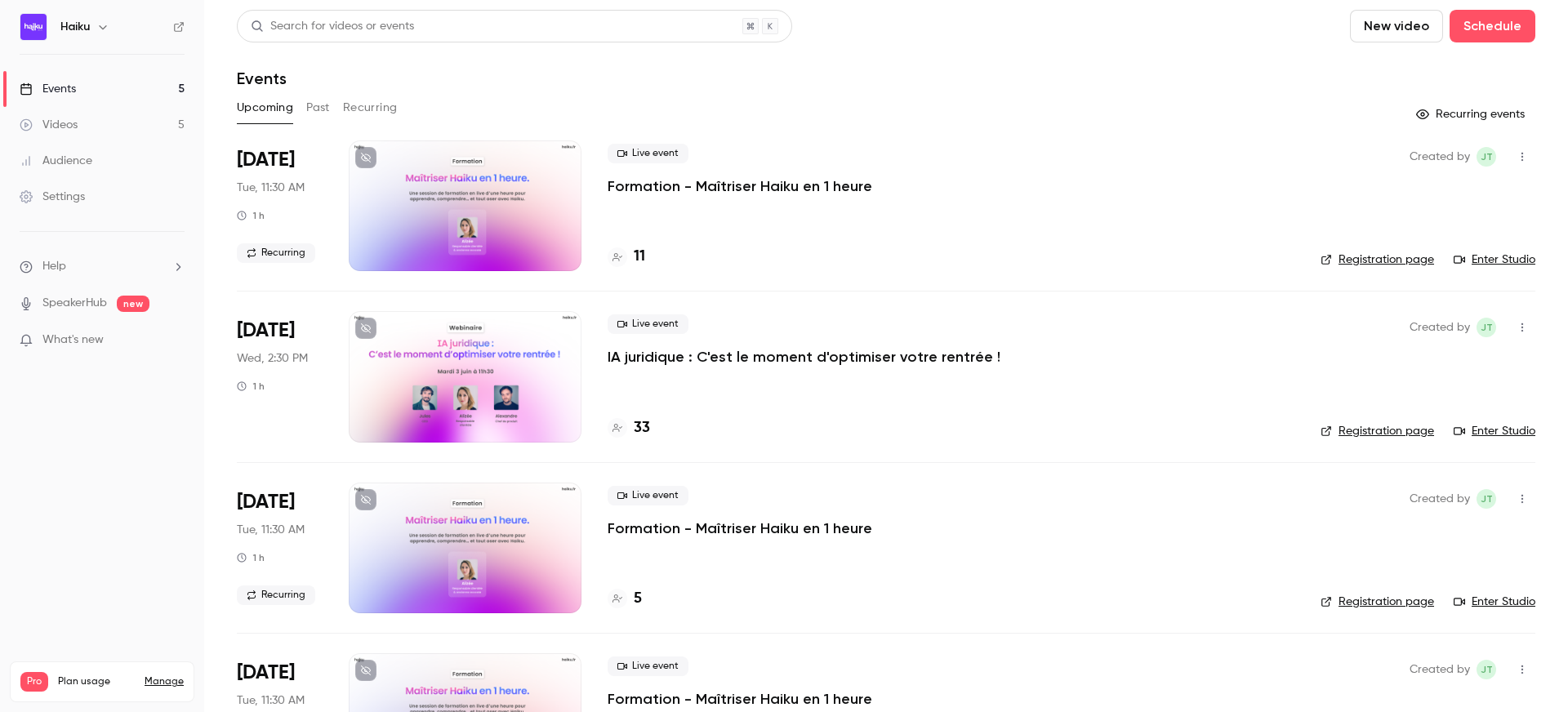
click at [623, 356] on p "IA juridique : C'est le moment d'optimiser votre rentrée !" at bounding box center [804, 356] width 393 height 19
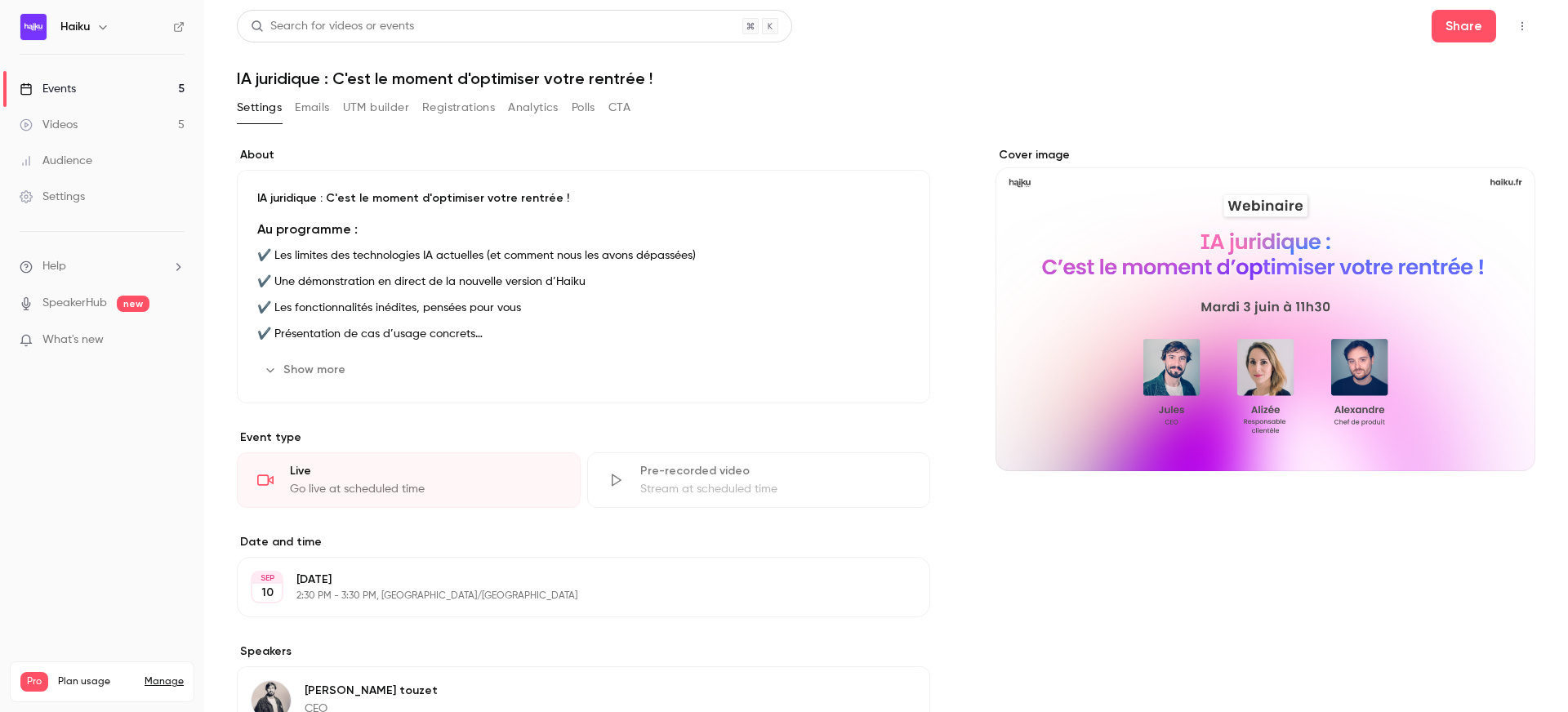
click at [453, 102] on button "Registrations" at bounding box center [459, 108] width 73 height 26
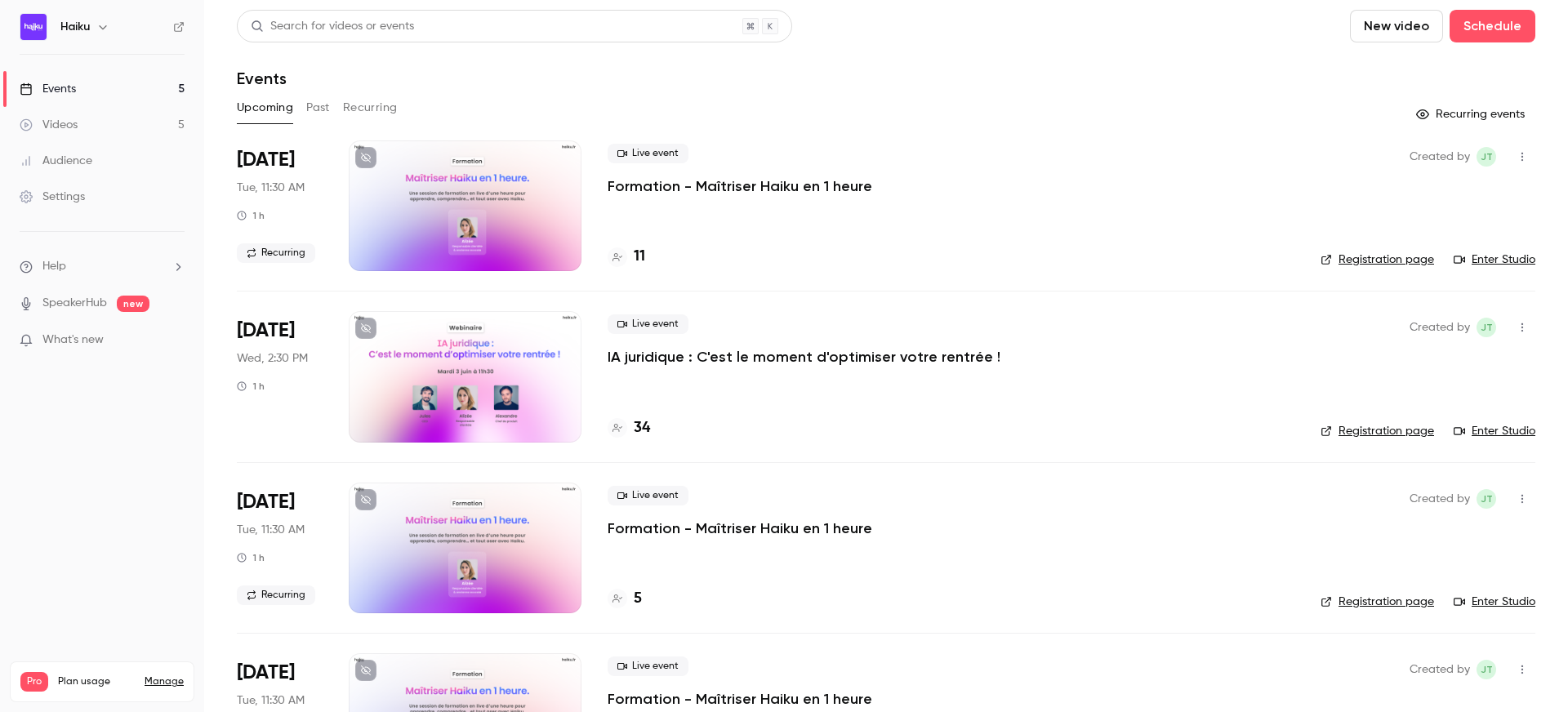
scroll to position [19, 0]
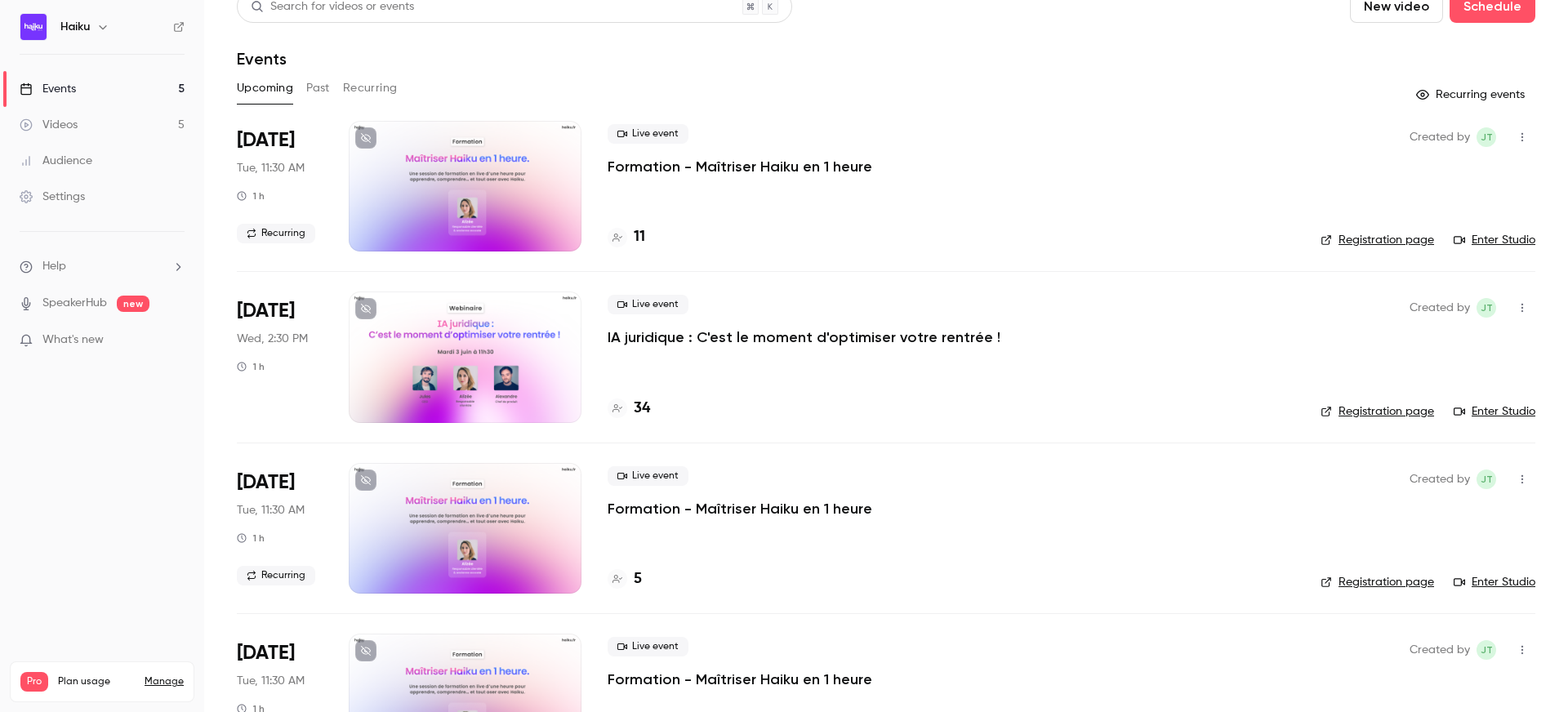
click at [543, 332] on div at bounding box center [465, 357] width 233 height 131
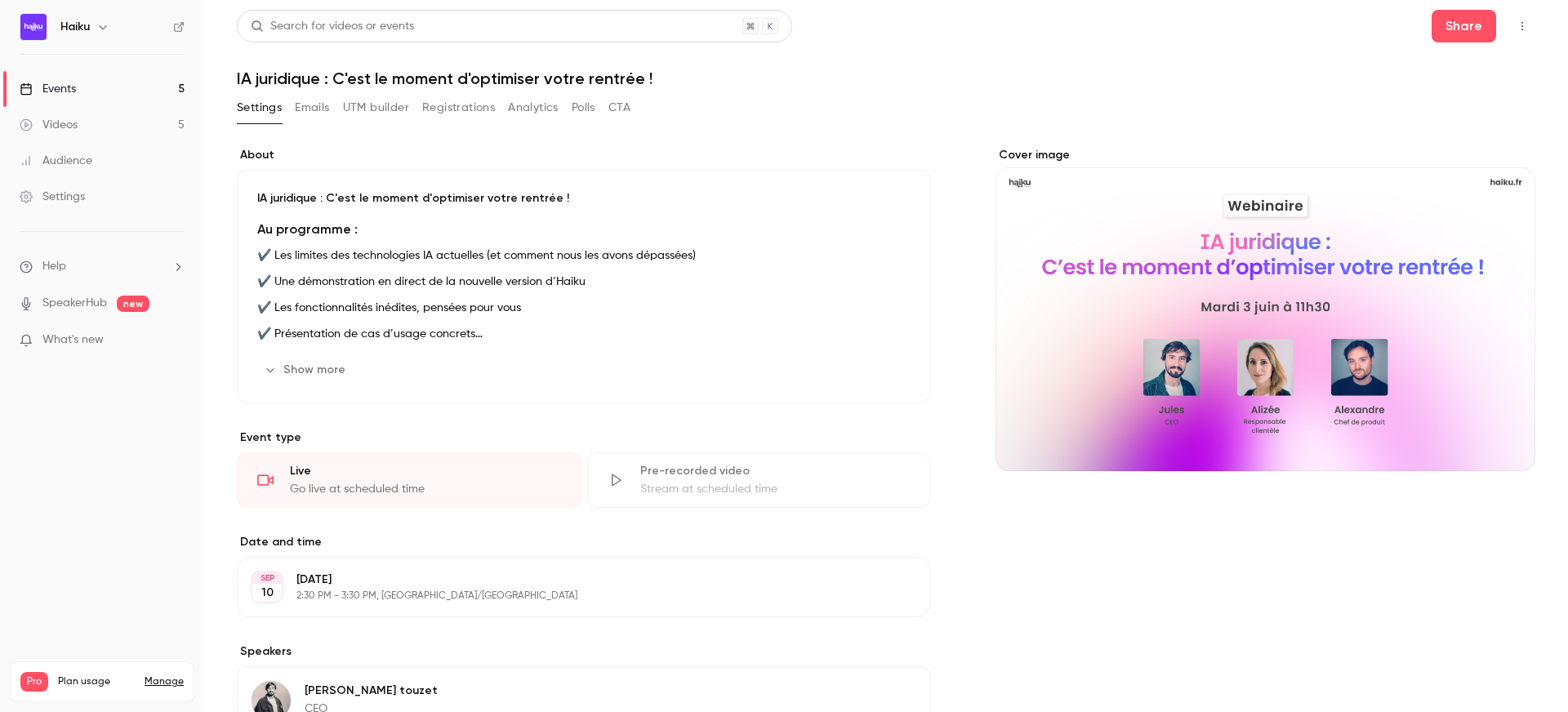
click at [449, 103] on button "Registrations" at bounding box center [459, 108] width 73 height 26
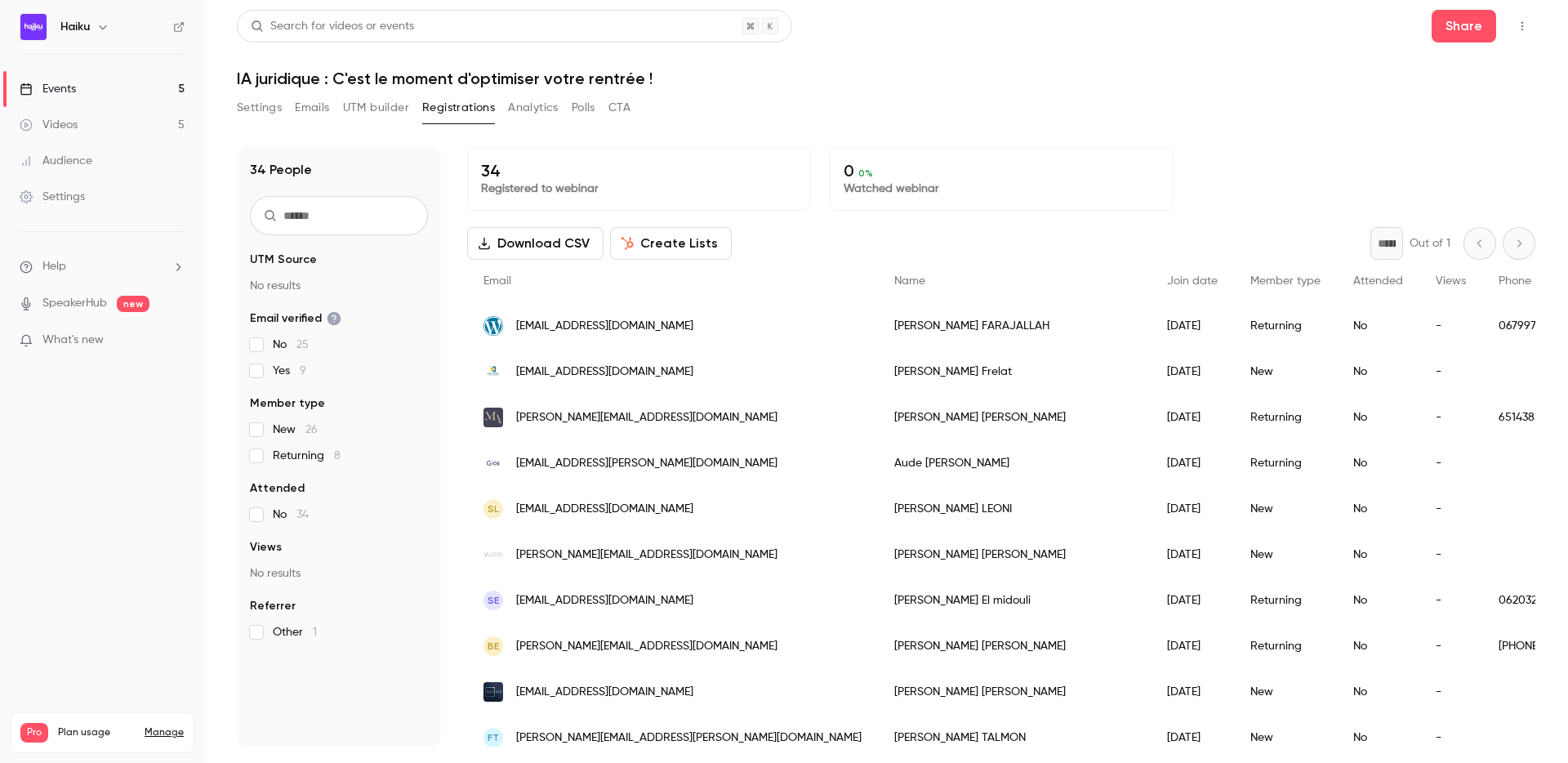
click at [141, 84] on link "Events 5" at bounding box center [102, 88] width 205 height 36
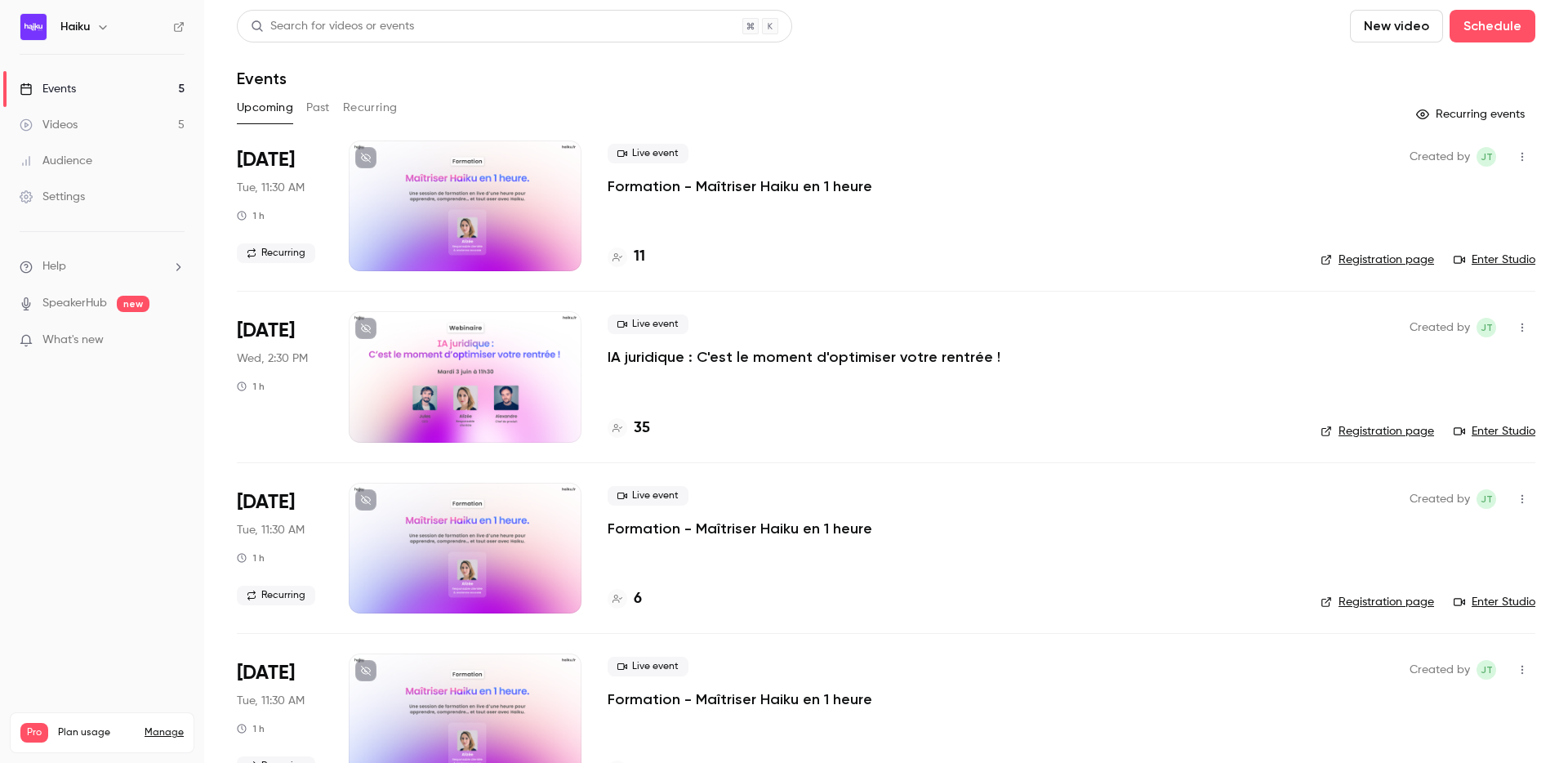
scroll to position [40, 0]
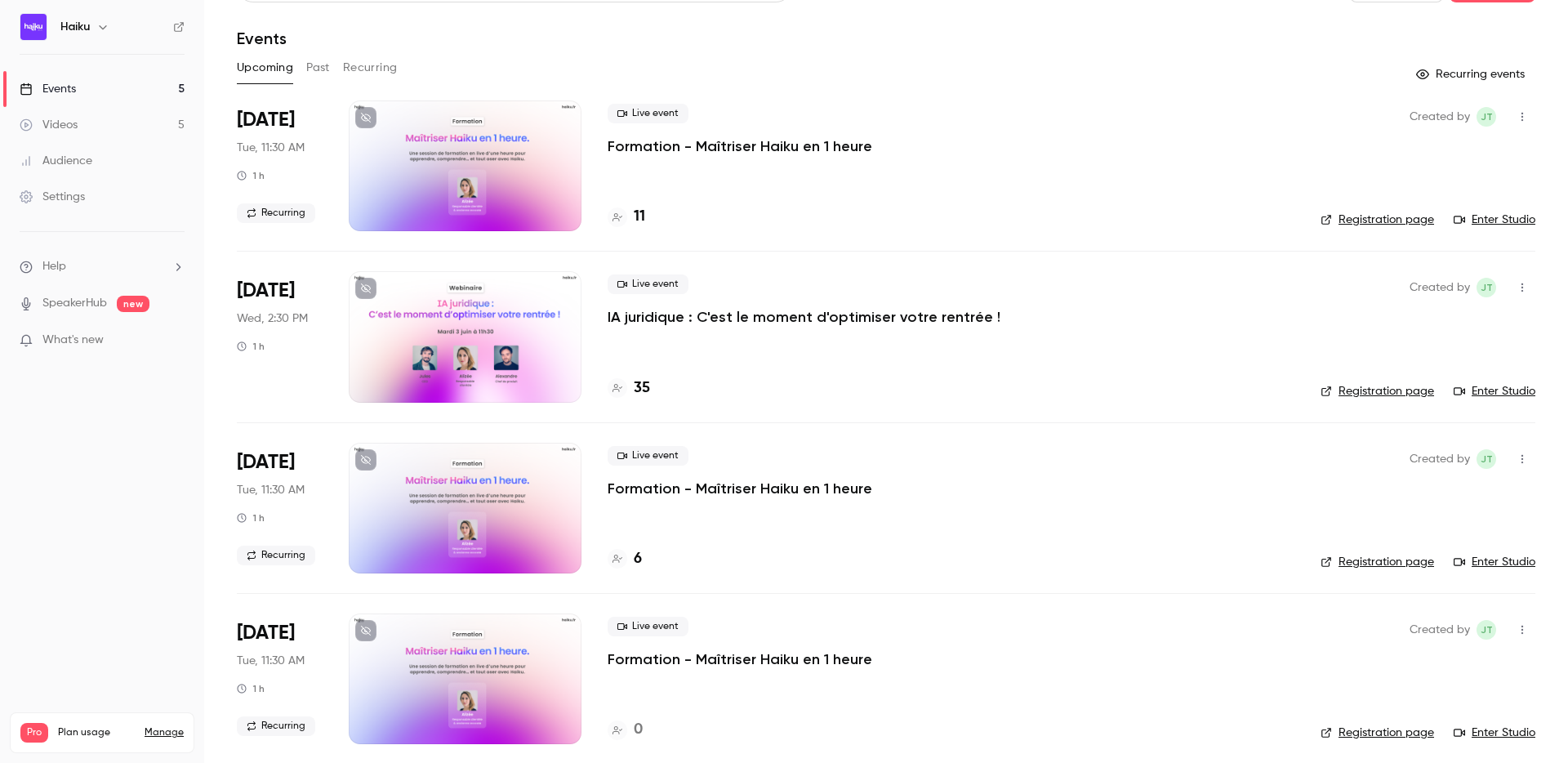
click at [495, 318] on div at bounding box center [465, 336] width 233 height 131
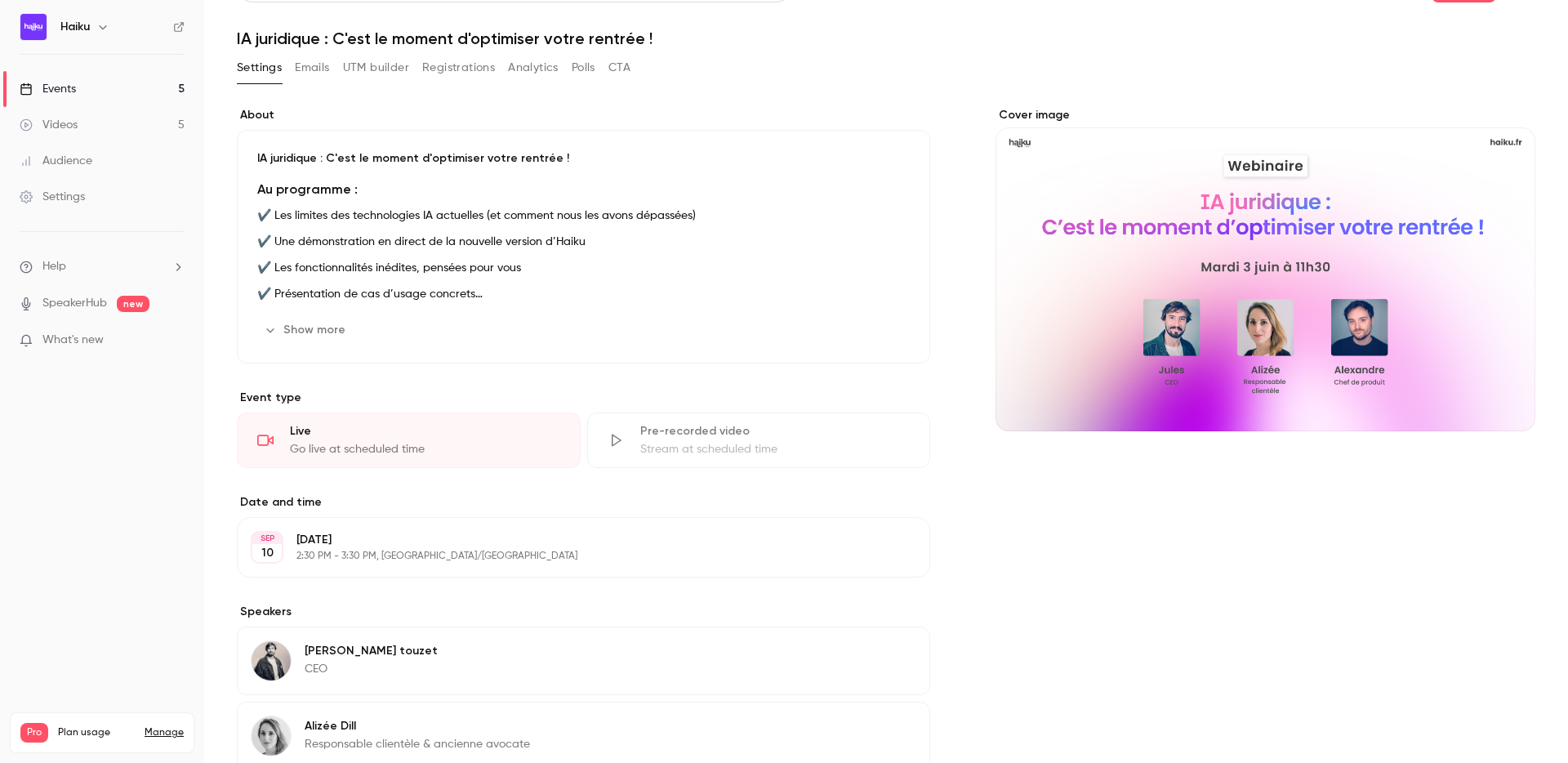
click at [440, 69] on button "Registrations" at bounding box center [459, 67] width 73 height 26
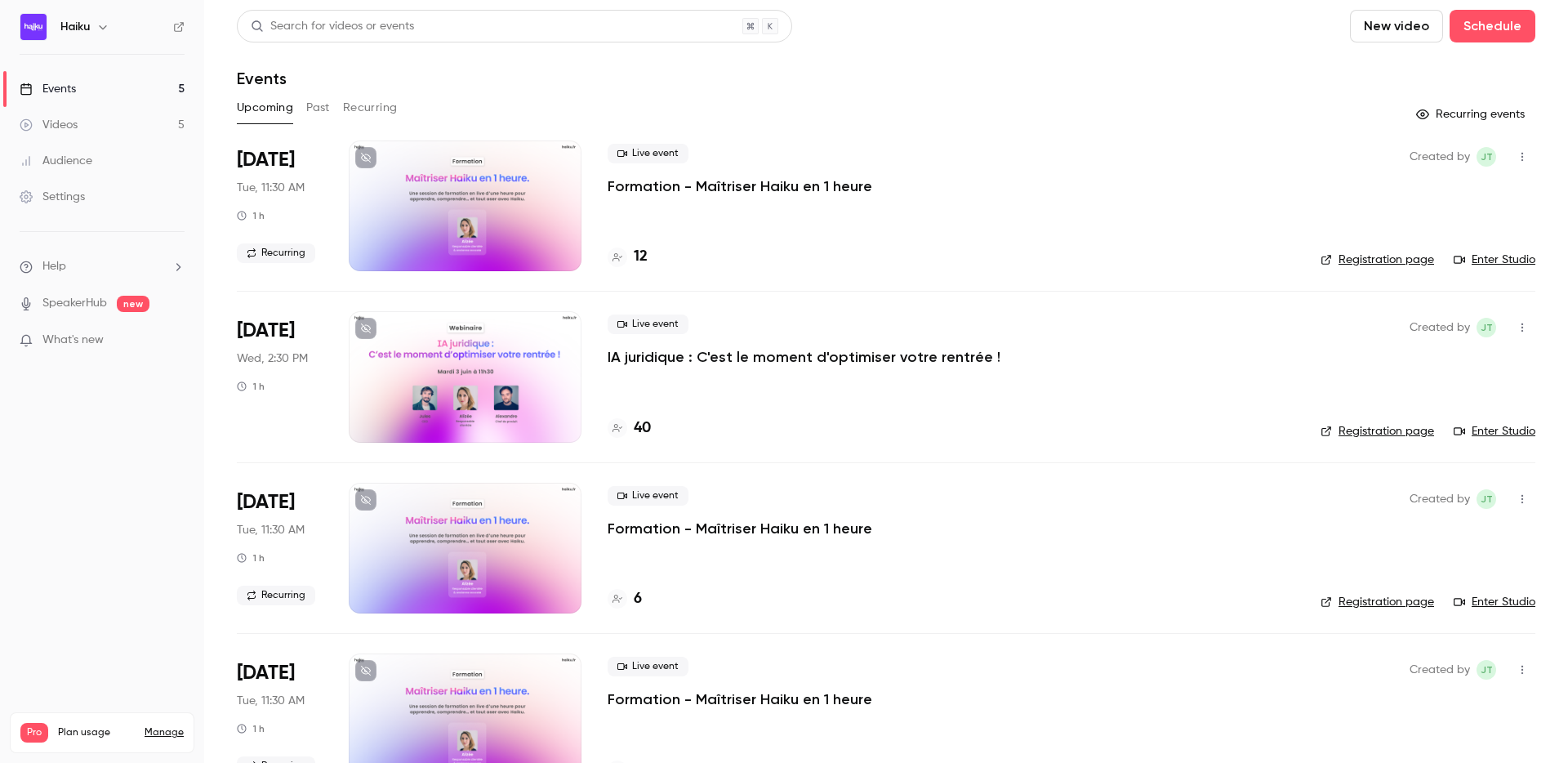
click at [1183, 79] on div "Events" at bounding box center [887, 78] width 1299 height 19
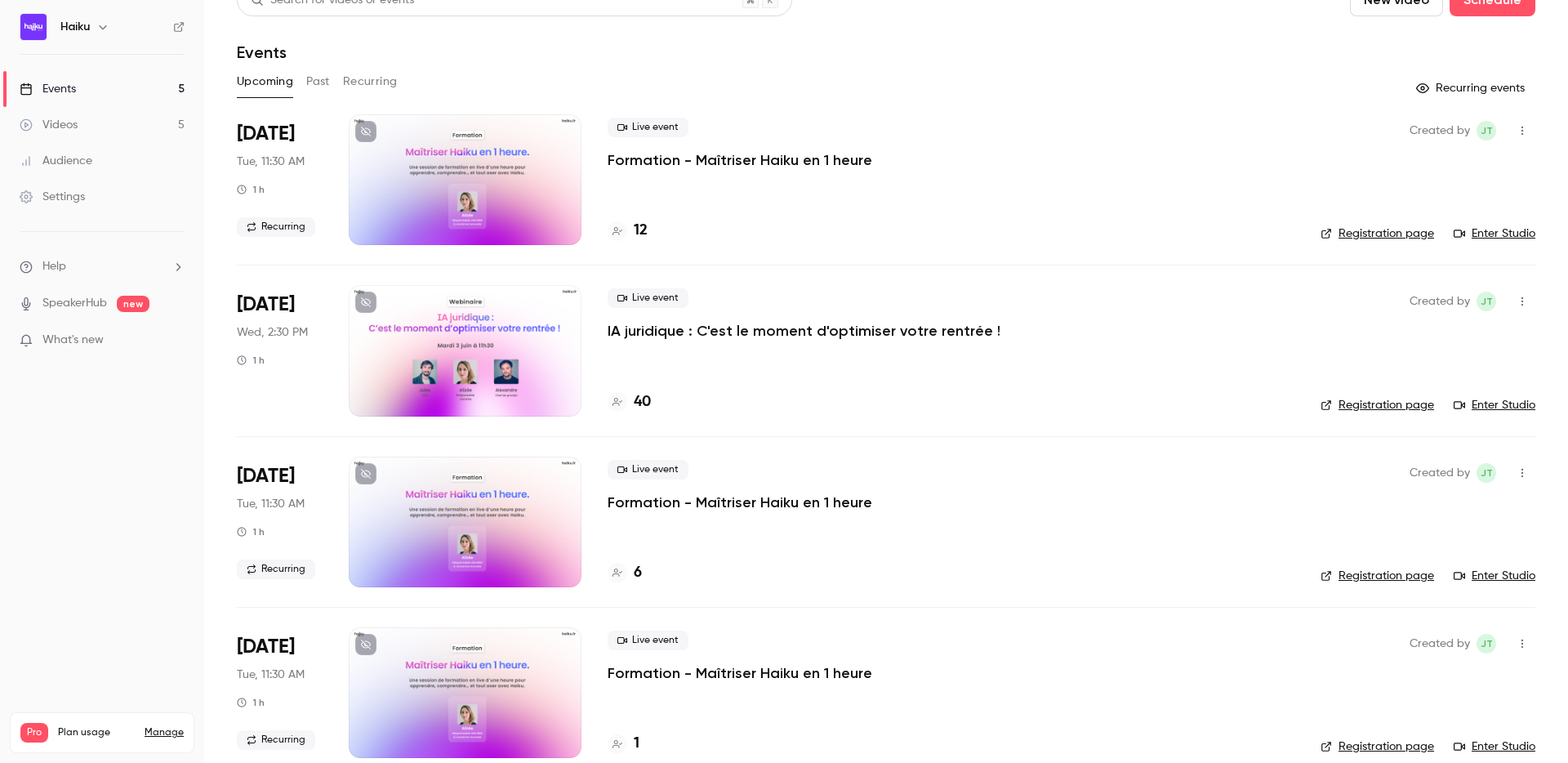
click at [466, 351] on div at bounding box center [465, 351] width 233 height 131
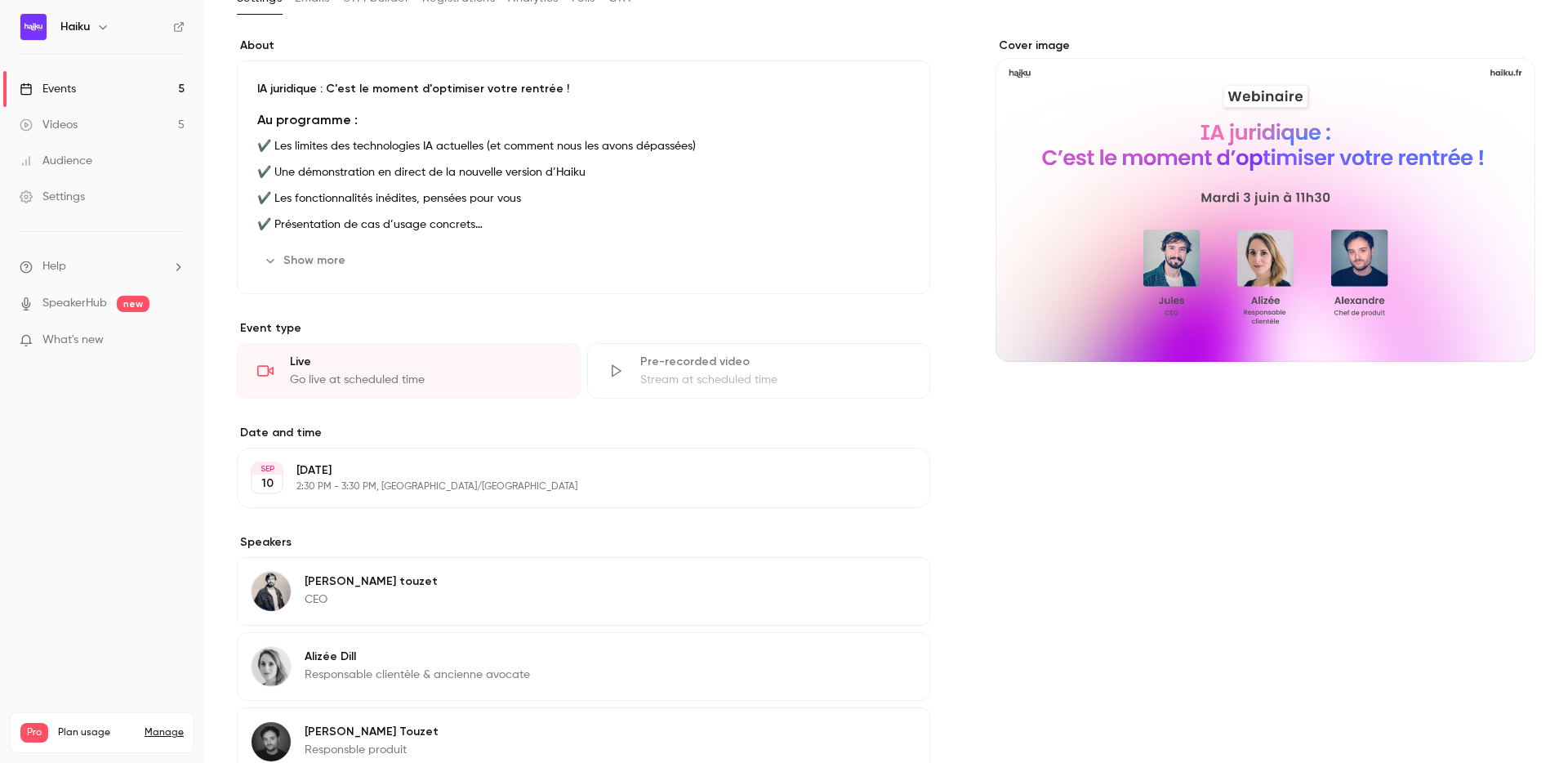
scroll to position [172, 0]
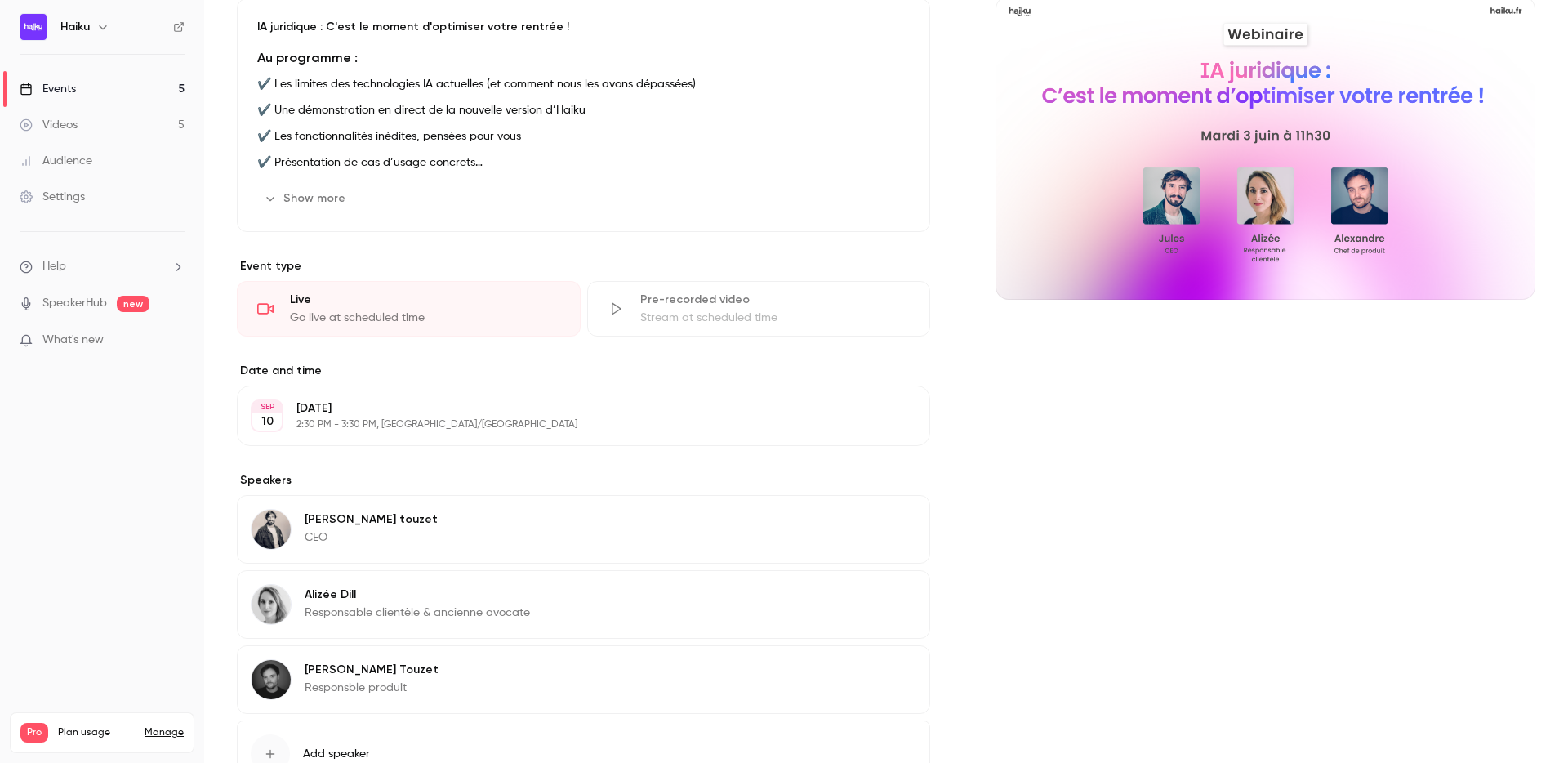
click at [1503, 270] on icon "Cover image" at bounding box center [1506, 269] width 11 height 11
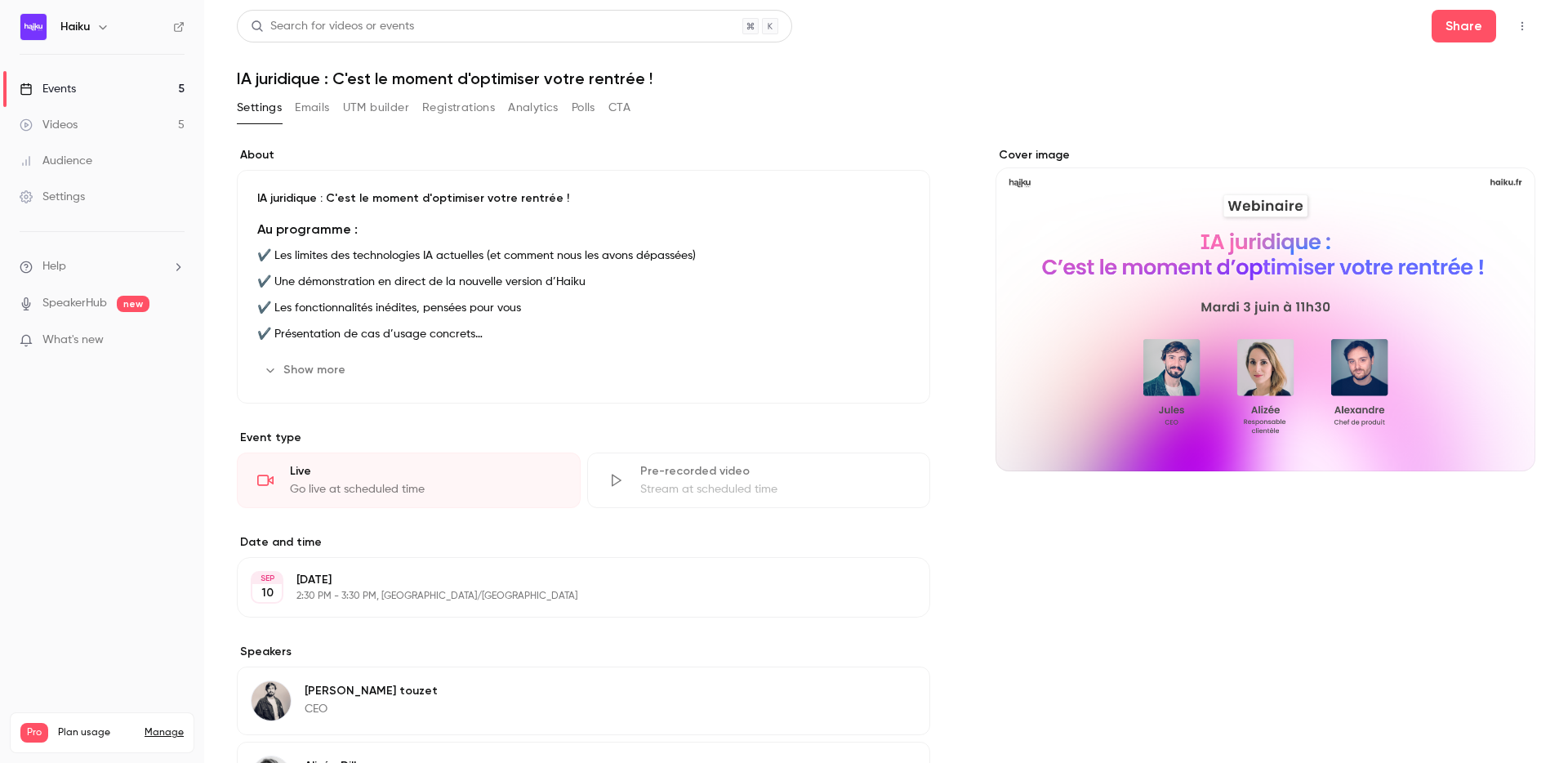
scroll to position [114, 0]
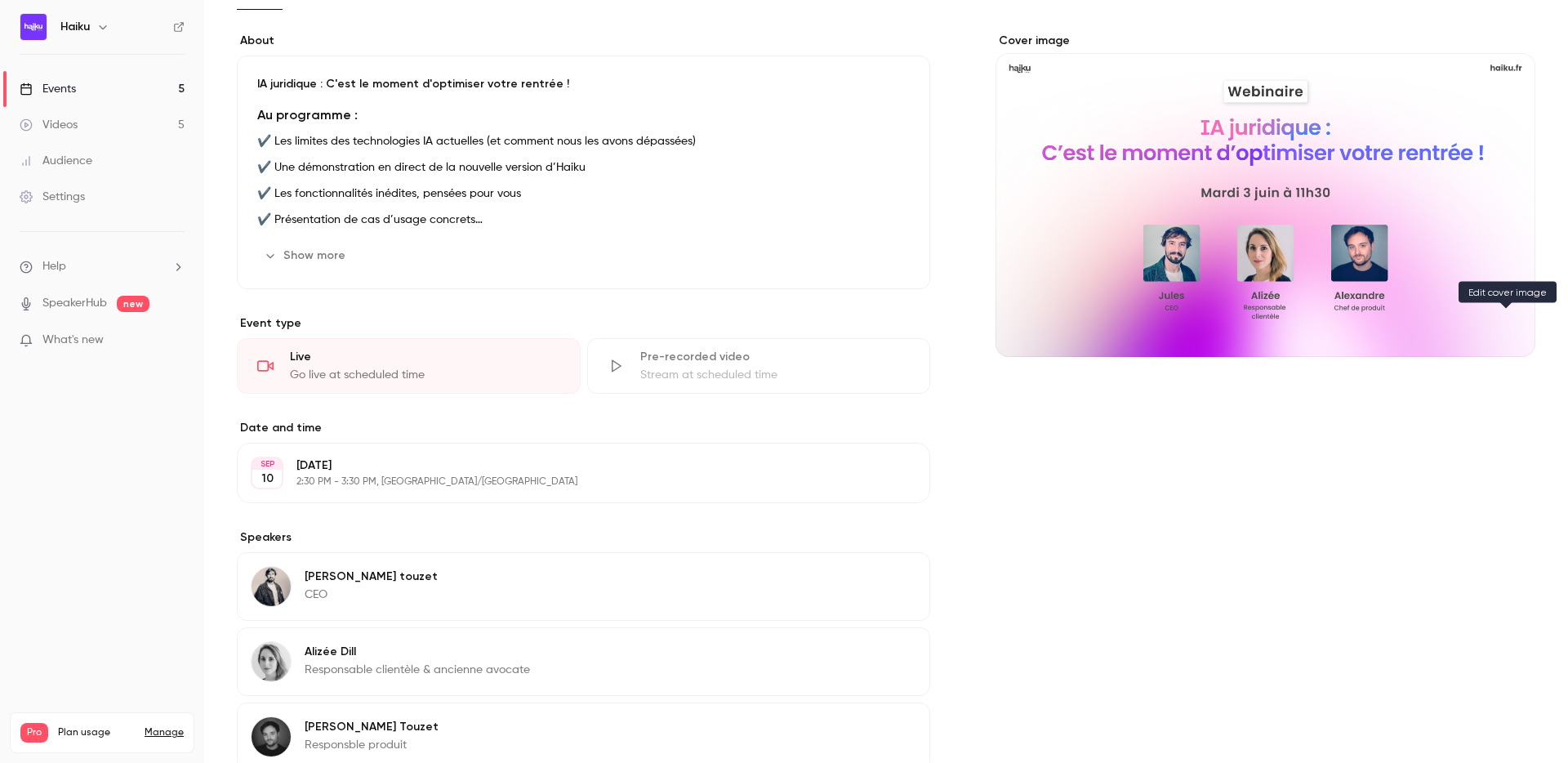
click at [1503, 328] on icon "Cover image" at bounding box center [1506, 327] width 11 height 11
click at [1507, 327] on icon "Cover image" at bounding box center [1507, 328] width 18 height 13
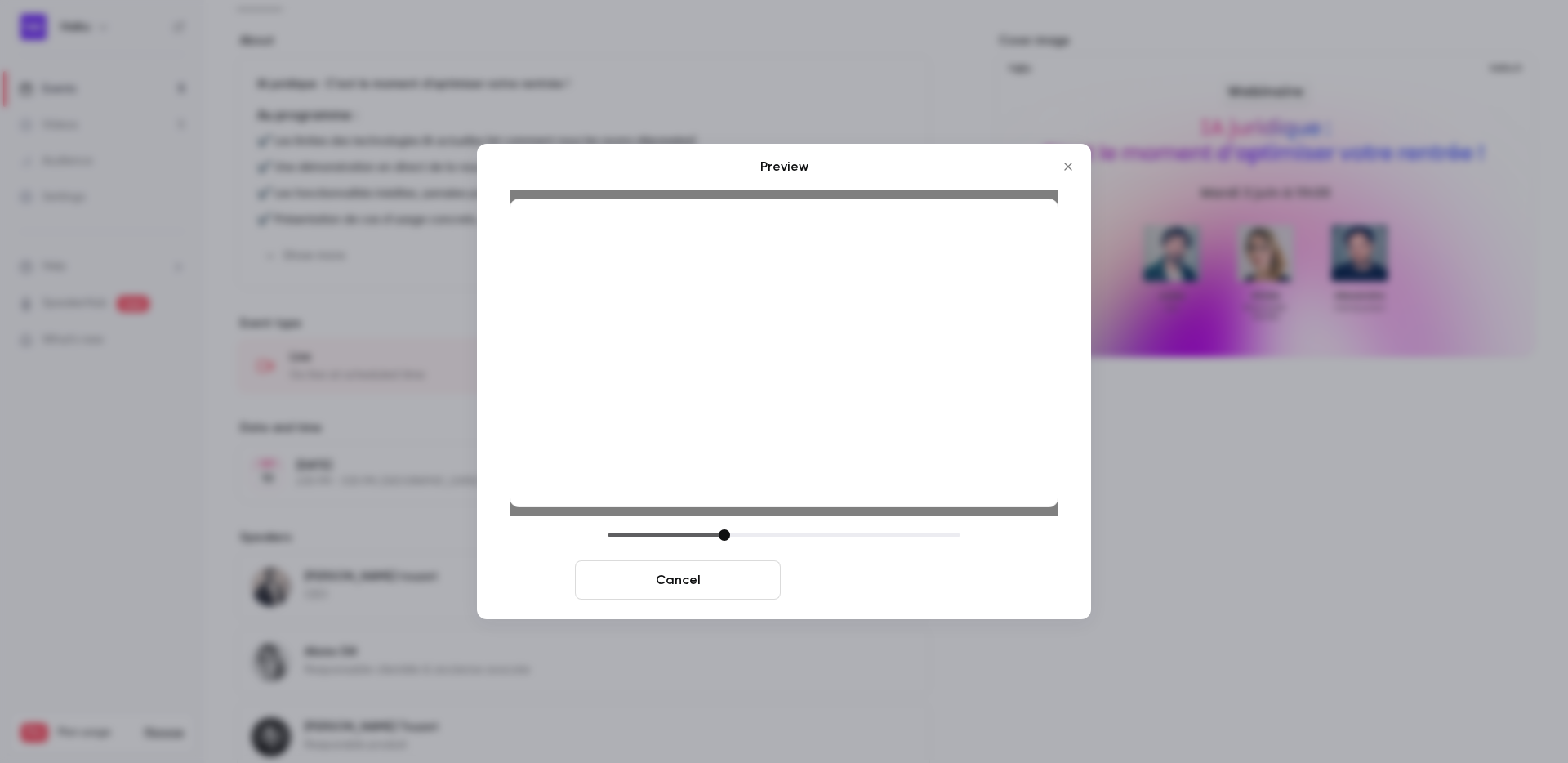
click at [888, 577] on button "Save cover" at bounding box center [891, 579] width 206 height 39
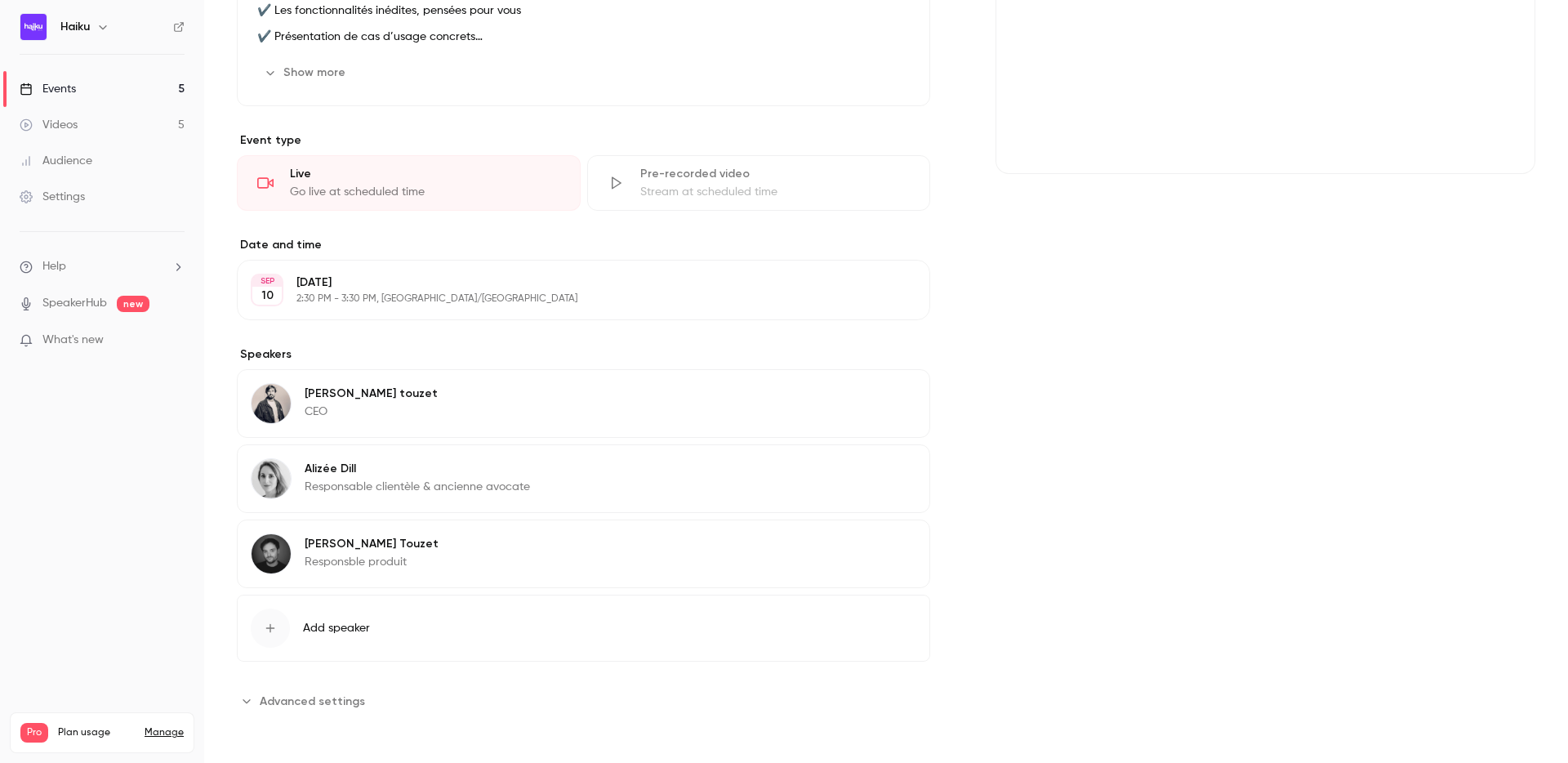
scroll to position [0, 0]
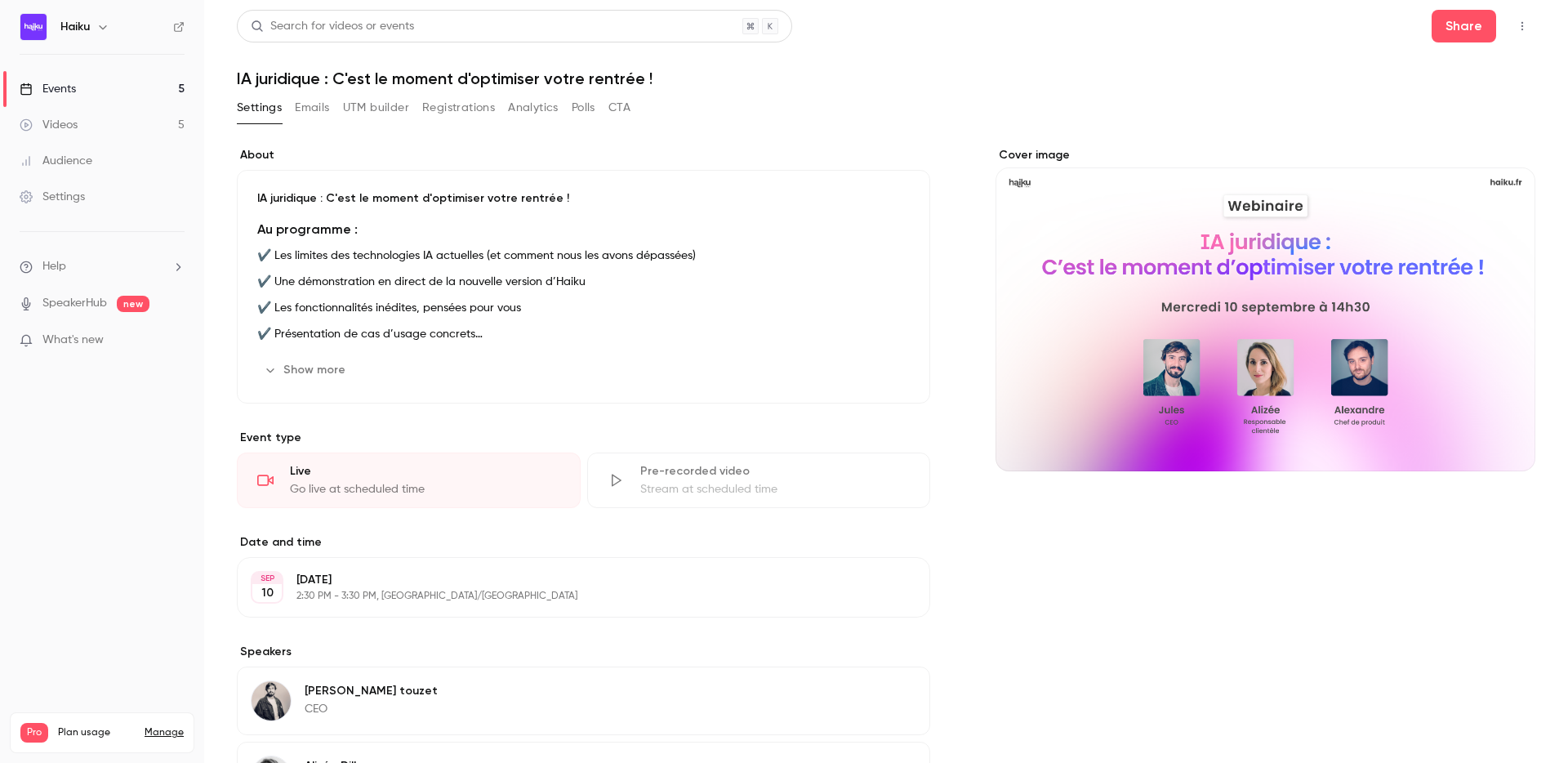
click at [294, 109] on div "Settings Emails UTM builder Registrations Analytics Polls CTA" at bounding box center [434, 108] width 394 height 26
click at [301, 109] on button "Emails" at bounding box center [312, 108] width 35 height 26
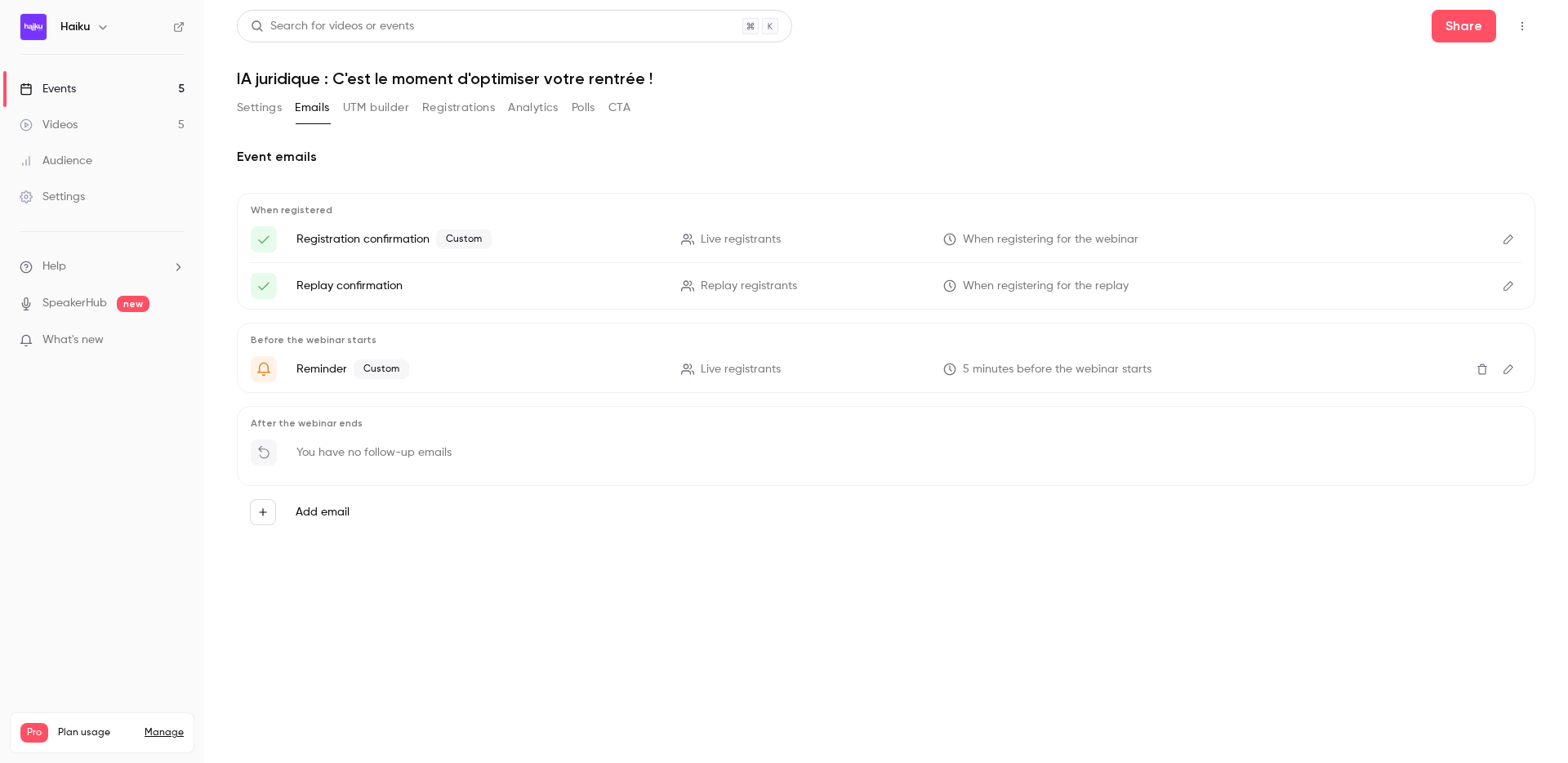
click at [1493, 238] on li "Registration confirmation Custom Live registrants When registering for the webi…" at bounding box center [886, 239] width 1271 height 26
click at [1503, 238] on icon "Edit" at bounding box center [1509, 239] width 13 height 12
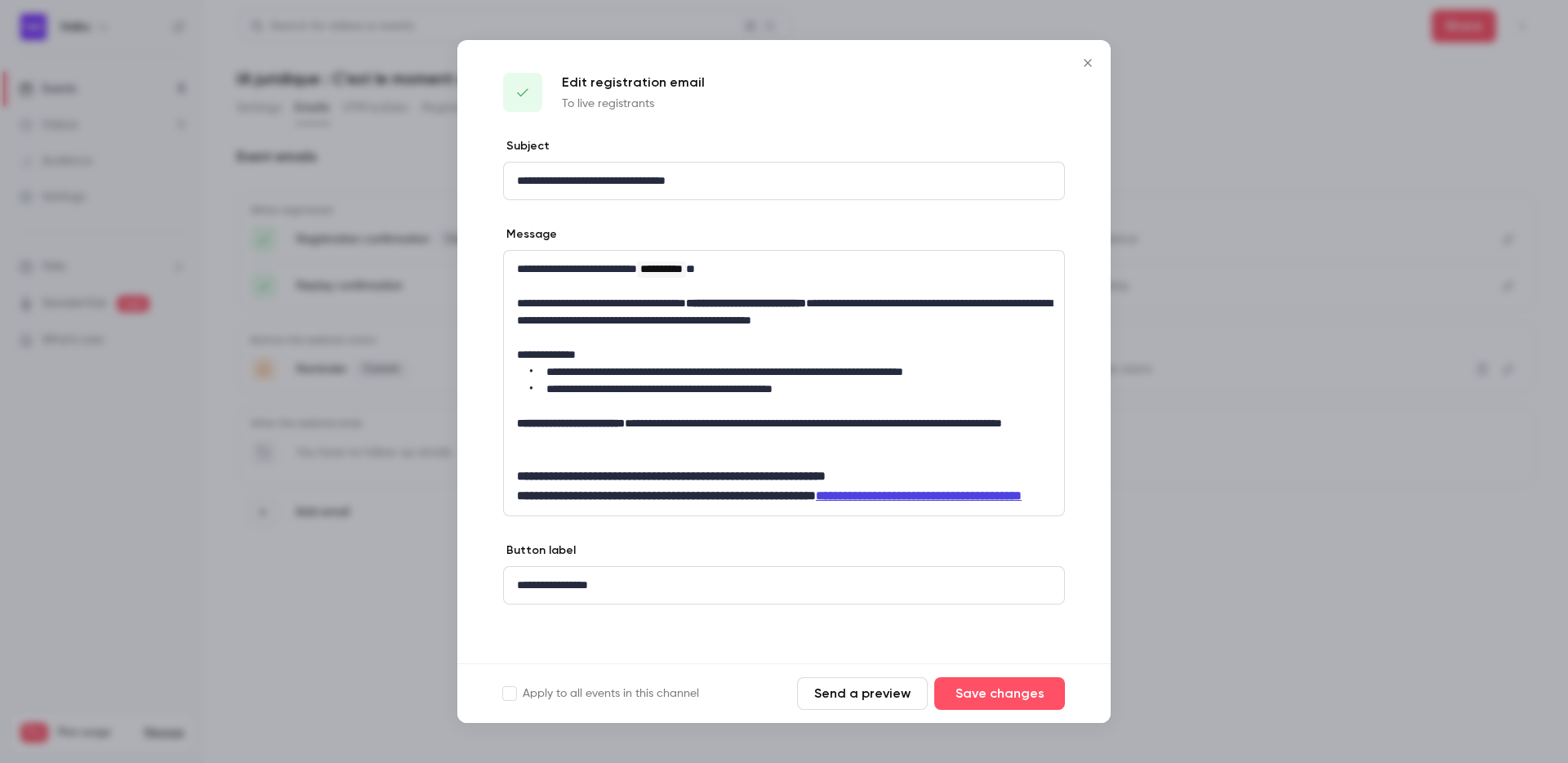
click at [885, 700] on button "Send a preview" at bounding box center [863, 694] width 131 height 33
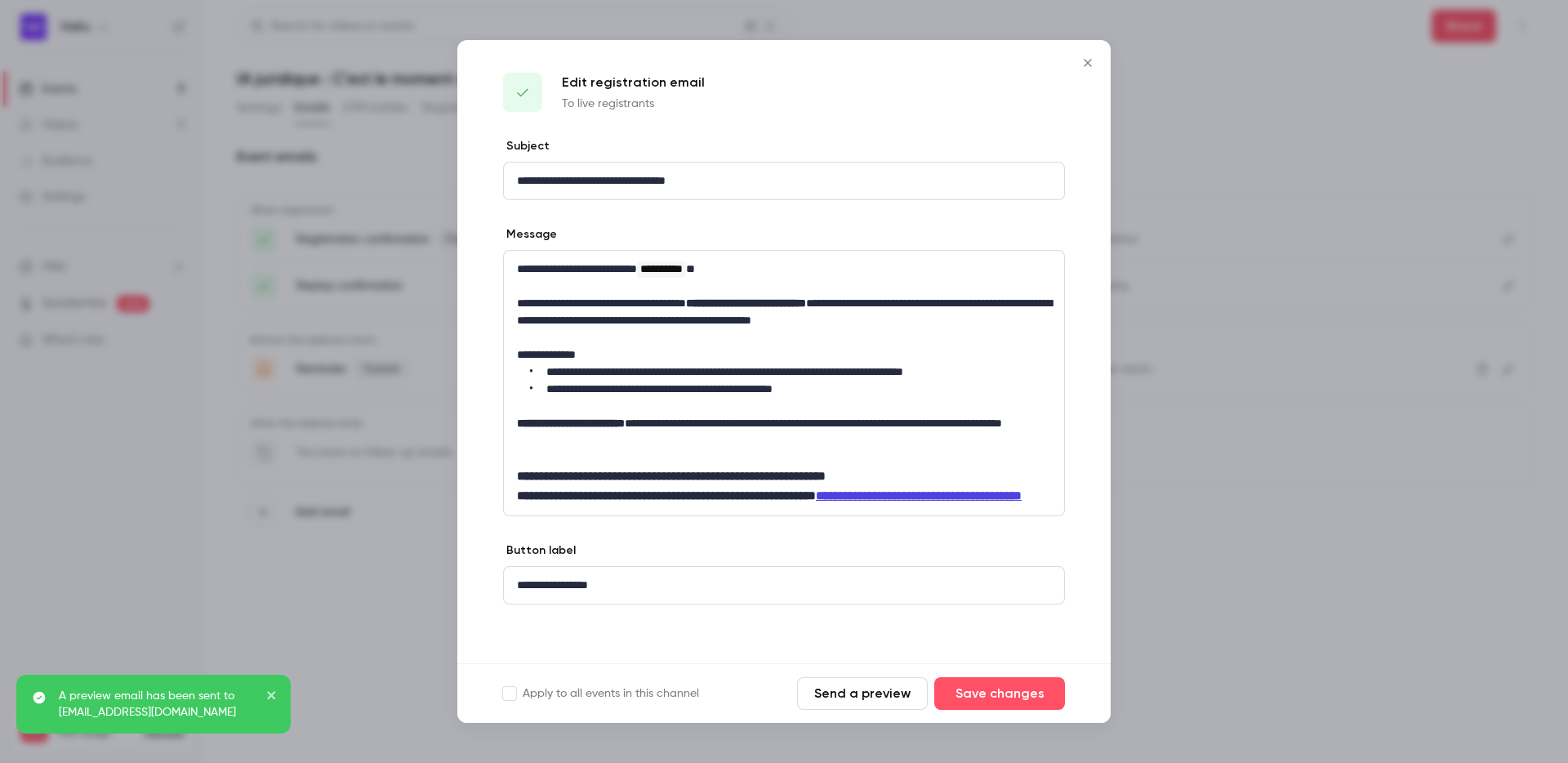
click at [1089, 62] on icon "Close" at bounding box center [1088, 63] width 19 height 13
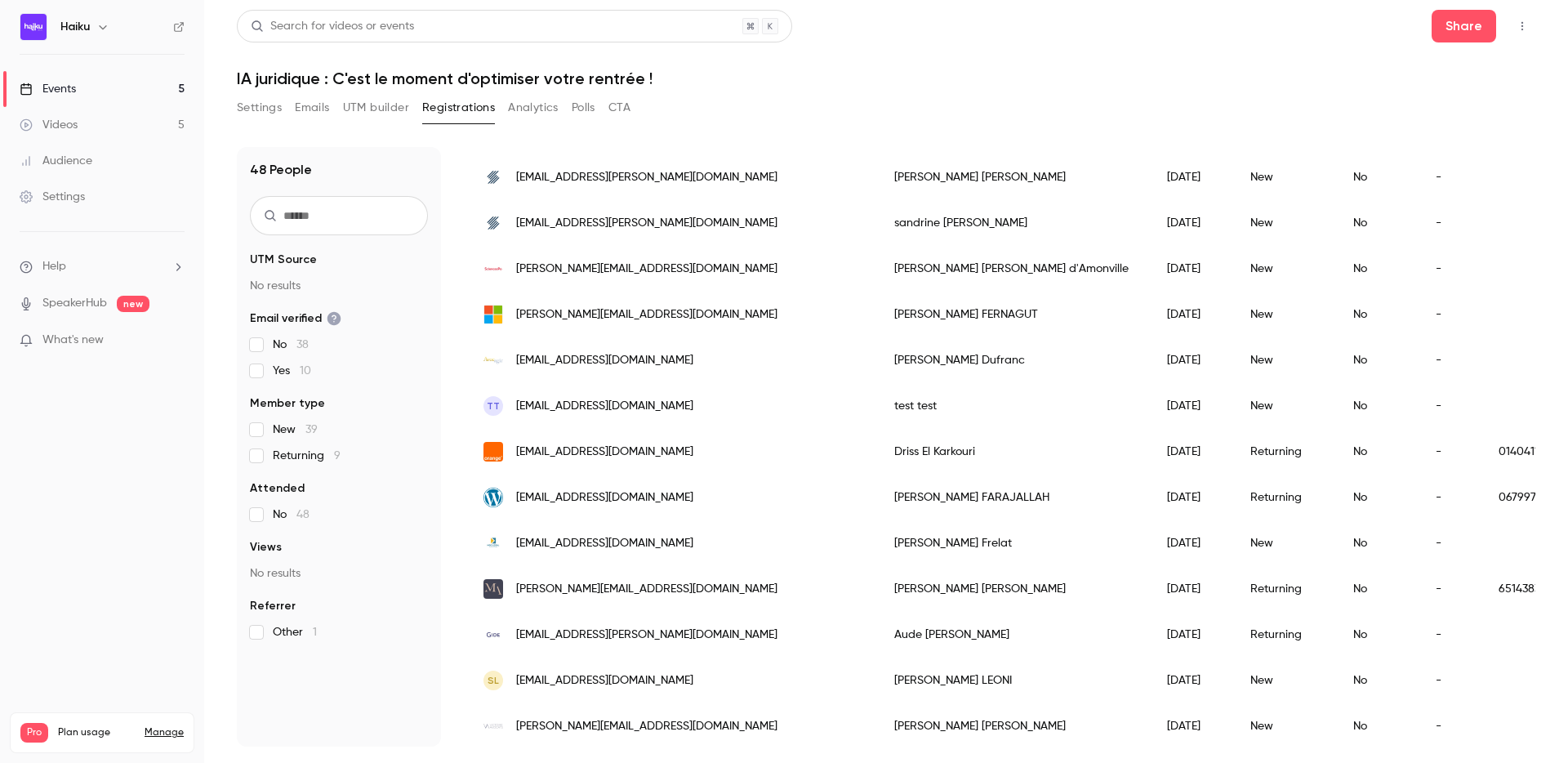
scroll to position [480, 0]
